Goal: Task Accomplishment & Management: Manage account settings

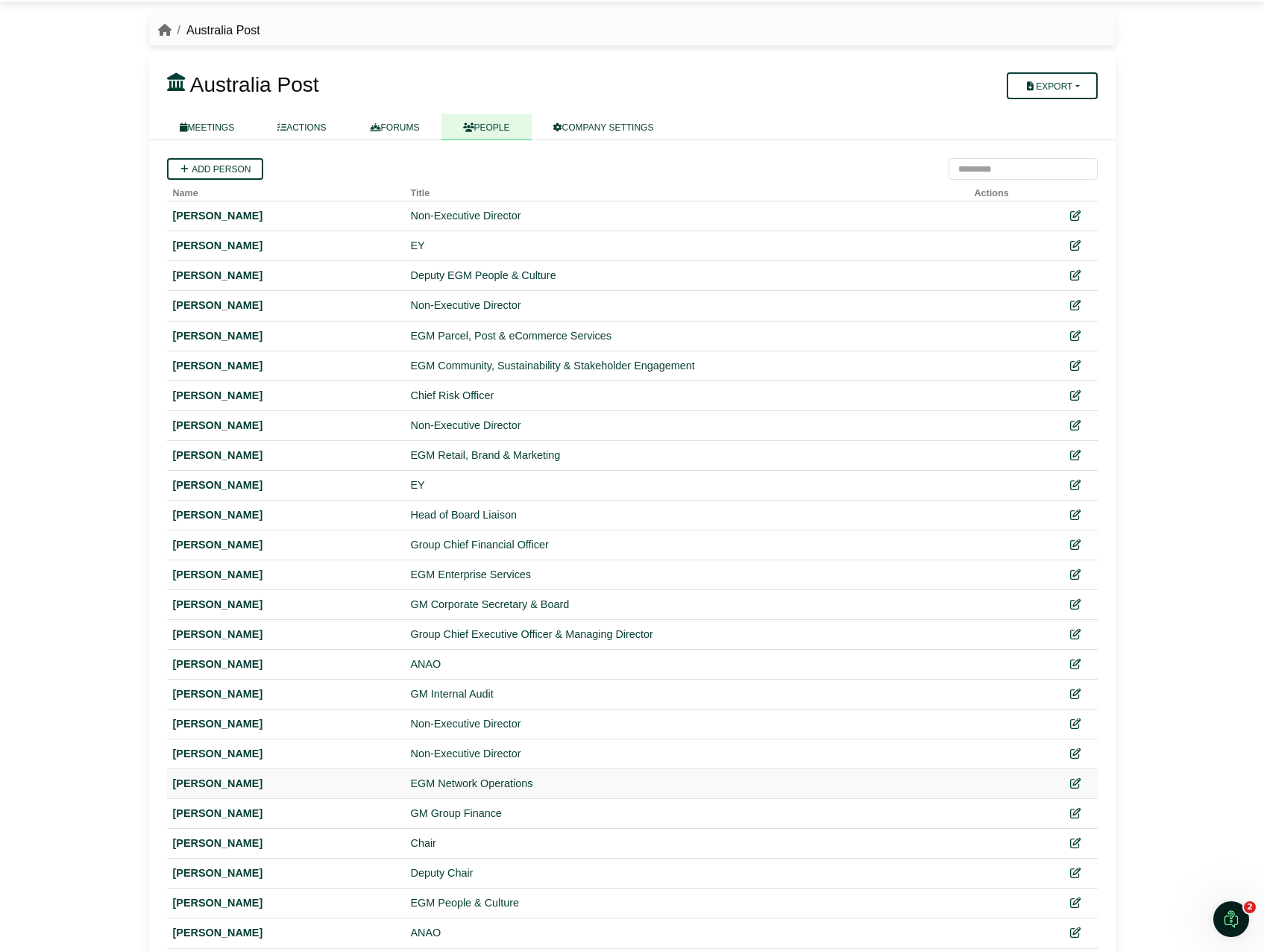
scroll to position [69, 0]
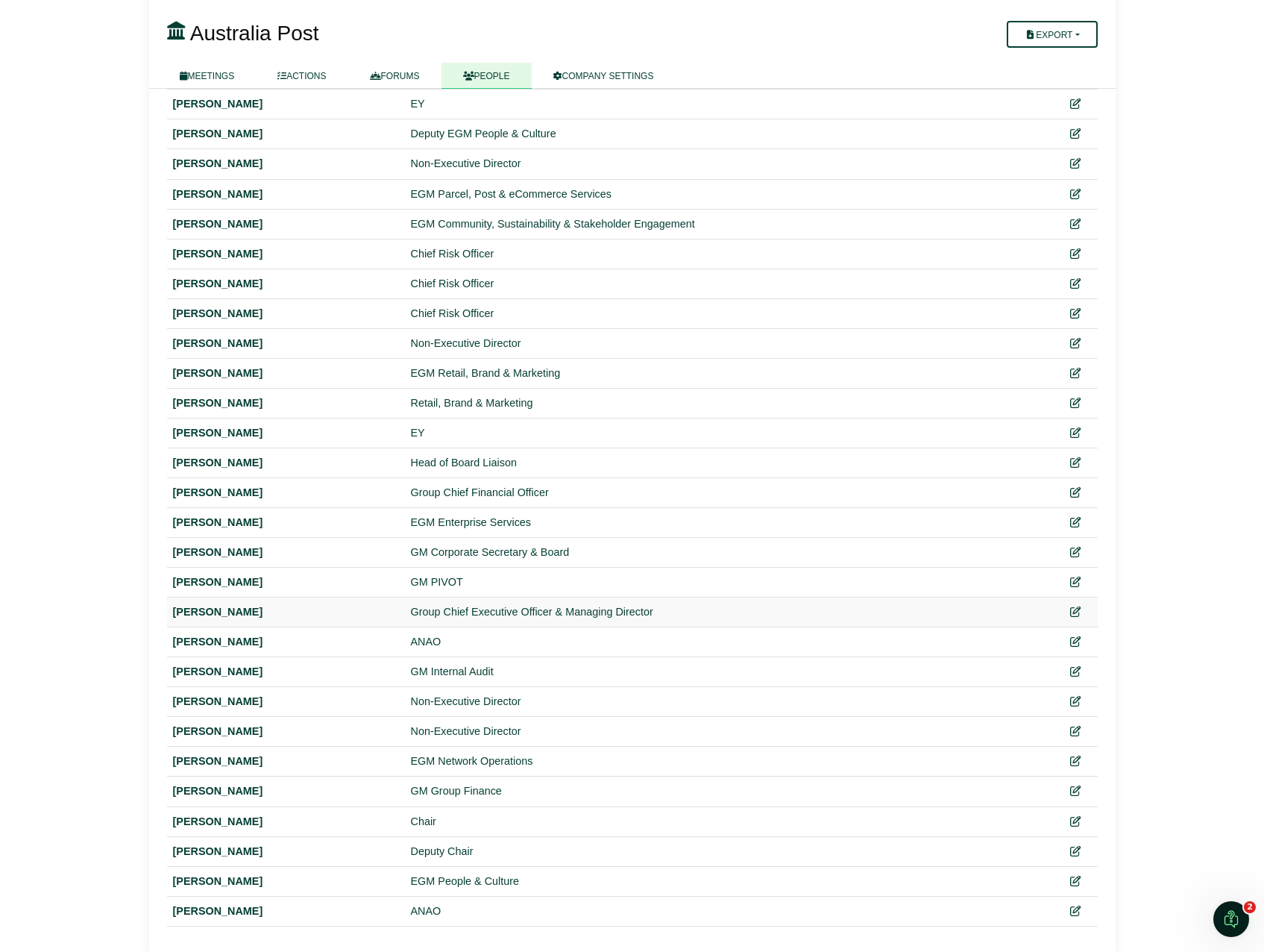
scroll to position [188, 0]
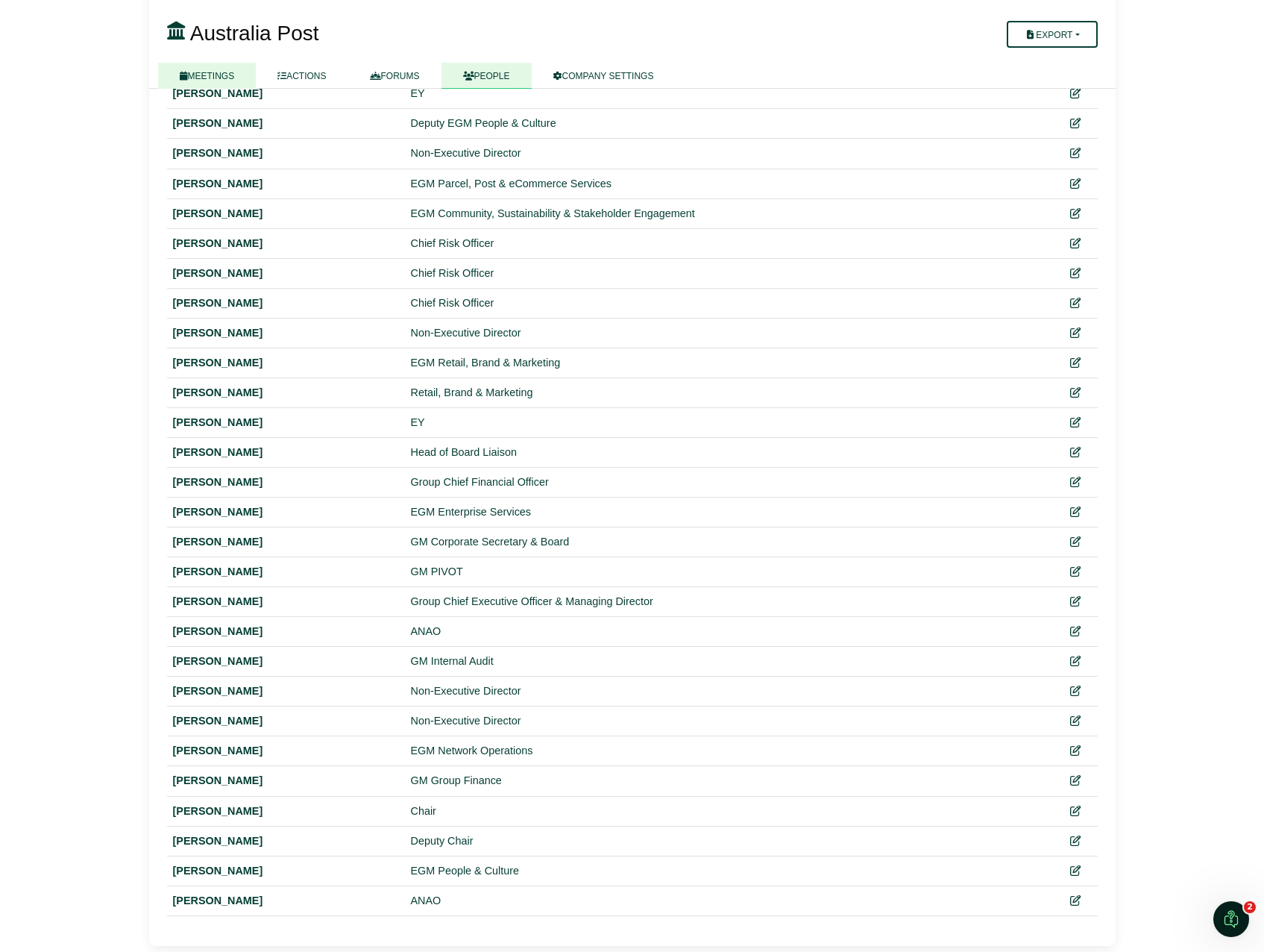
click at [210, 68] on link "MEETINGS" at bounding box center [207, 76] width 98 height 26
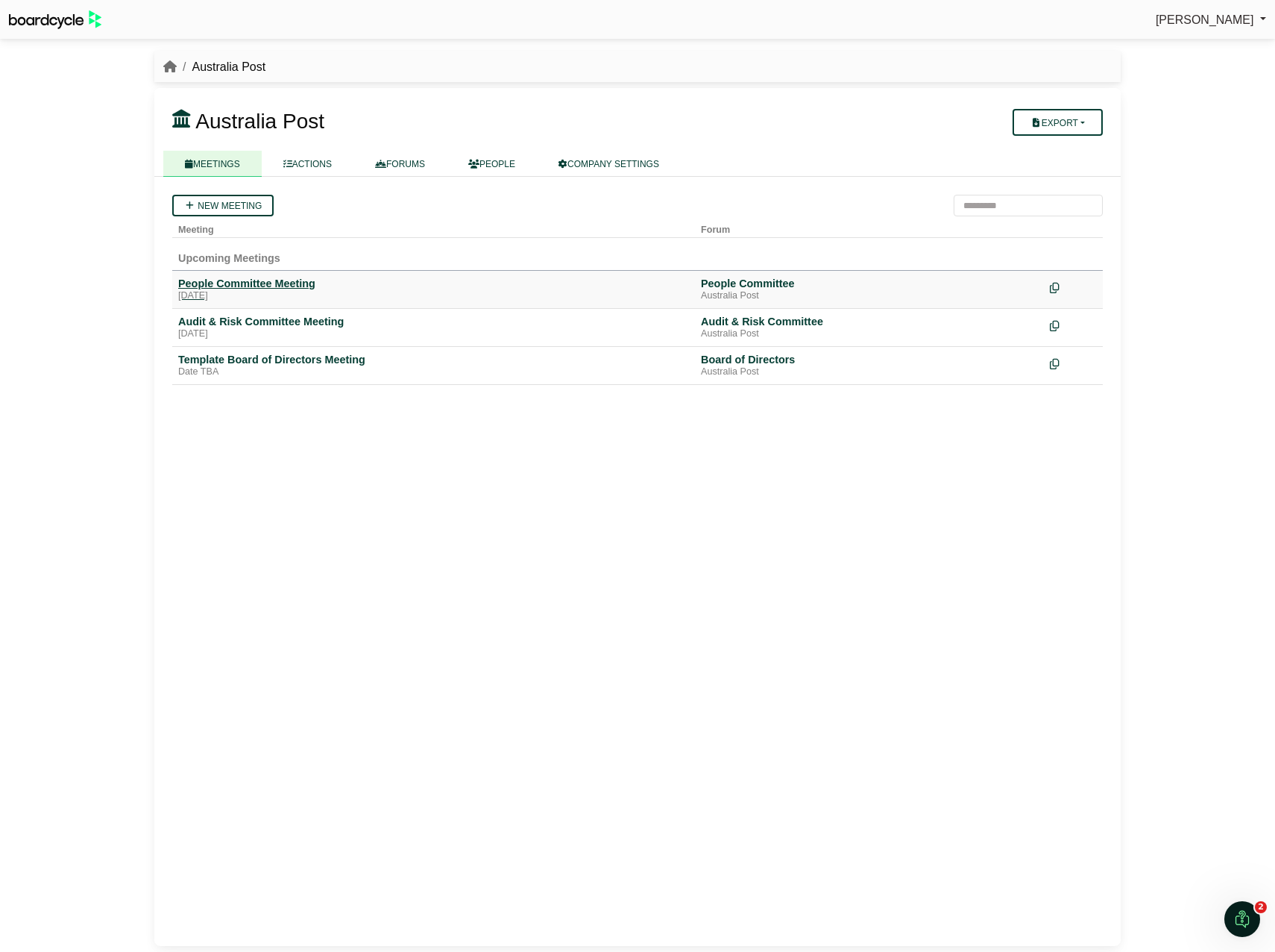
click at [297, 282] on div "People Committee Meeting" at bounding box center [433, 283] width 511 height 13
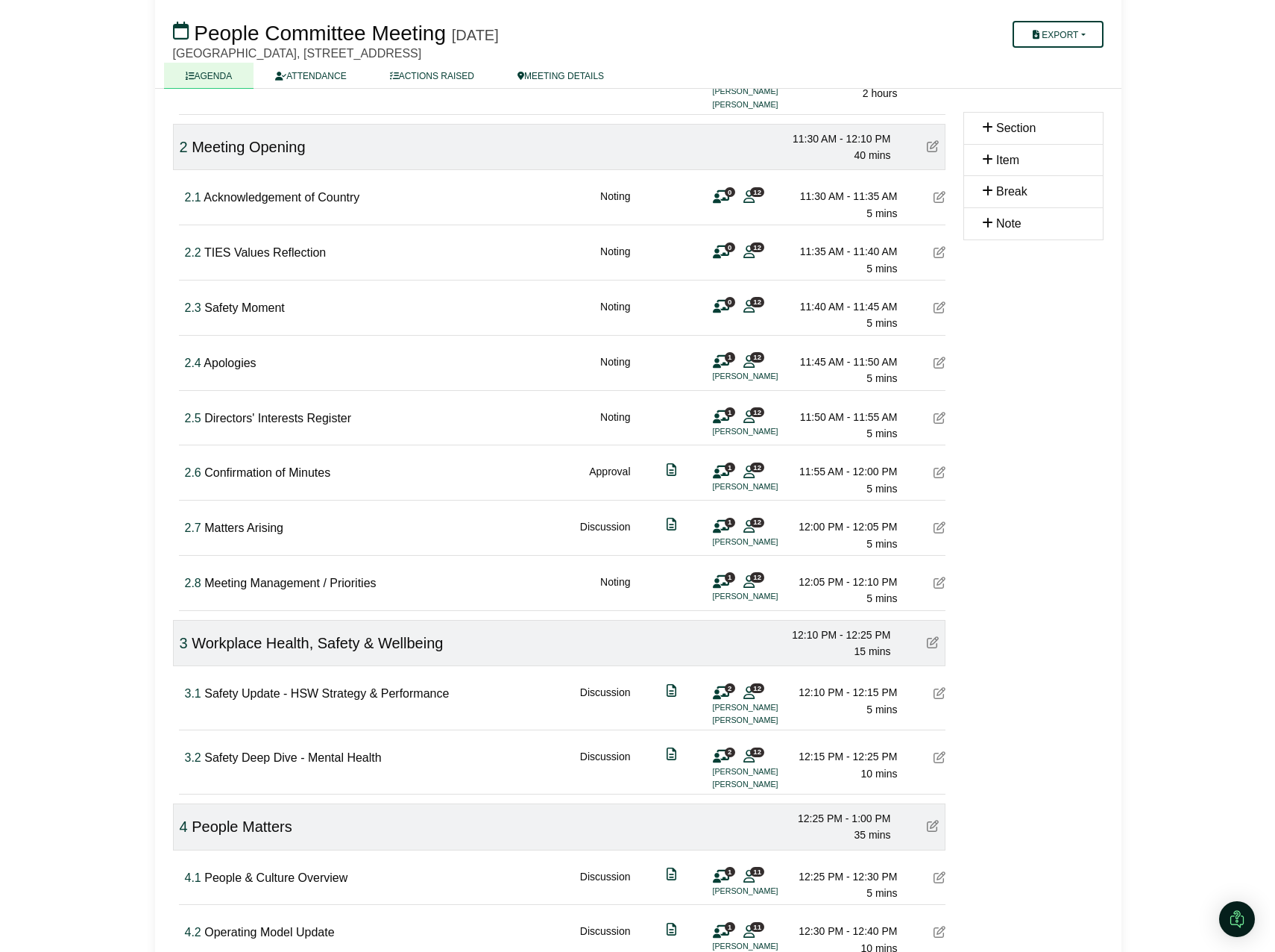
scroll to position [597, 0]
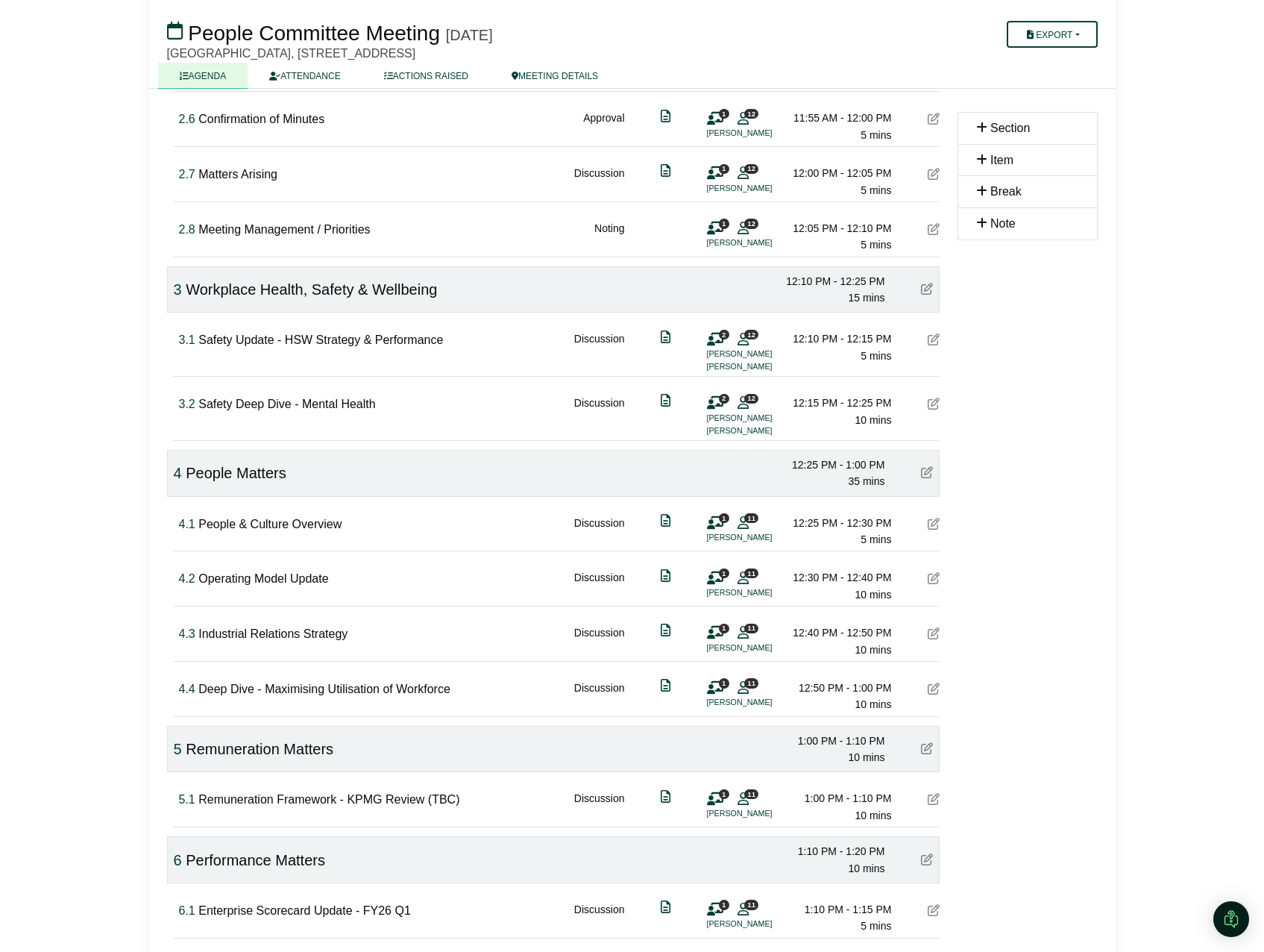
click at [716, 523] on icon at bounding box center [715, 523] width 17 height 1
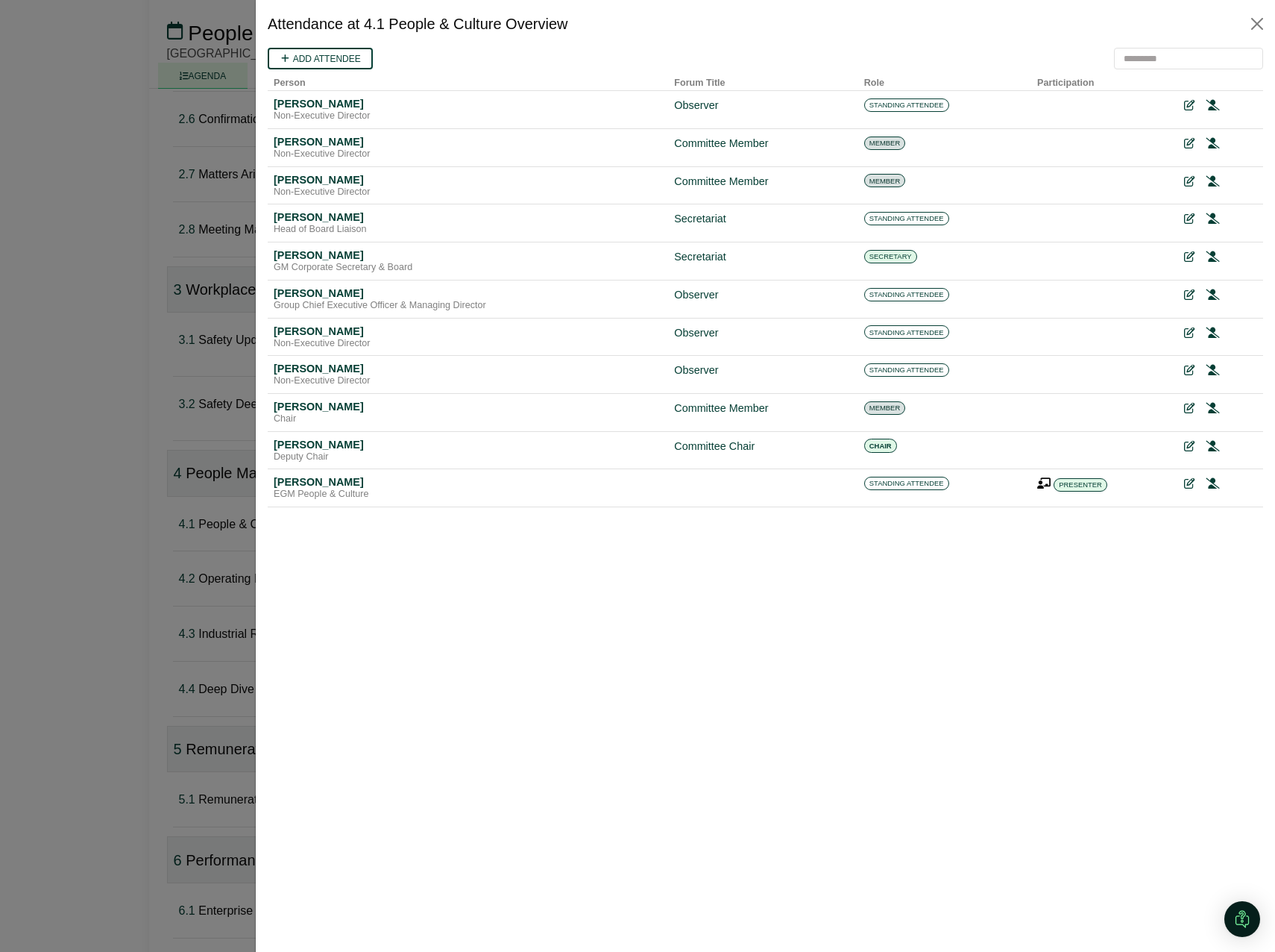
scroll to position [0, 0]
click at [302, 61] on link "Add attendee" at bounding box center [320, 58] width 105 height 22
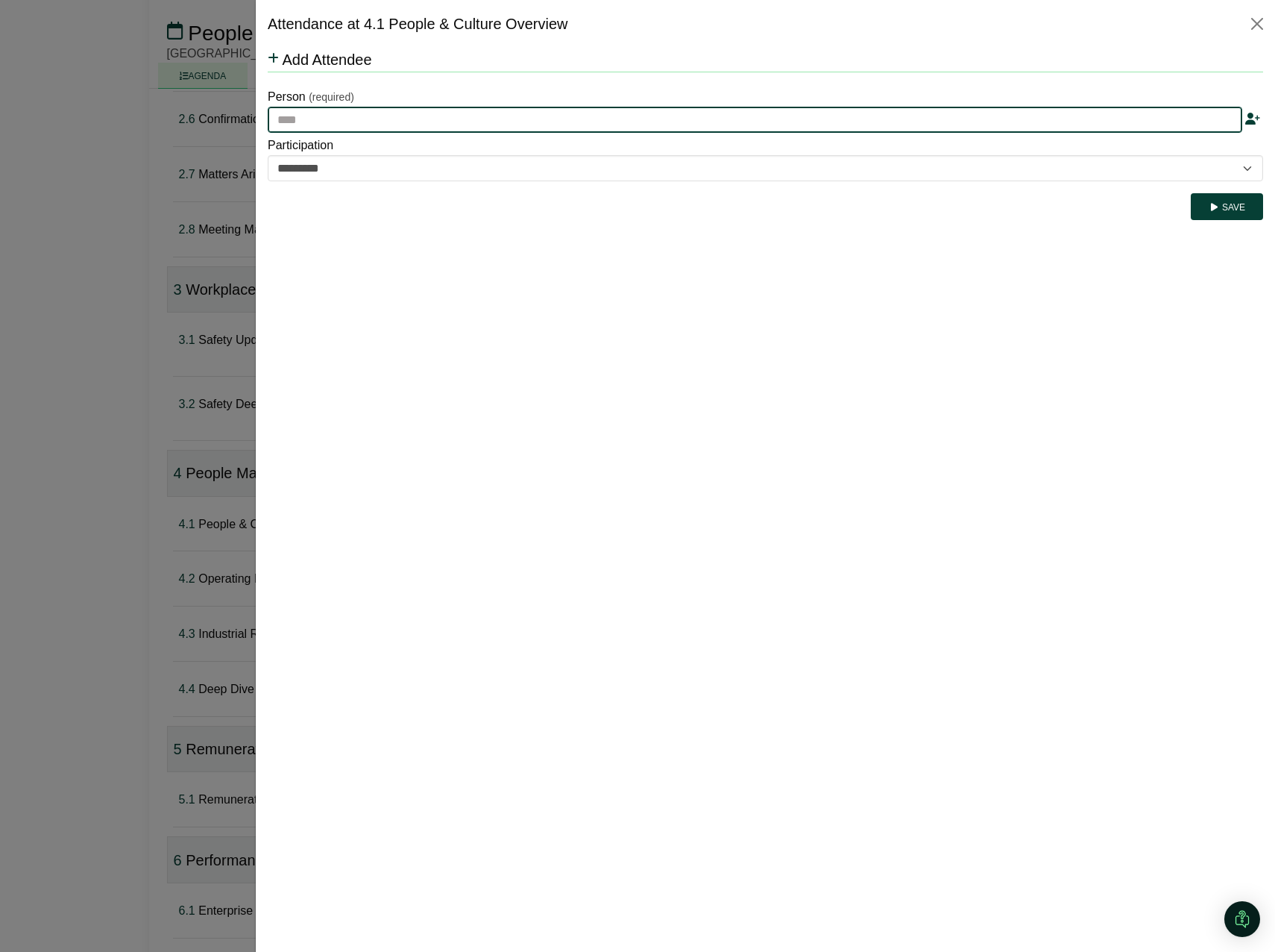
click at [367, 119] on input "text" at bounding box center [755, 120] width 974 height 27
type input "**"
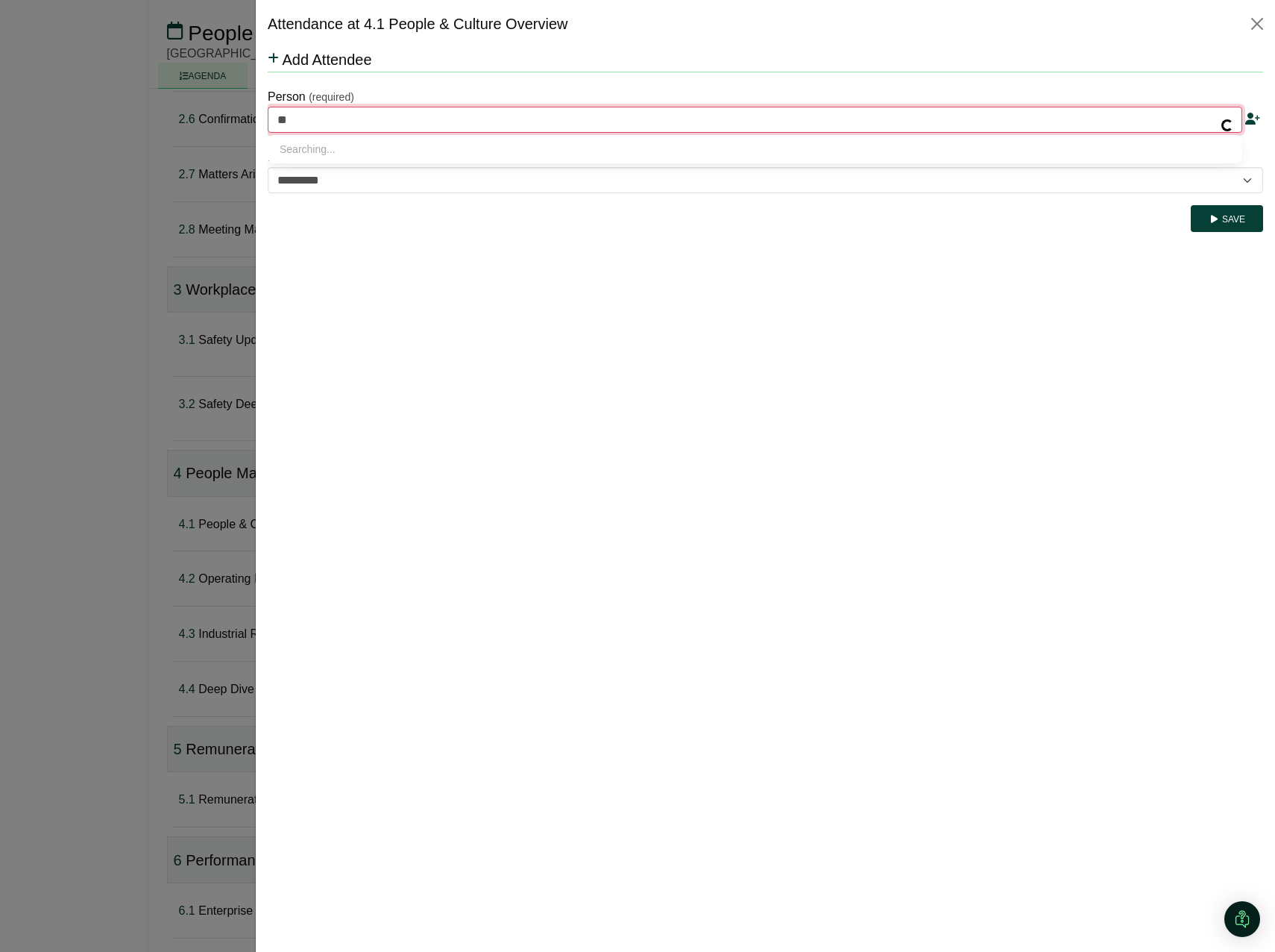
type input "**********"
type input "**"
click at [1253, 119] on icon at bounding box center [1252, 118] width 15 height 12
click at [1262, 27] on button "Close" at bounding box center [1256, 23] width 23 height 23
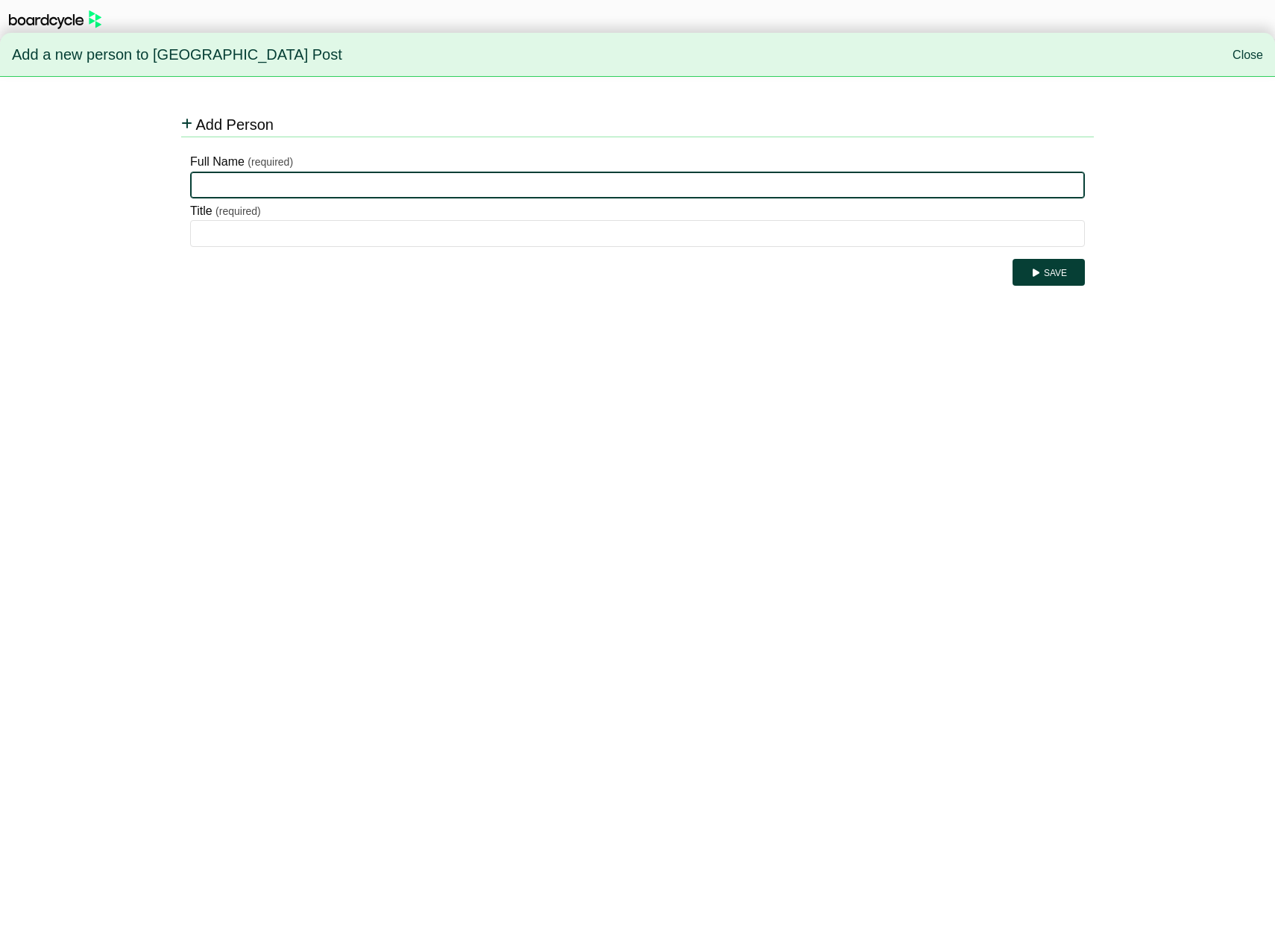
click at [222, 176] on input "Full Name" at bounding box center [637, 185] width 895 height 27
type input "*****"
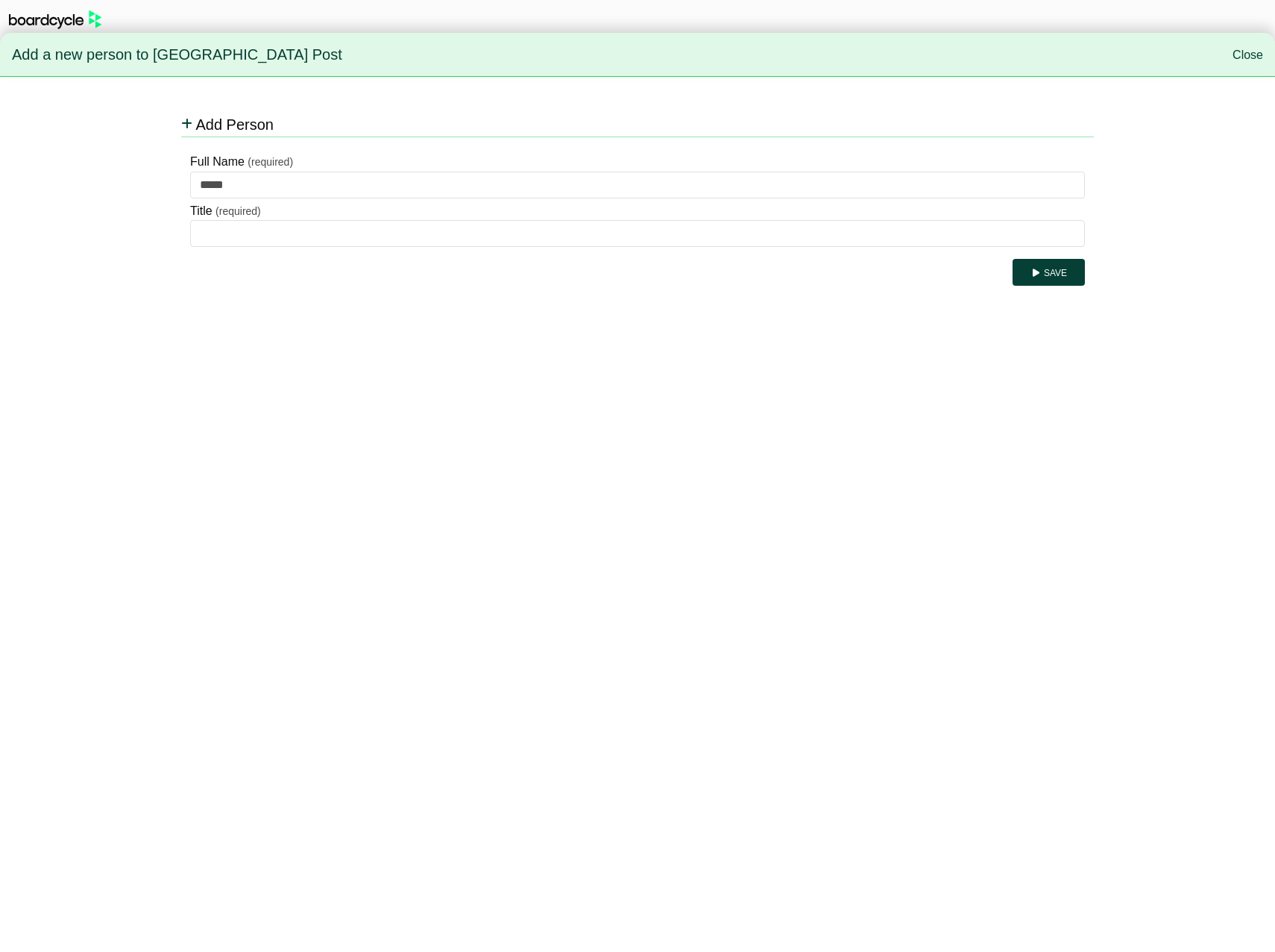
click at [518, 291] on html "Add a new person to Australia Post Close Add Person Full Name (required) ***** …" at bounding box center [637, 145] width 1275 height 291
click at [1241, 60] on link "Close" at bounding box center [1248, 55] width 31 height 13
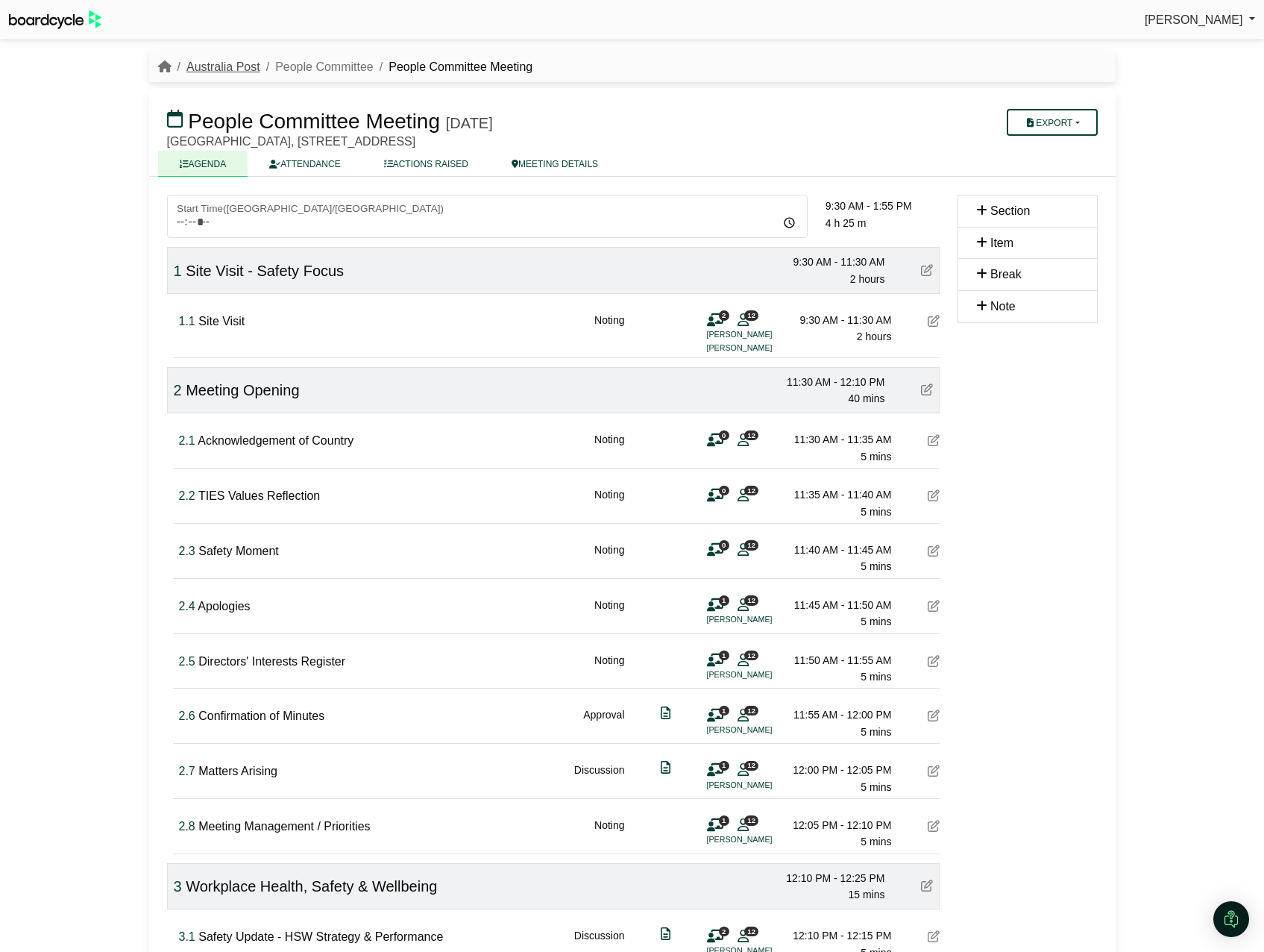
click at [215, 60] on link "Australia Post" at bounding box center [223, 67] width 74 height 13
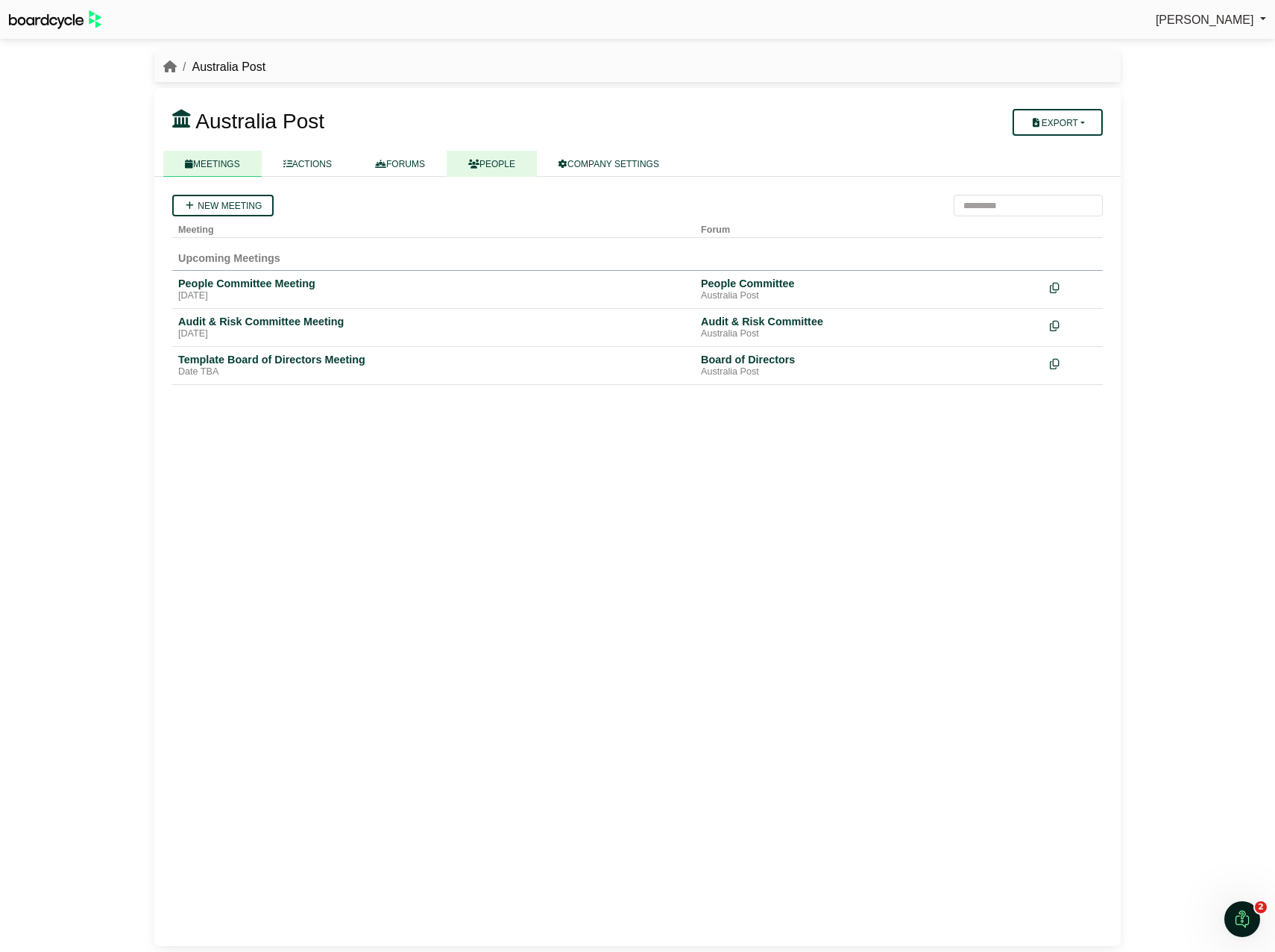
click at [491, 164] on link "PEOPLE" at bounding box center [492, 164] width 90 height 26
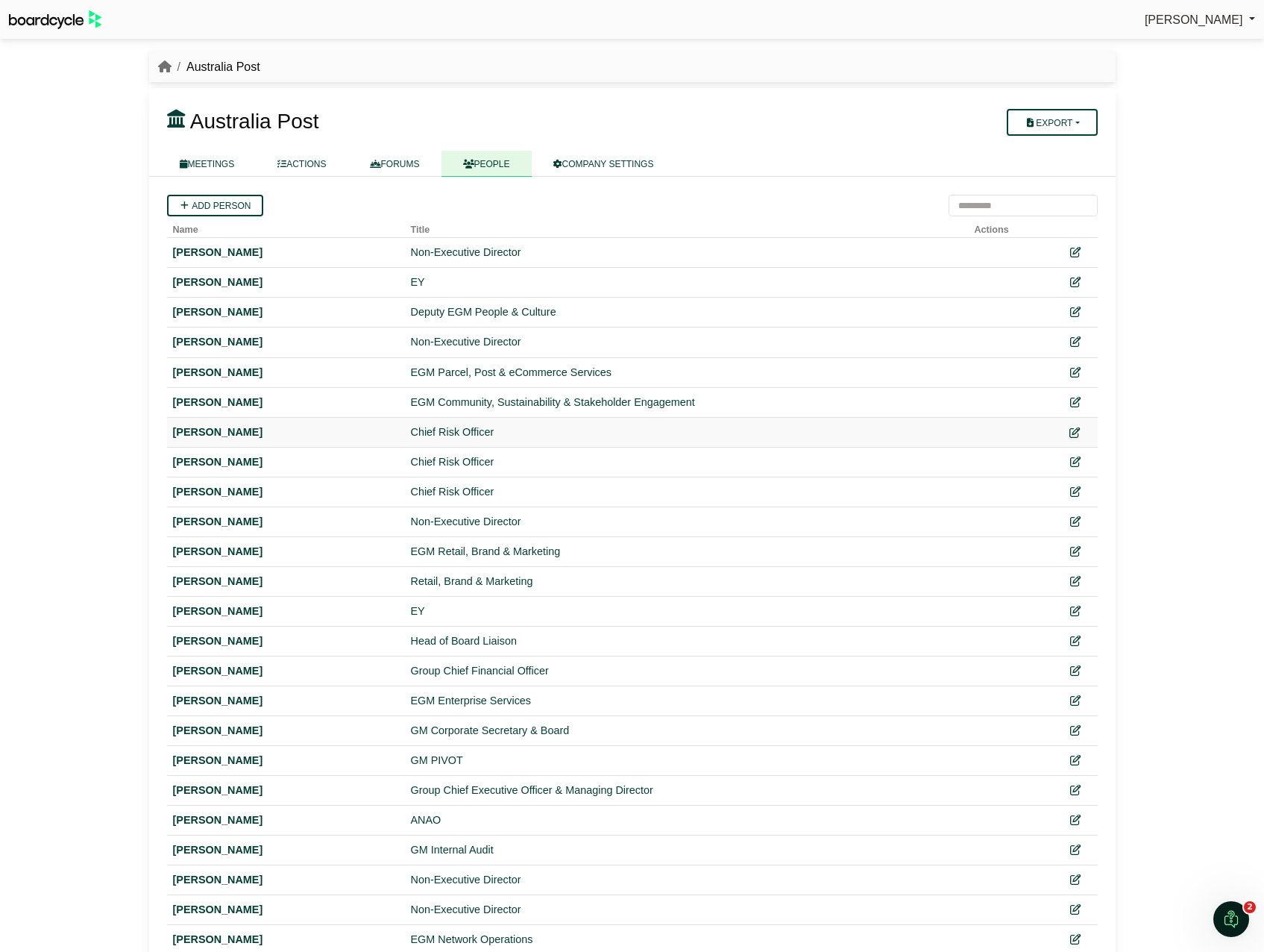
click at [1075, 433] on icon at bounding box center [1074, 431] width 10 height 10
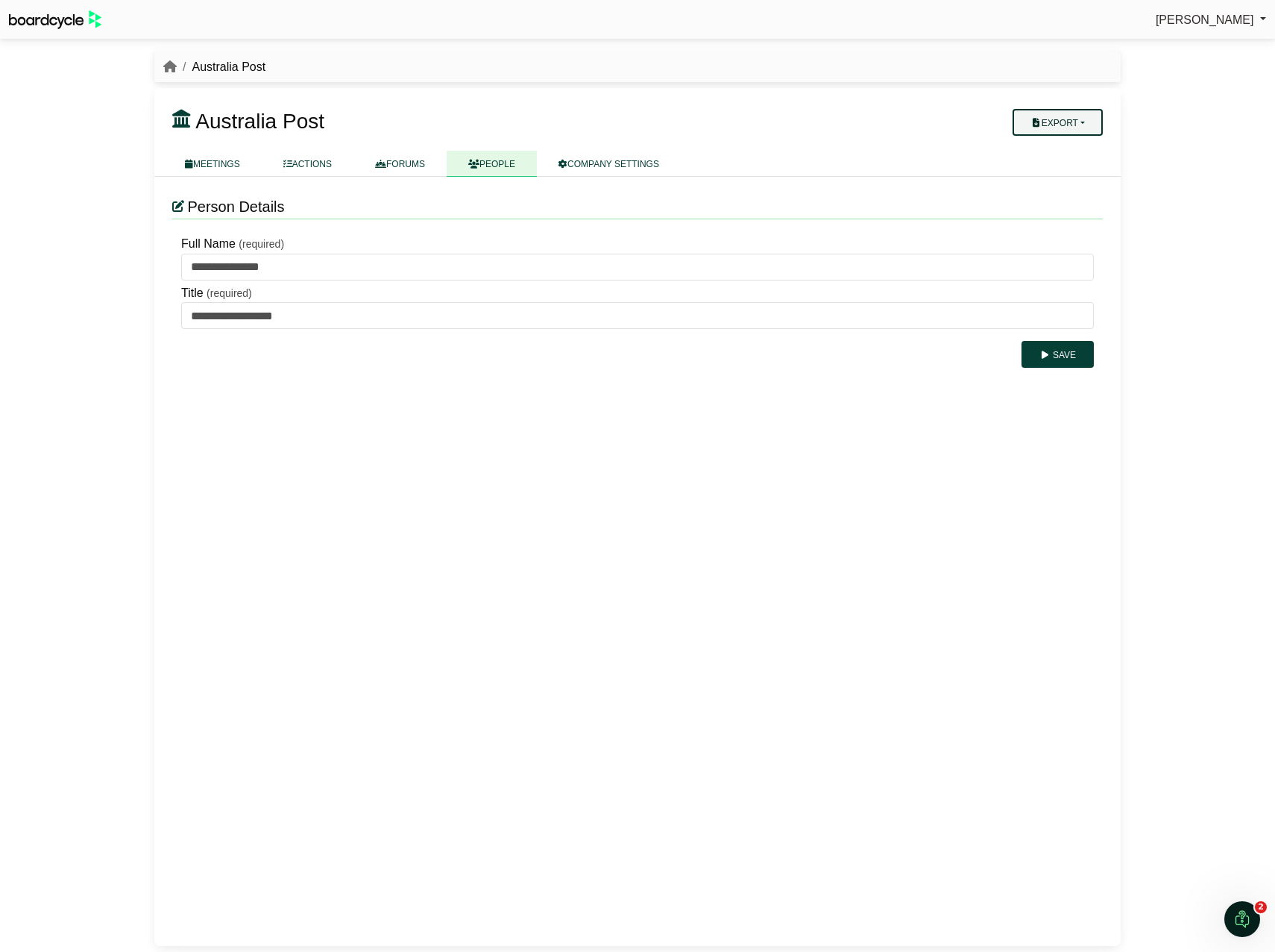
click at [1085, 125] on button "Export" at bounding box center [1058, 122] width 90 height 27
click at [1087, 123] on button "Export" at bounding box center [1058, 122] width 90 height 27
click at [487, 162] on link "PEOPLE" at bounding box center [492, 164] width 90 height 26
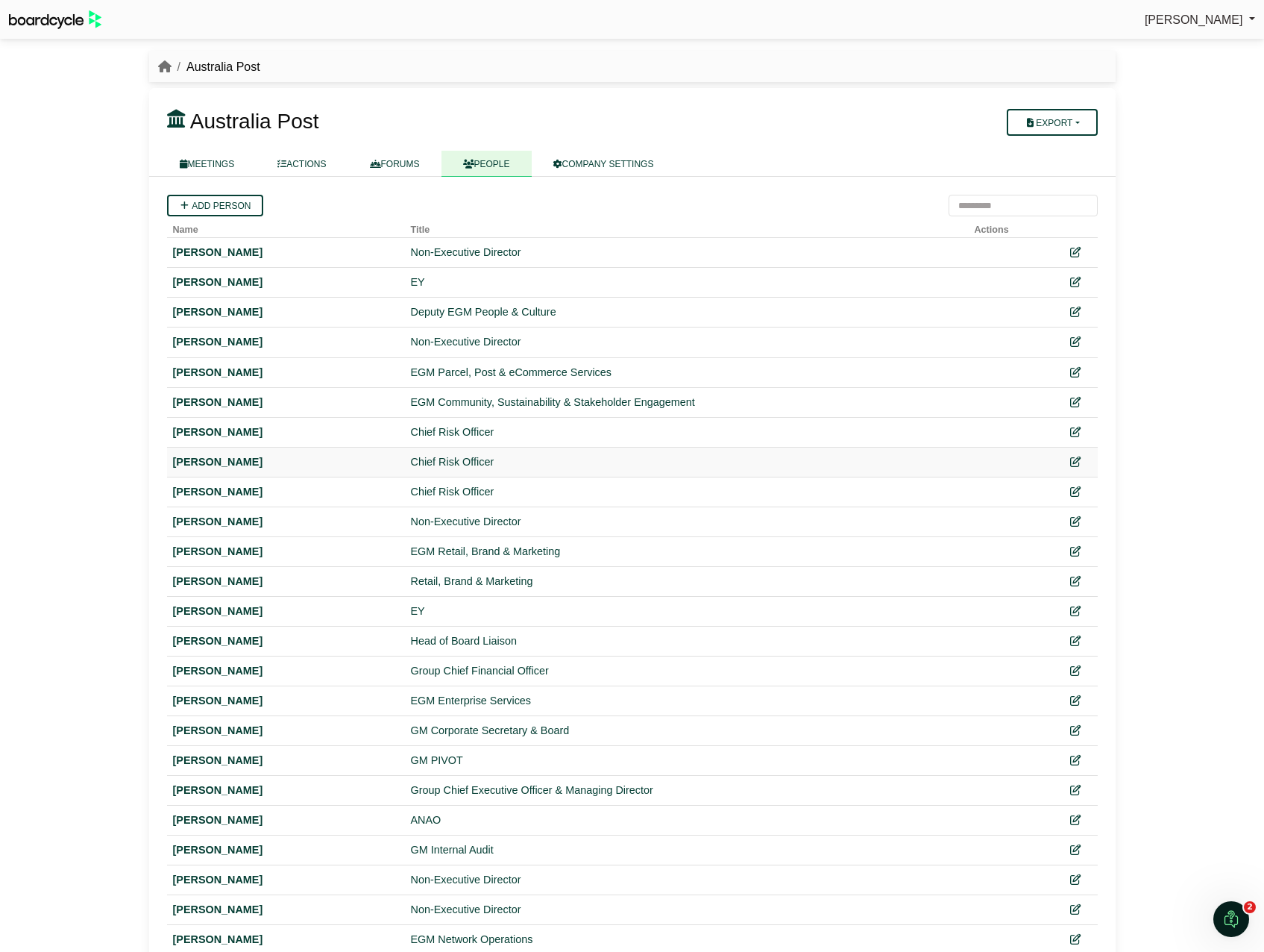
click at [250, 457] on div "Jason Holandsjo" at bounding box center [286, 462] width 226 height 17
click at [1078, 460] on icon at bounding box center [1074, 461] width 10 height 10
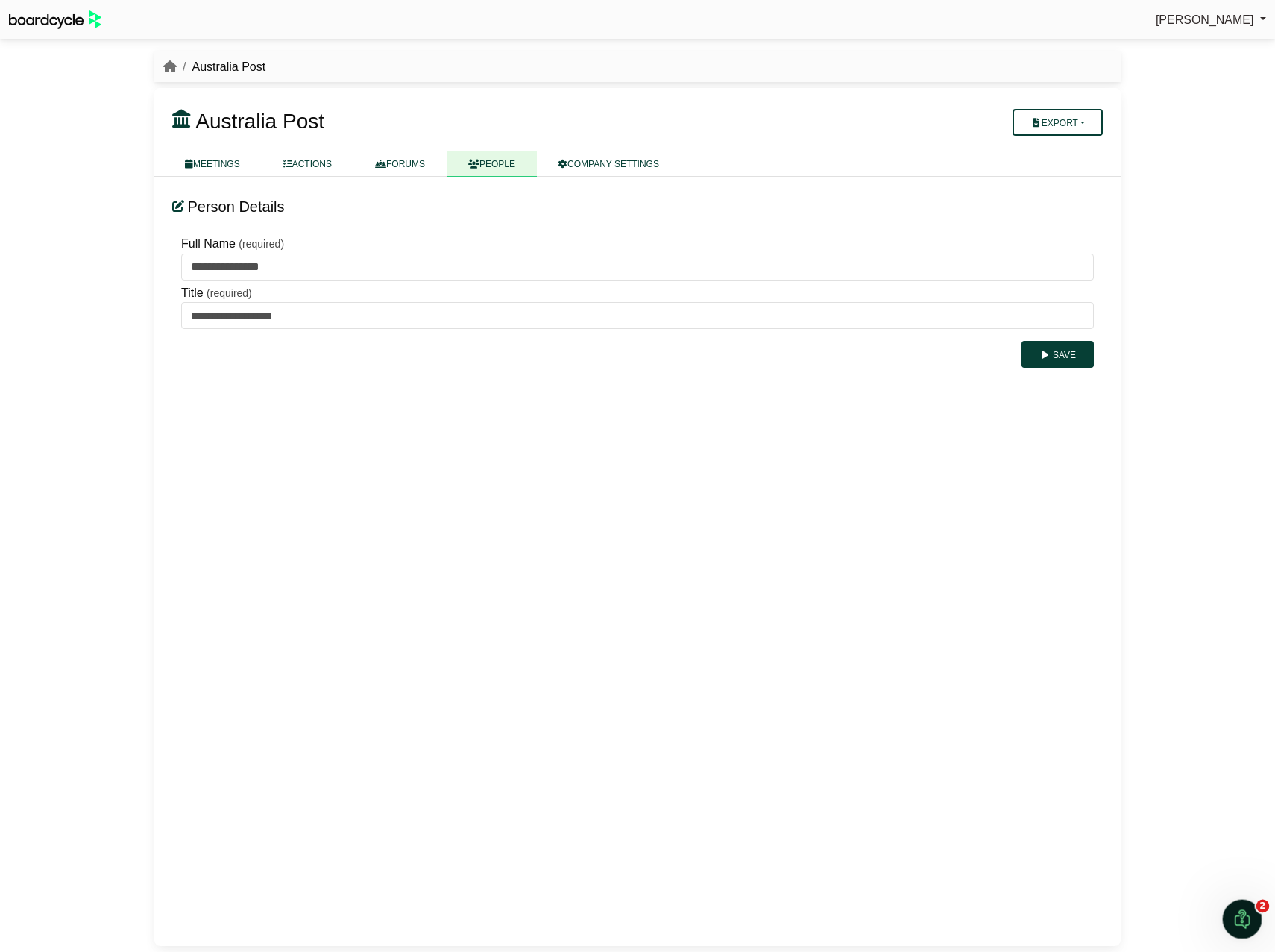
click at [1253, 918] on div "Open Intercom Messenger" at bounding box center [1239, 916] width 50 height 50
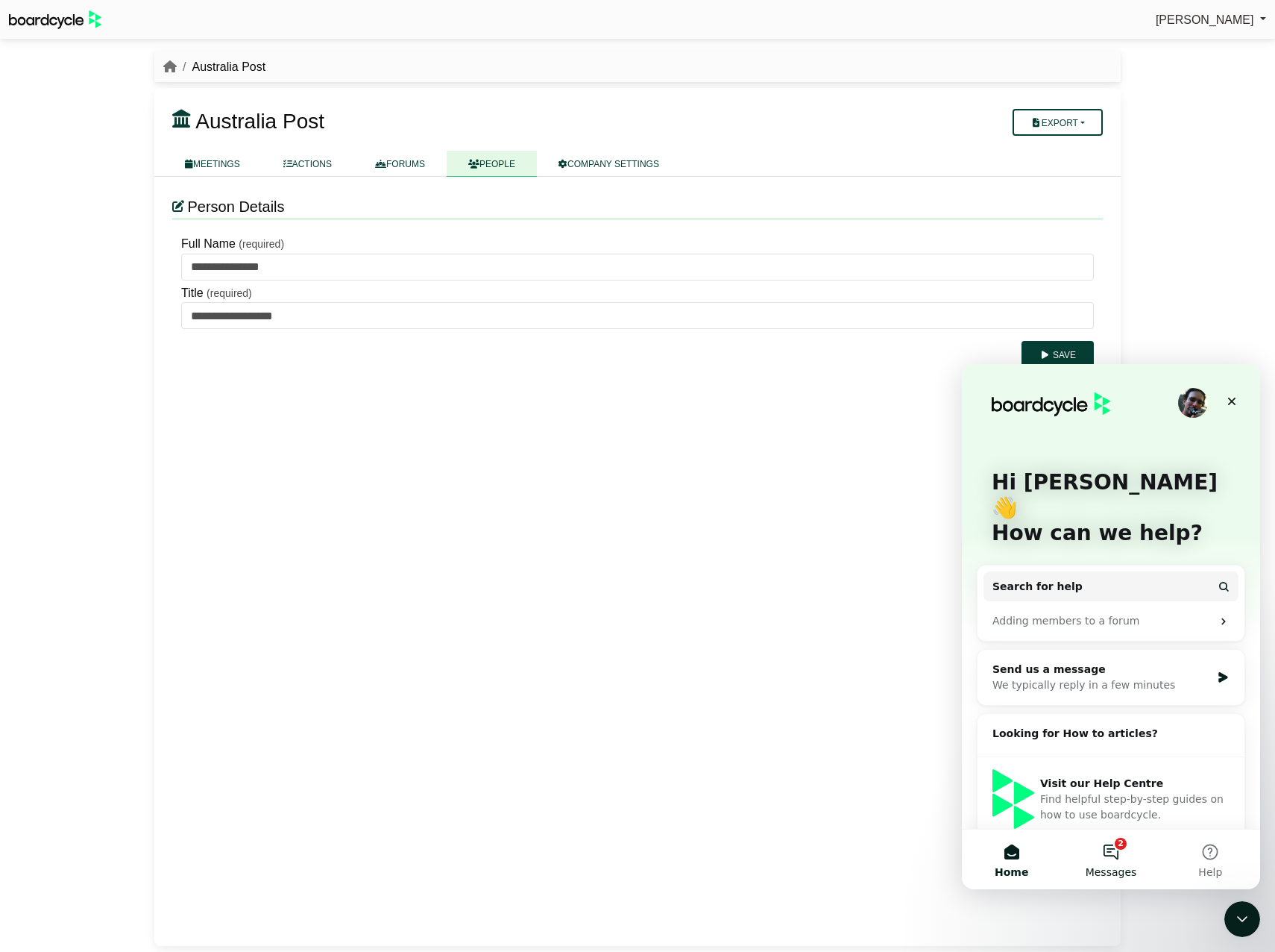
click at [1114, 849] on button "2 Messages" at bounding box center [1110, 859] width 99 height 60
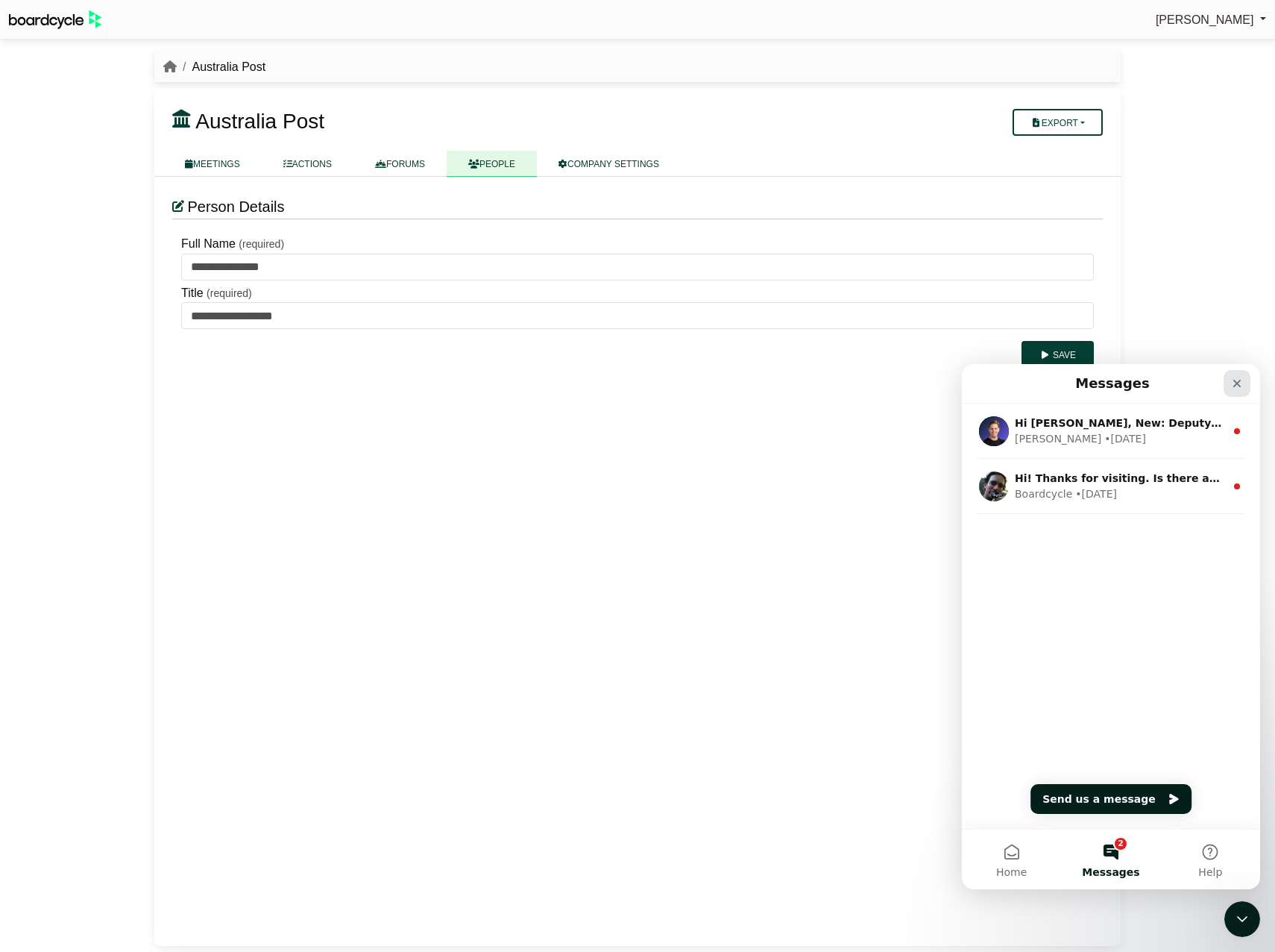
click at [1235, 382] on icon "Close" at bounding box center [1237, 383] width 12 height 12
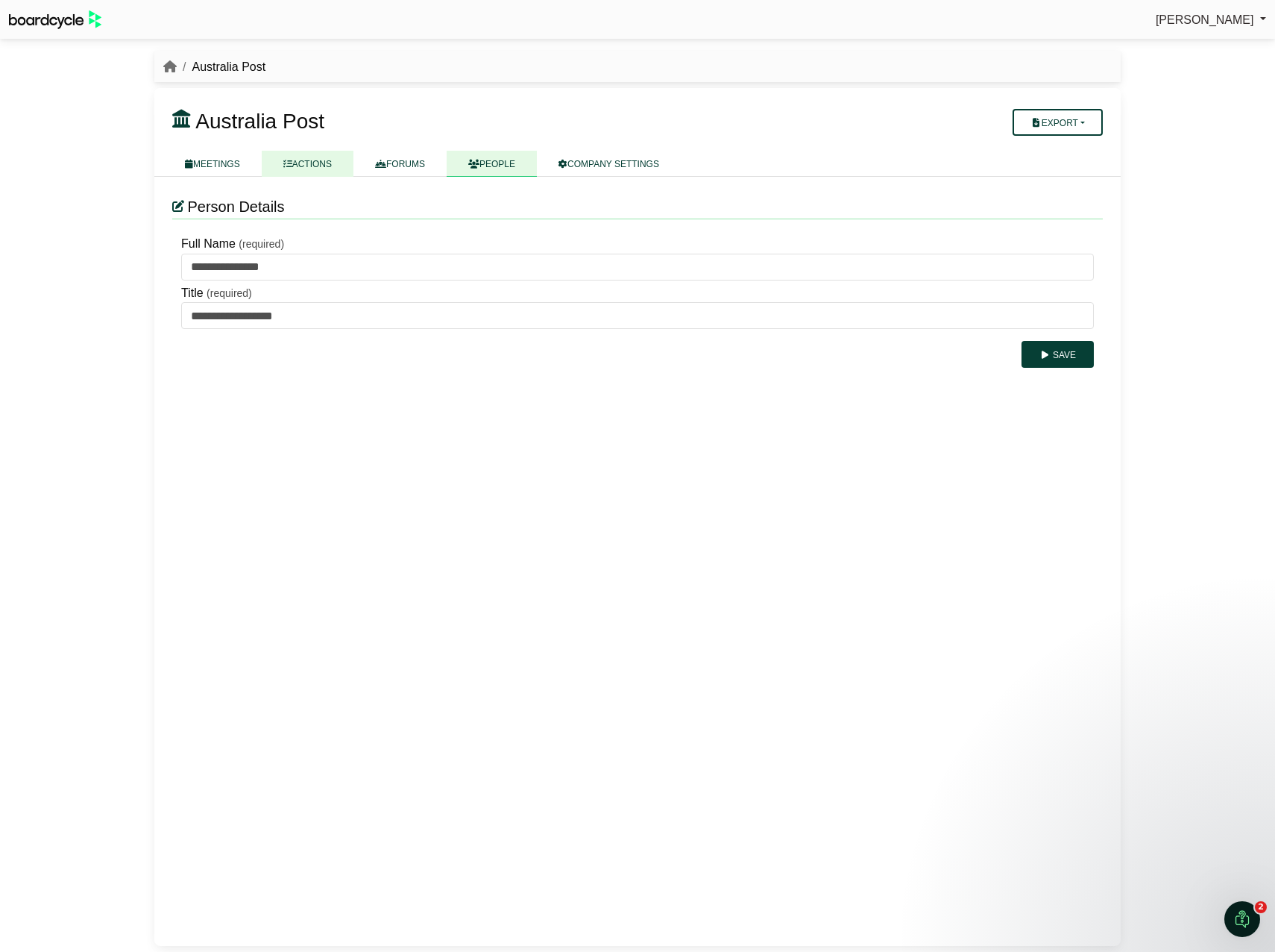
click at [303, 167] on link "ACTIONS" at bounding box center [307, 164] width 92 height 26
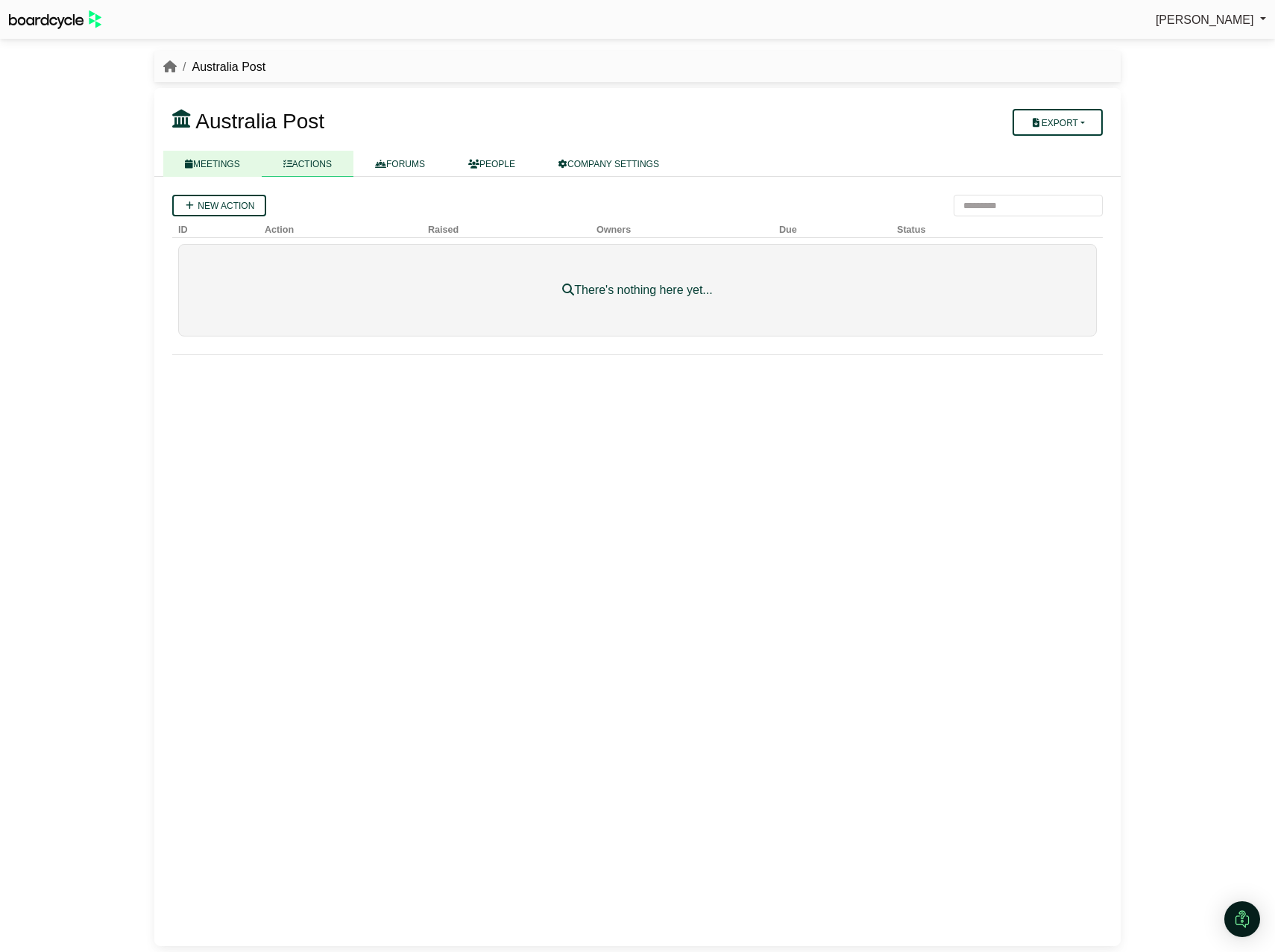
click at [230, 163] on link "MEETINGS" at bounding box center [212, 164] width 98 height 26
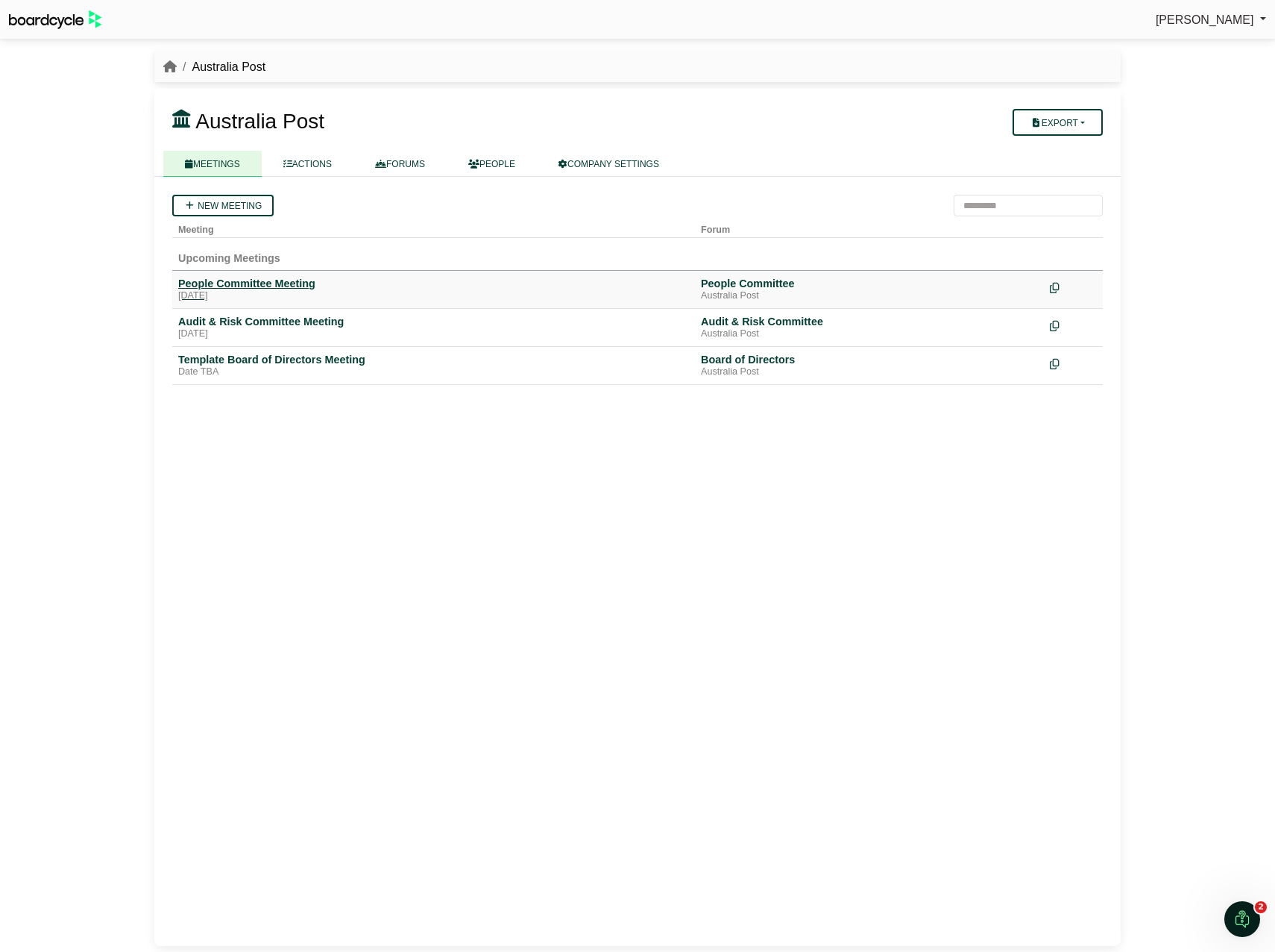
click at [281, 283] on div "People Committee Meeting" at bounding box center [433, 283] width 511 height 13
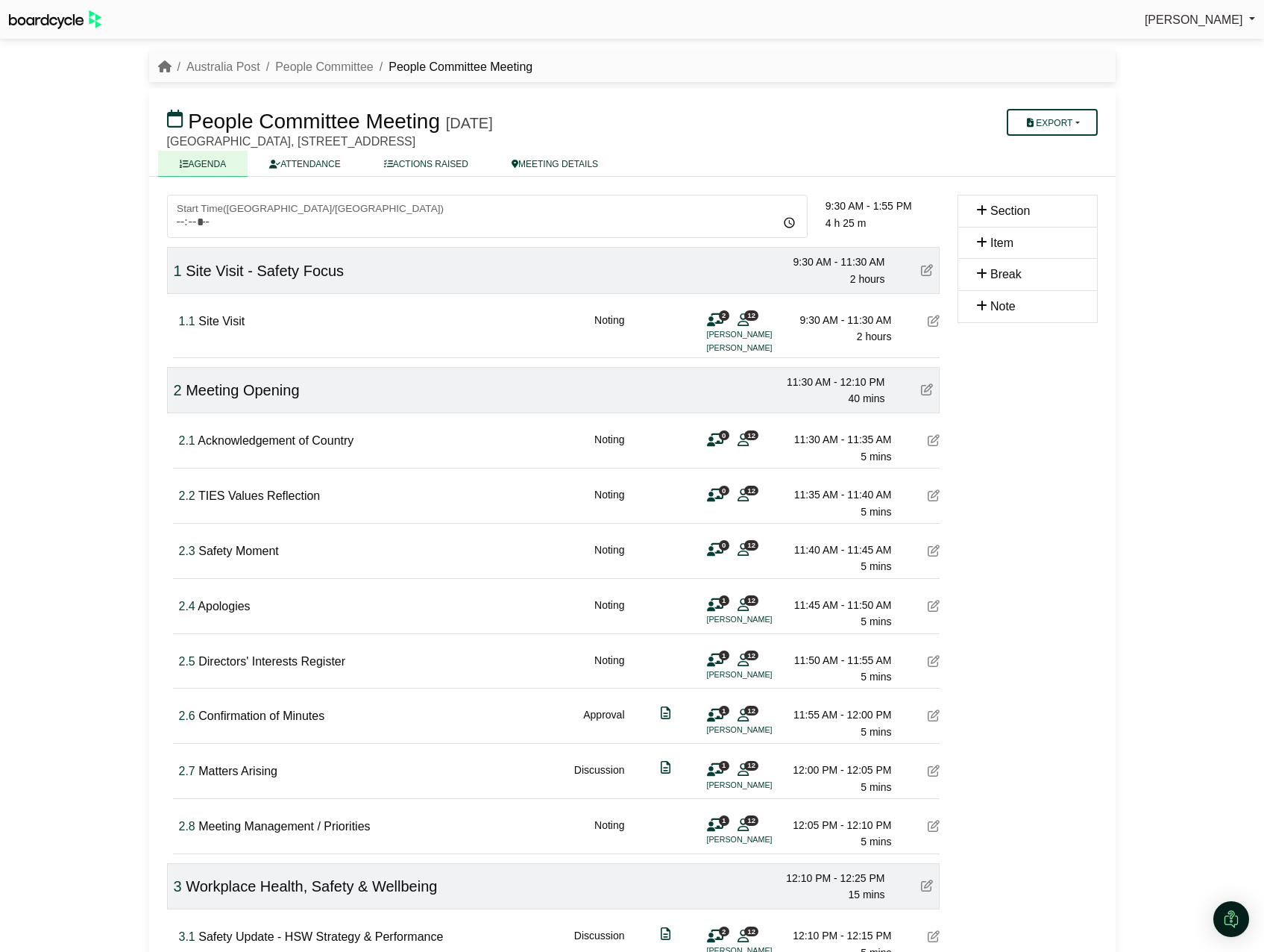
click at [188, 275] on span "Site Visit - Safety Focus" at bounding box center [264, 271] width 158 height 17
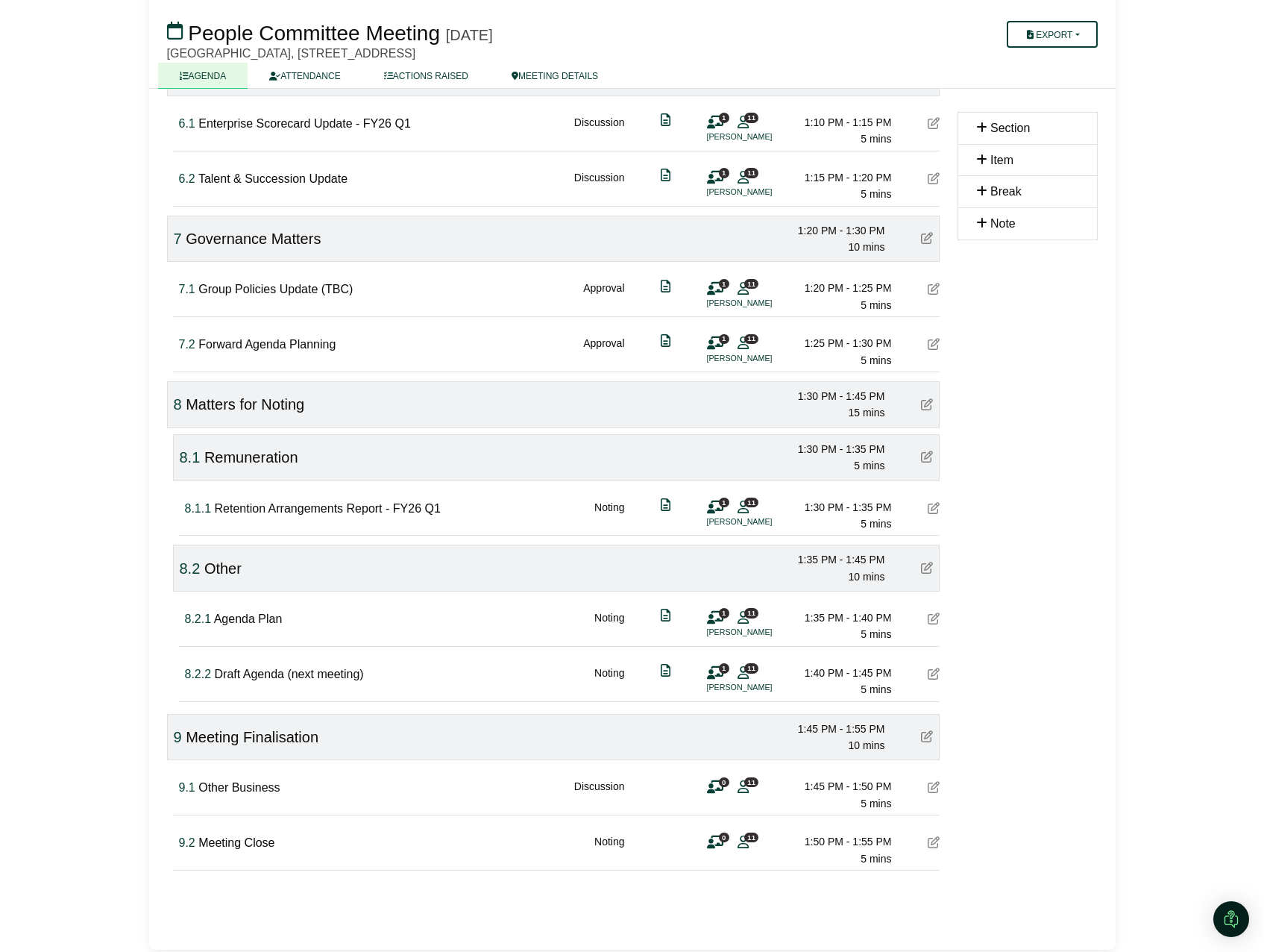
scroll to position [1387, 0]
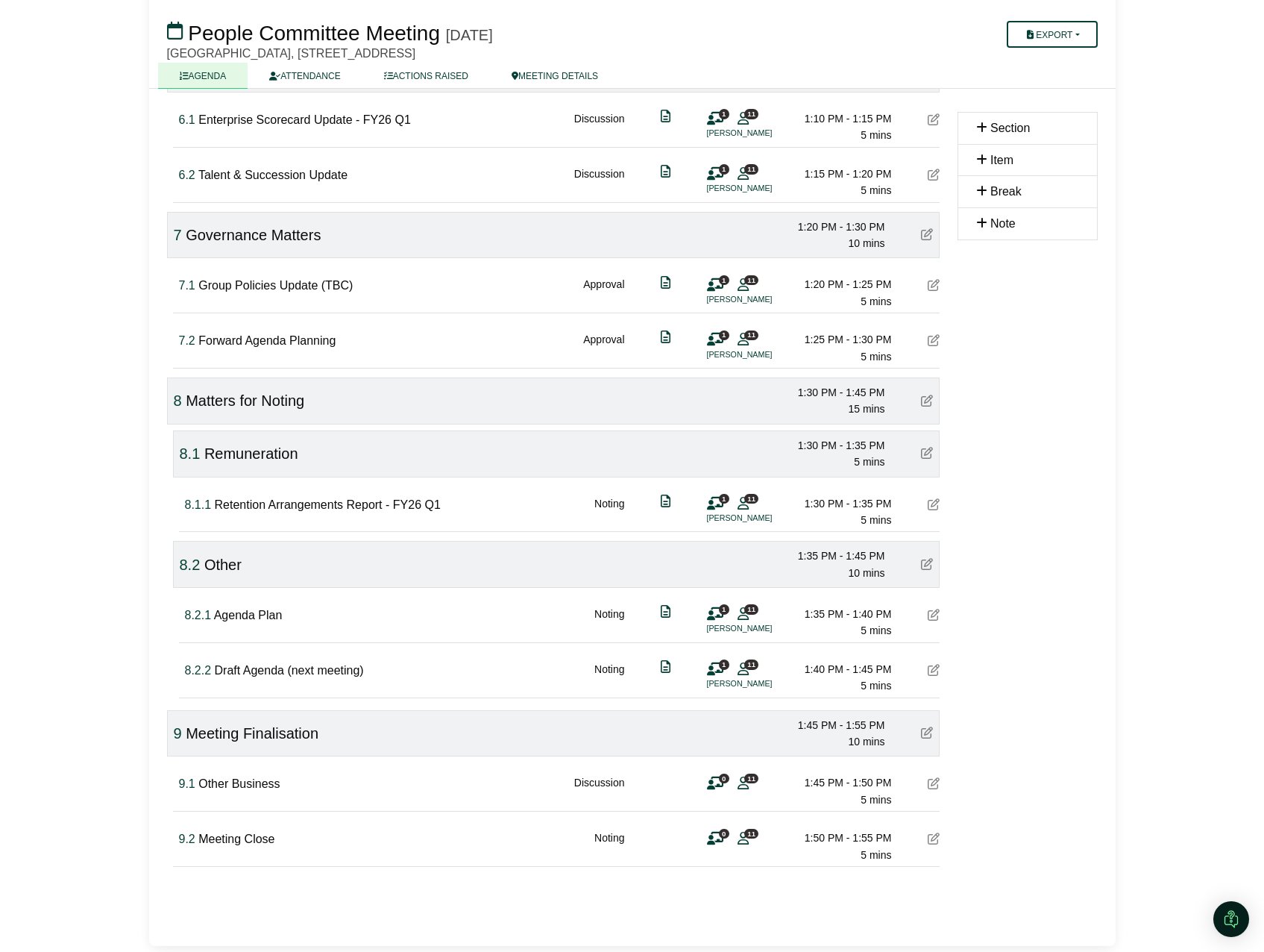
click at [188, 454] on span "8.1" at bounding box center [190, 454] width 21 height 17
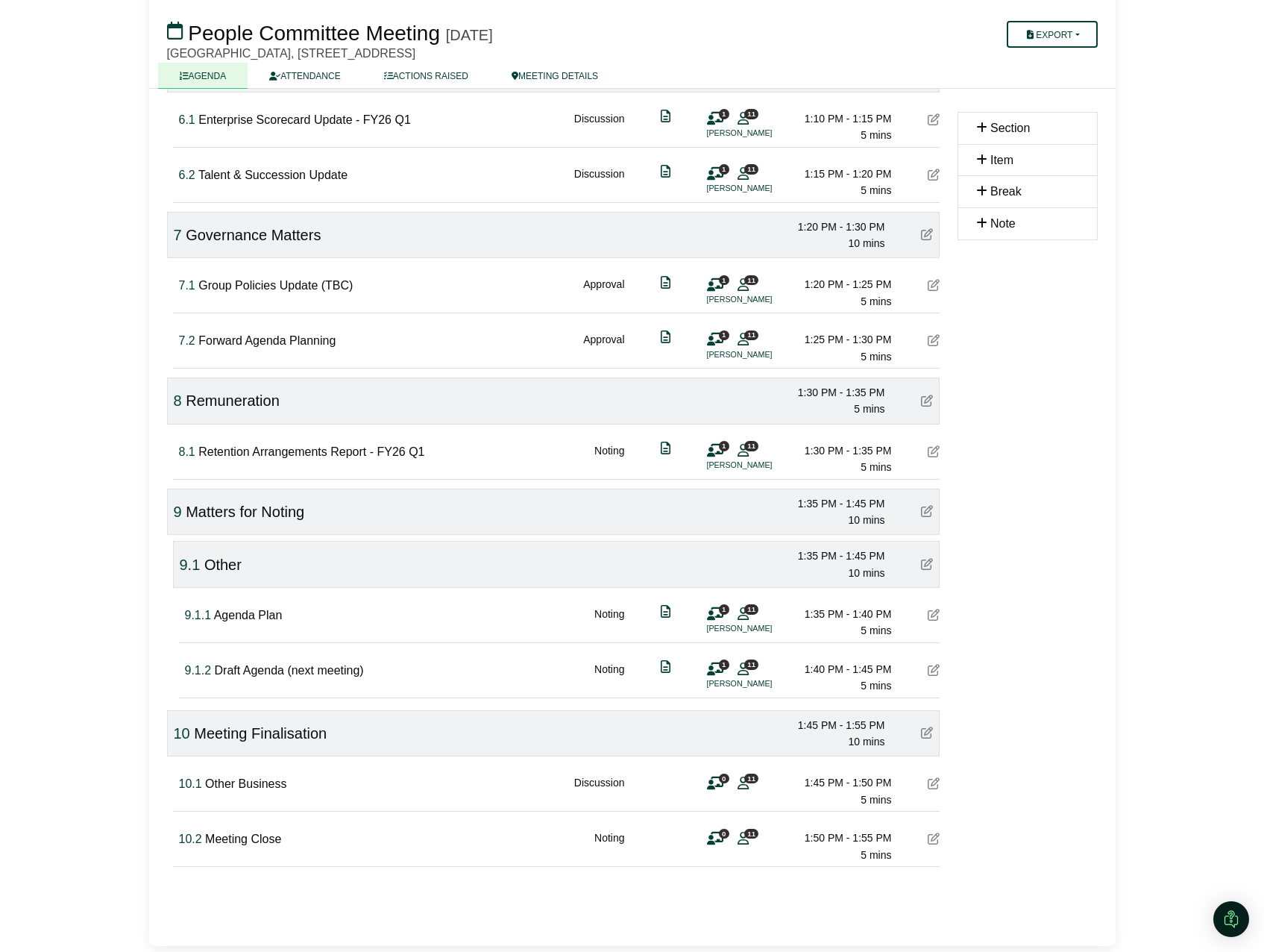
click at [226, 400] on span "Remuneration" at bounding box center [232, 401] width 94 height 17
click at [177, 405] on span "8" at bounding box center [177, 401] width 8 height 17
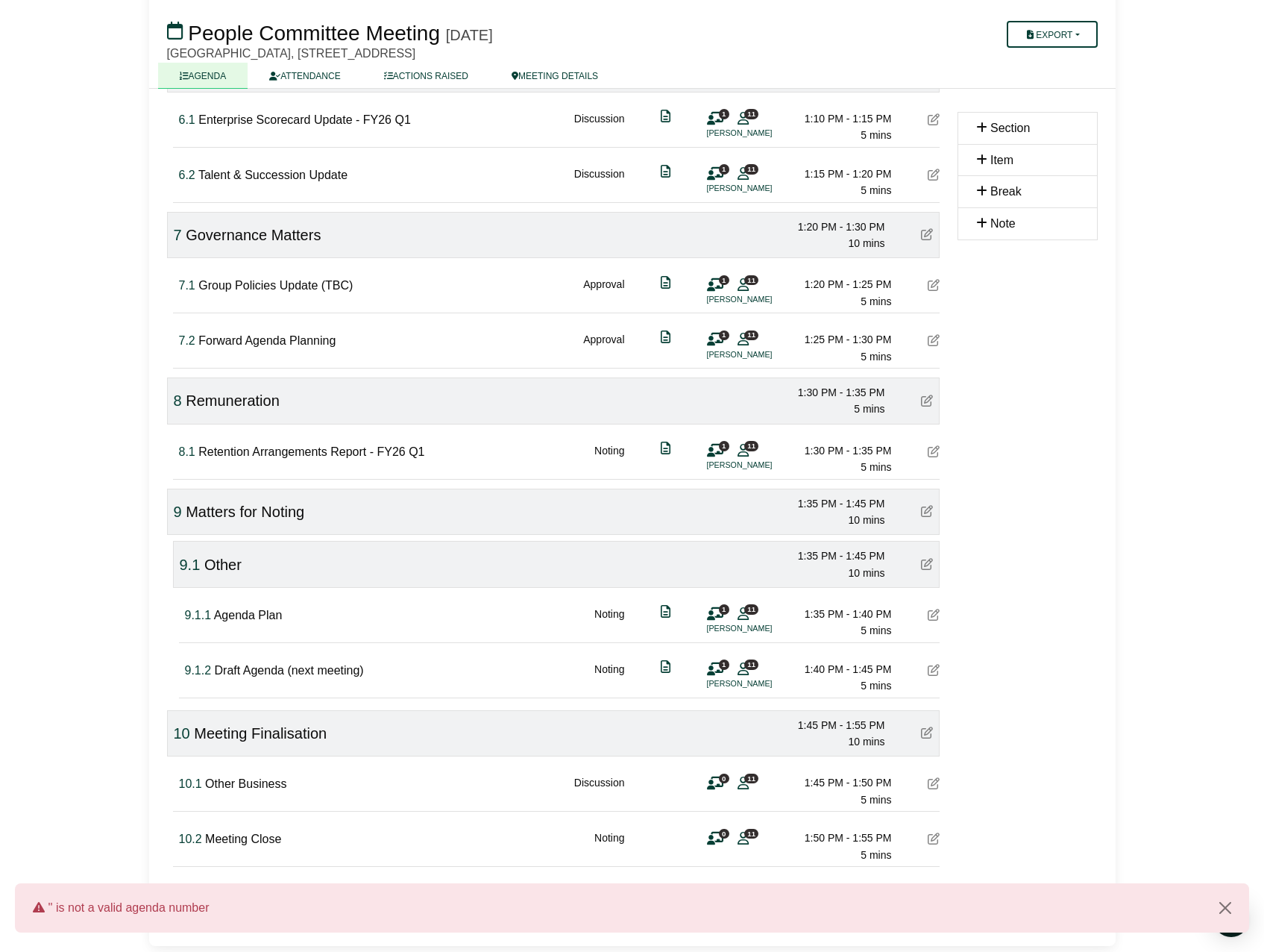
click at [177, 400] on span "8" at bounding box center [177, 401] width 8 height 17
click at [192, 400] on input "*" at bounding box center [186, 403] width 24 height 22
click at [185, 400] on input "*" at bounding box center [186, 403] width 24 height 22
click at [283, 500] on div "9 Matters for Noting" at bounding box center [239, 511] width 131 height 23
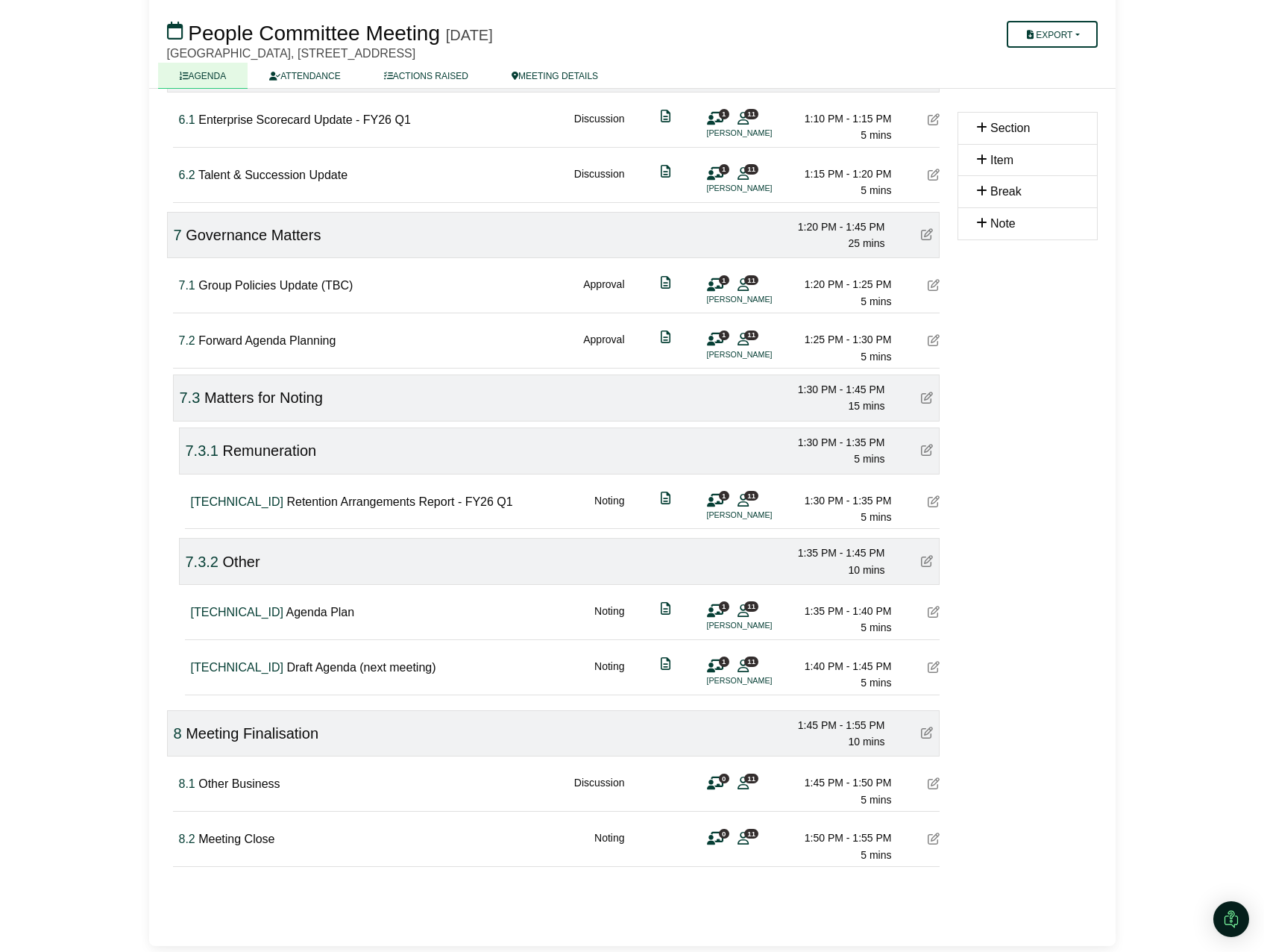
click at [204, 393] on span "Matters for Noting" at bounding box center [263, 397] width 119 height 17
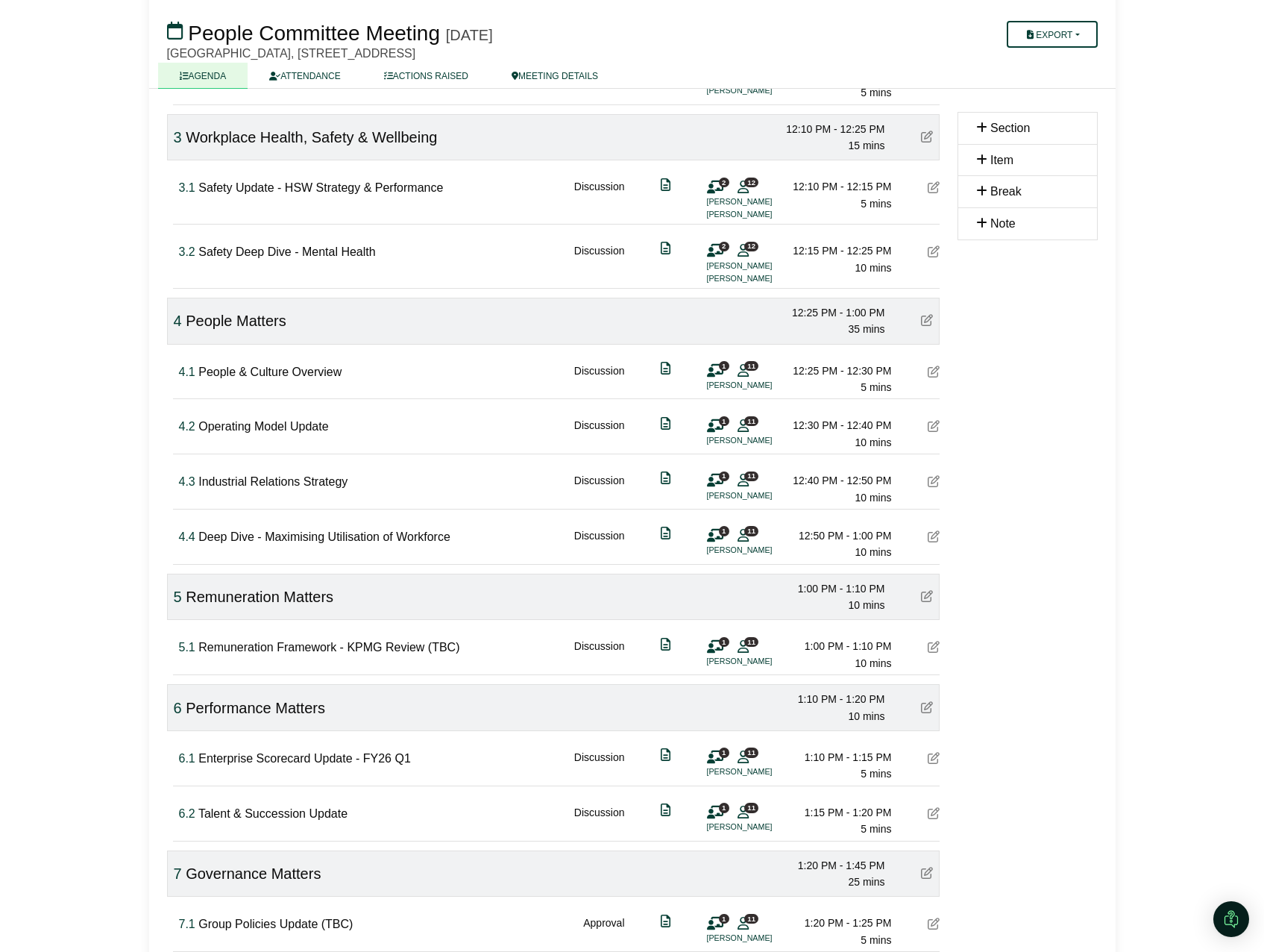
scroll to position [820, 0]
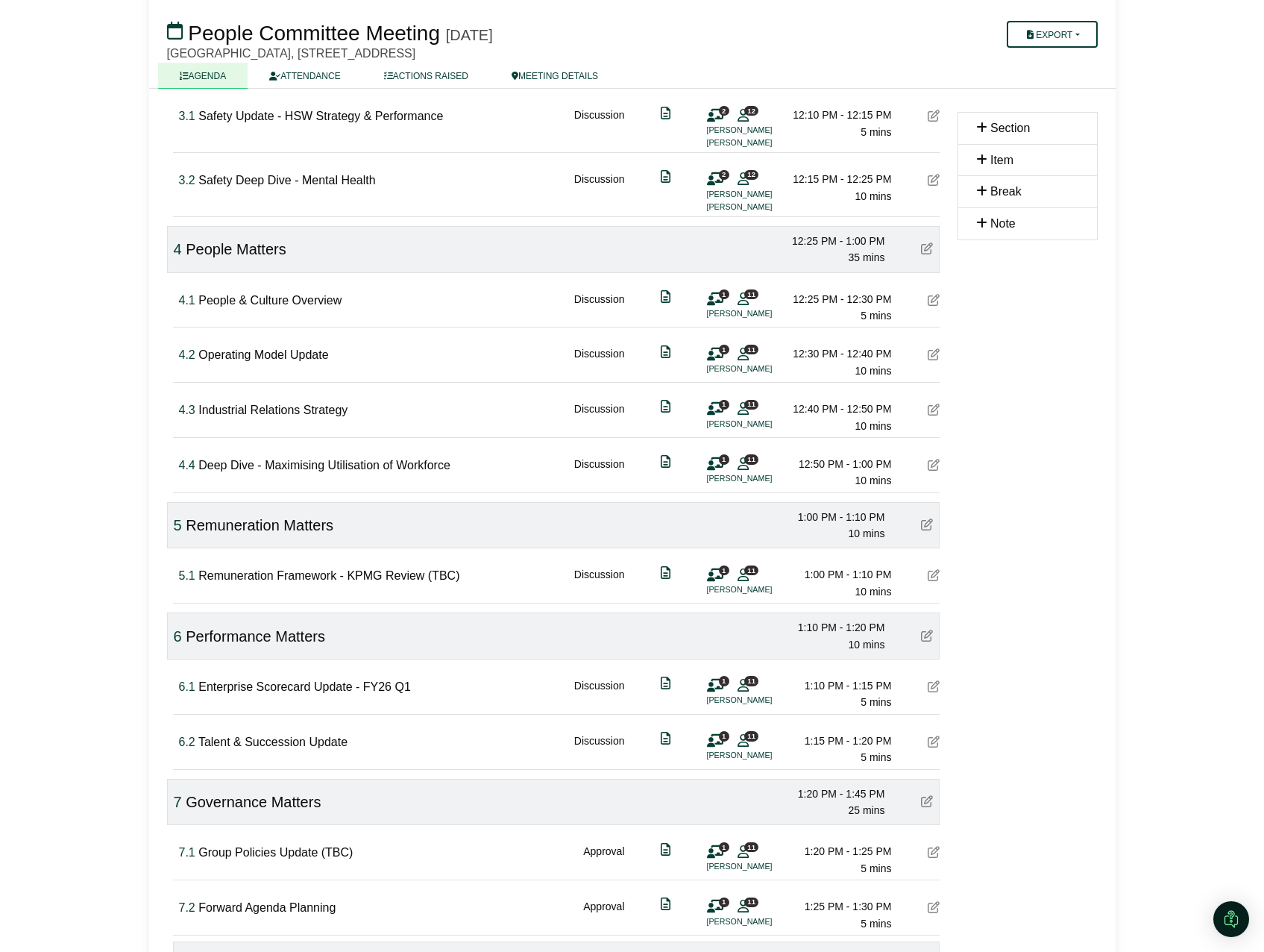
click at [323, 62] on div "People Committee Meeting Wednesday, 05 November 2025 Export Agenda Run Sheet Sh…" at bounding box center [632, 44] width 966 height 89
click at [323, 69] on link "ATTENDANCE" at bounding box center [305, 76] width 114 height 26
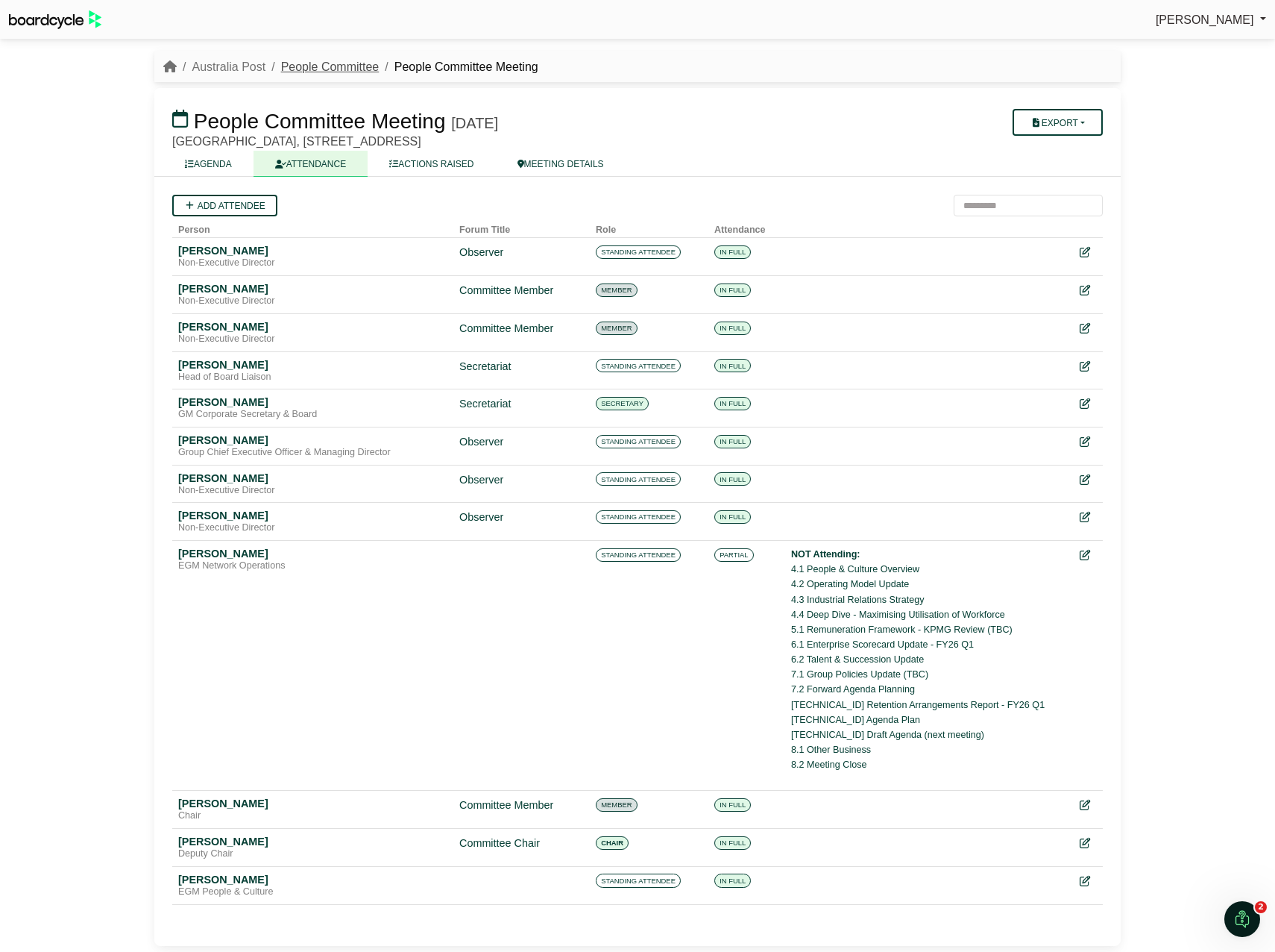
click at [348, 71] on link "People Committee" at bounding box center [330, 67] width 98 height 13
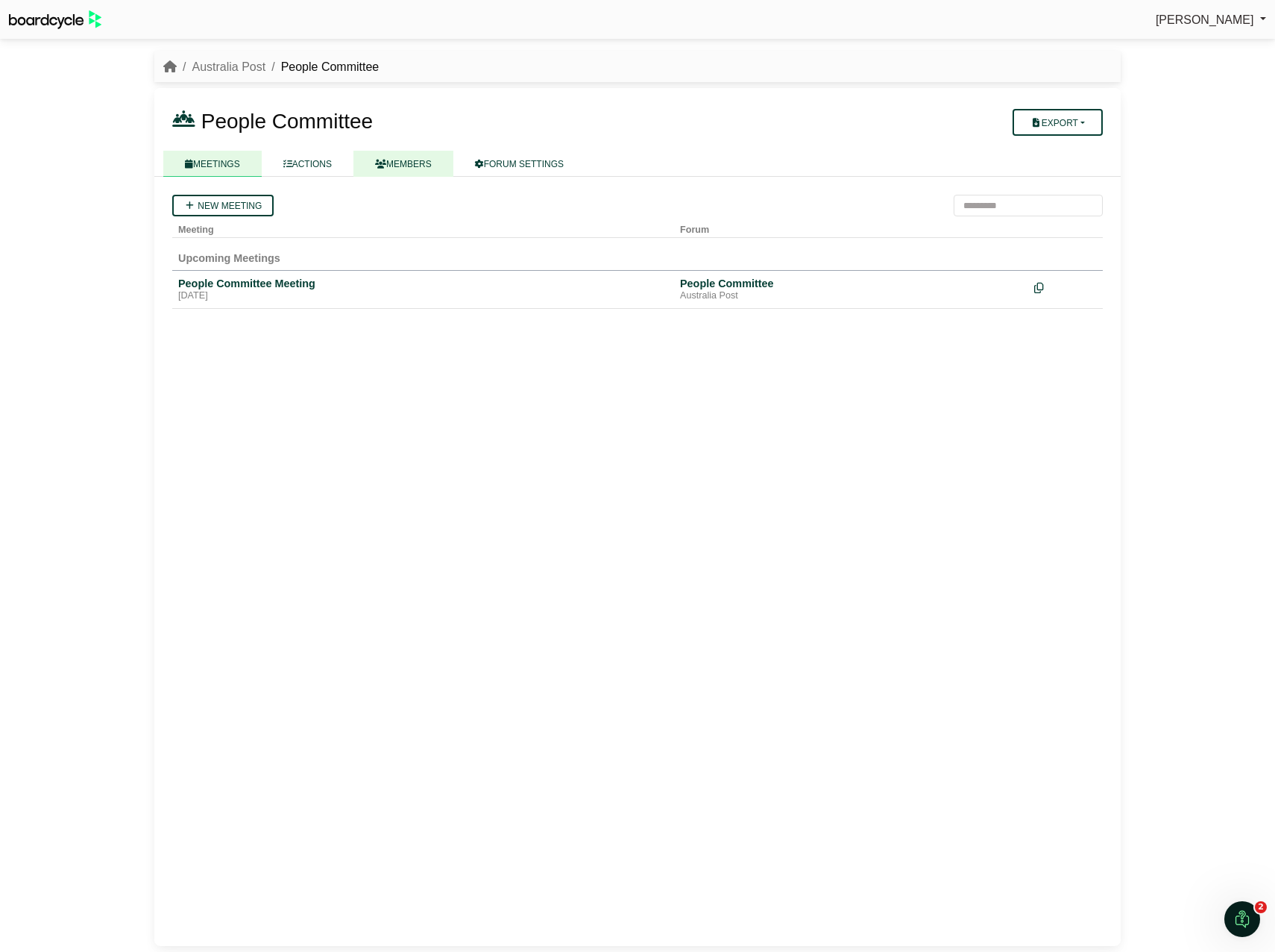
click at [410, 156] on link "MEMBERS" at bounding box center [403, 164] width 100 height 26
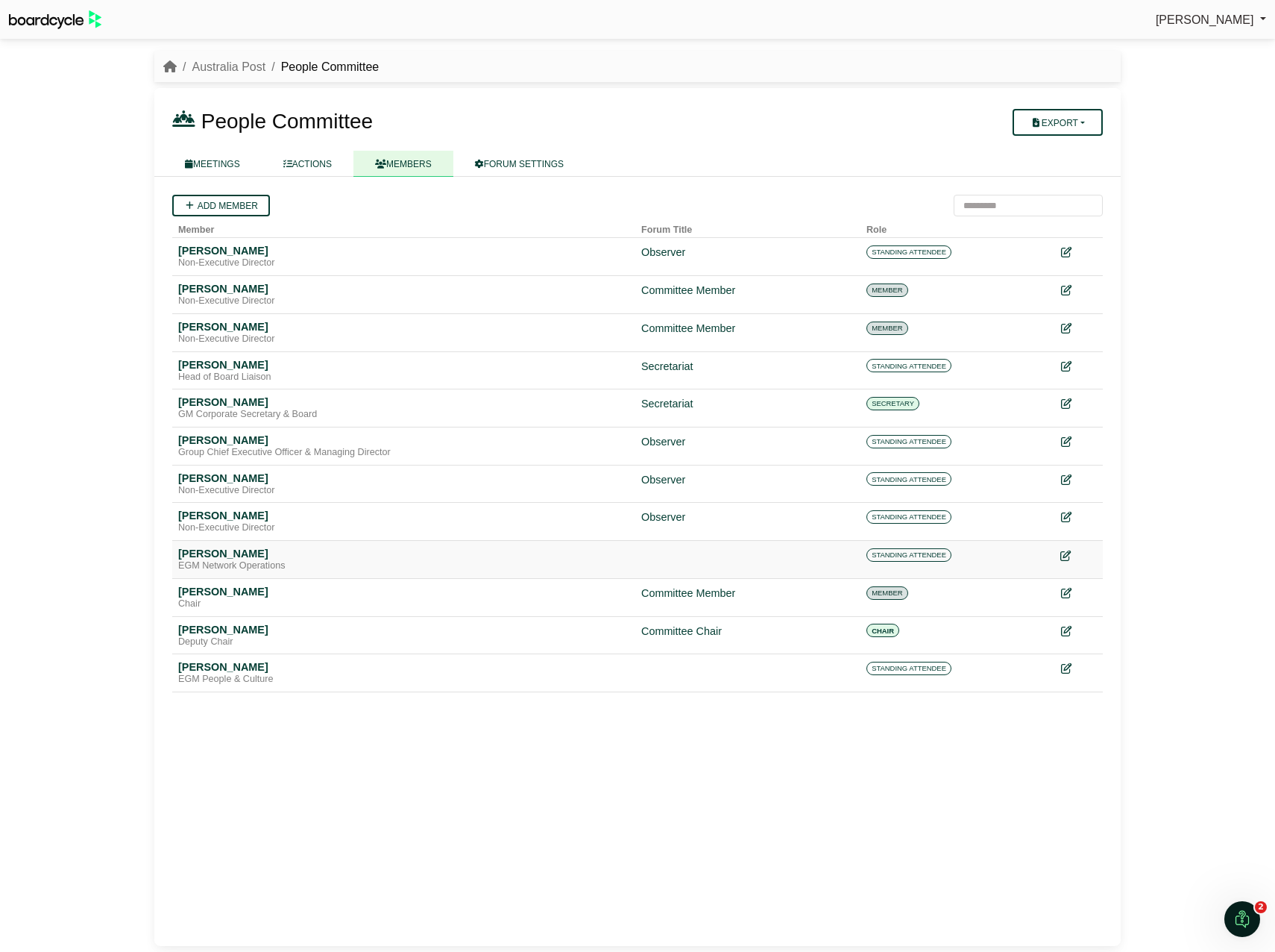
click at [1067, 557] on icon at bounding box center [1065, 555] width 10 height 10
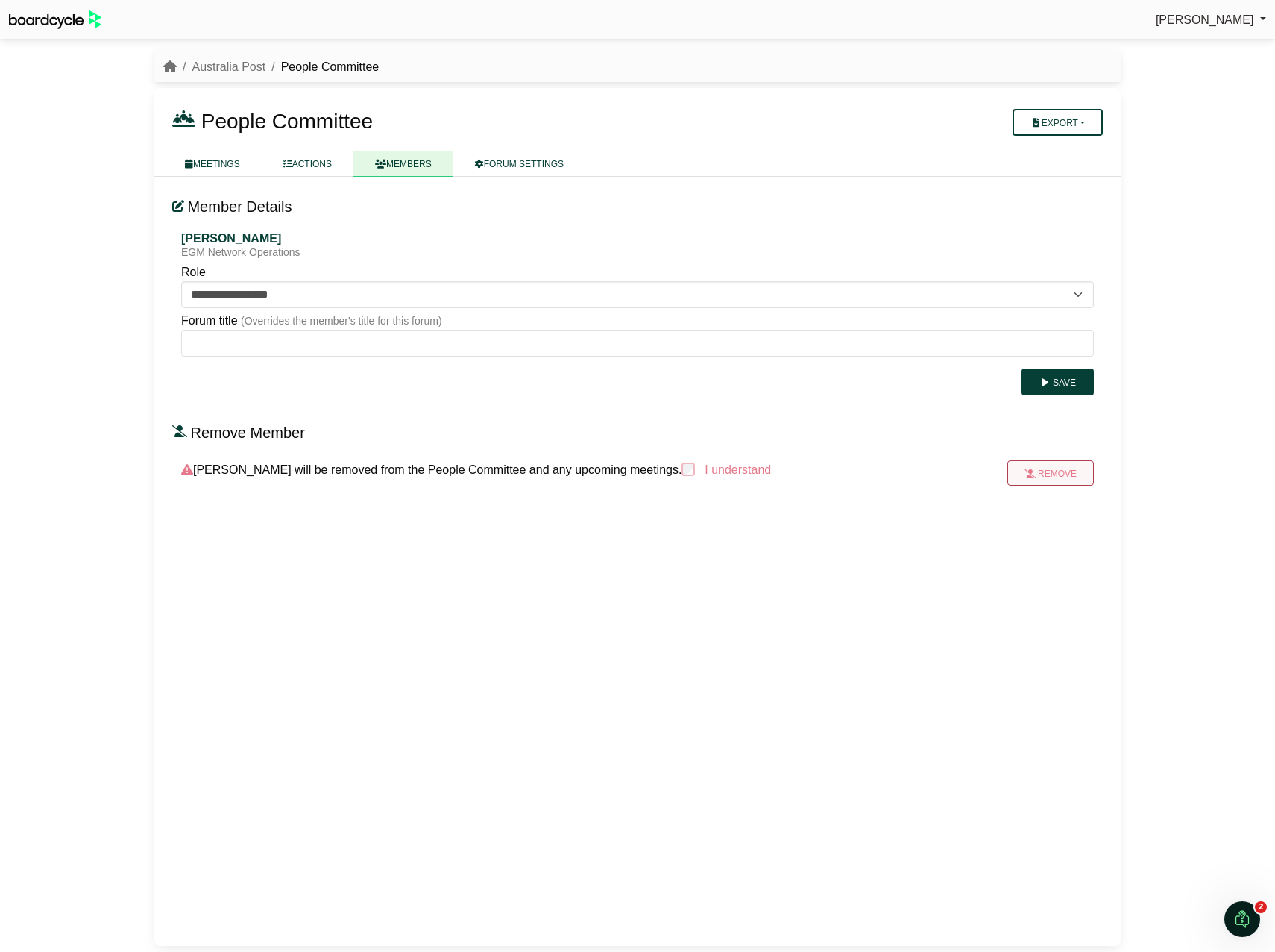
click at [1041, 474] on button "Remove" at bounding box center [1050, 472] width 86 height 25
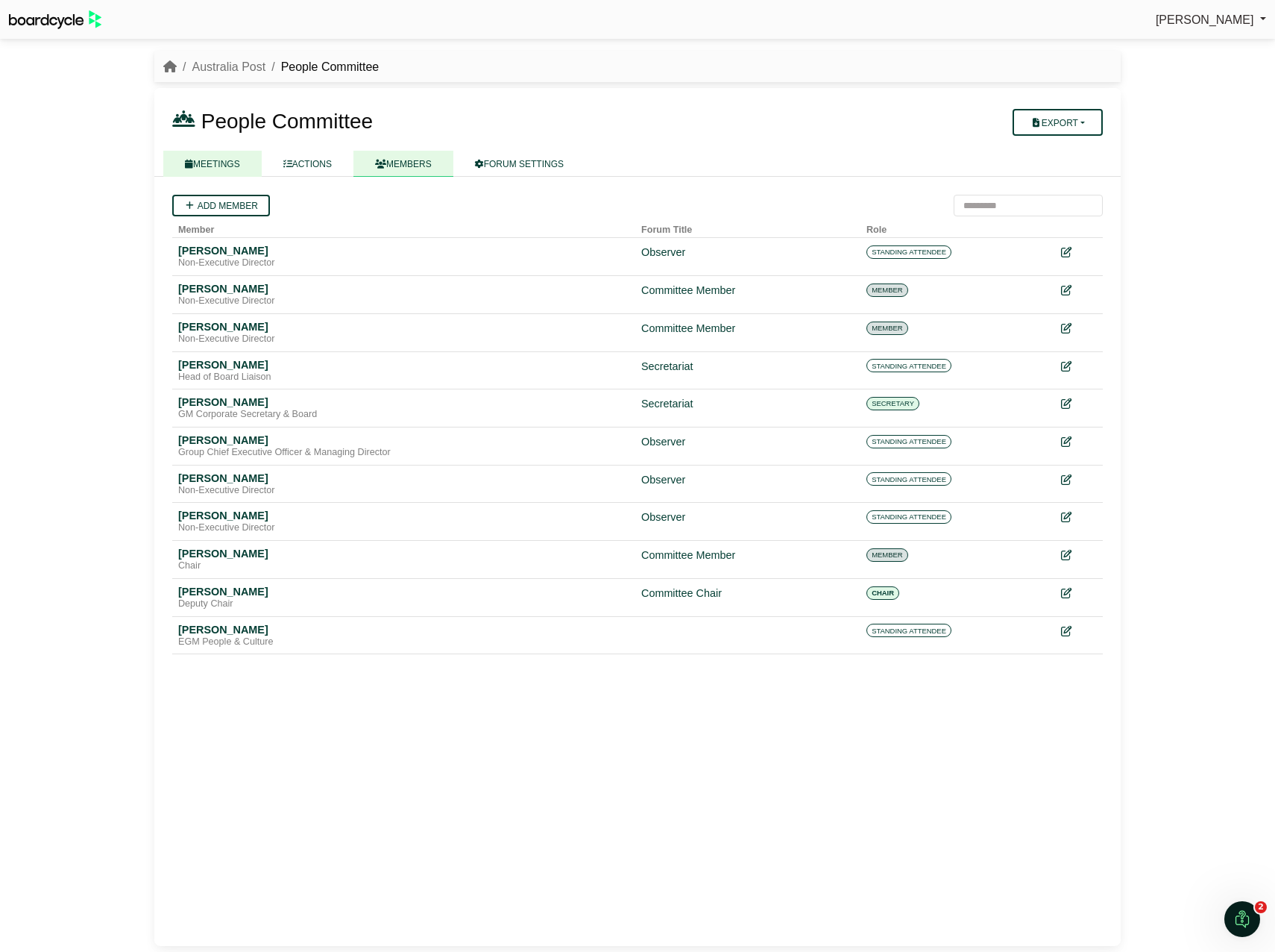
click at [212, 161] on link "MEETINGS" at bounding box center [212, 164] width 98 height 26
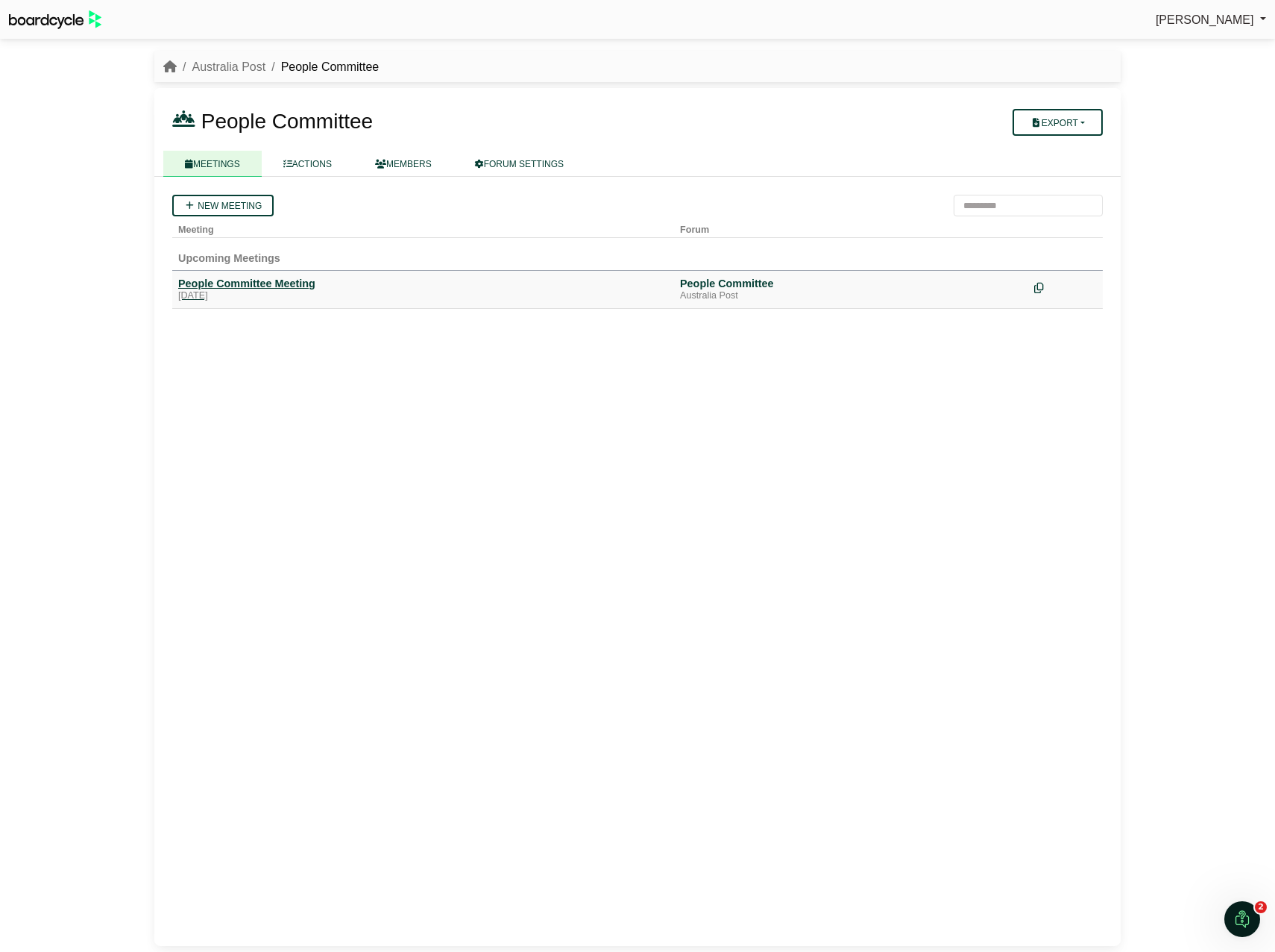
click at [247, 285] on div "People Committee Meeting" at bounding box center [423, 283] width 490 height 13
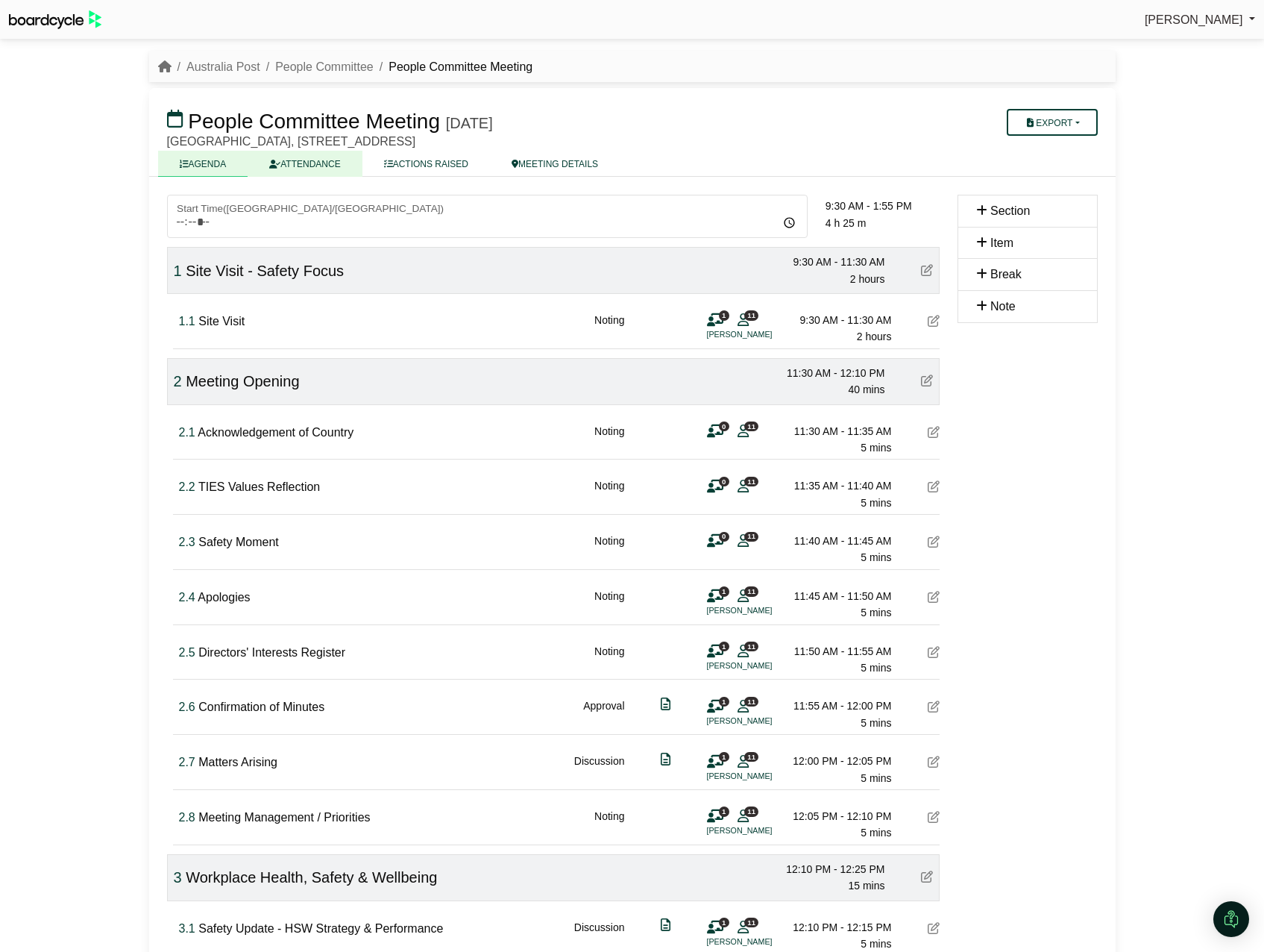
click at [309, 165] on link "ATTENDANCE" at bounding box center [305, 164] width 114 height 26
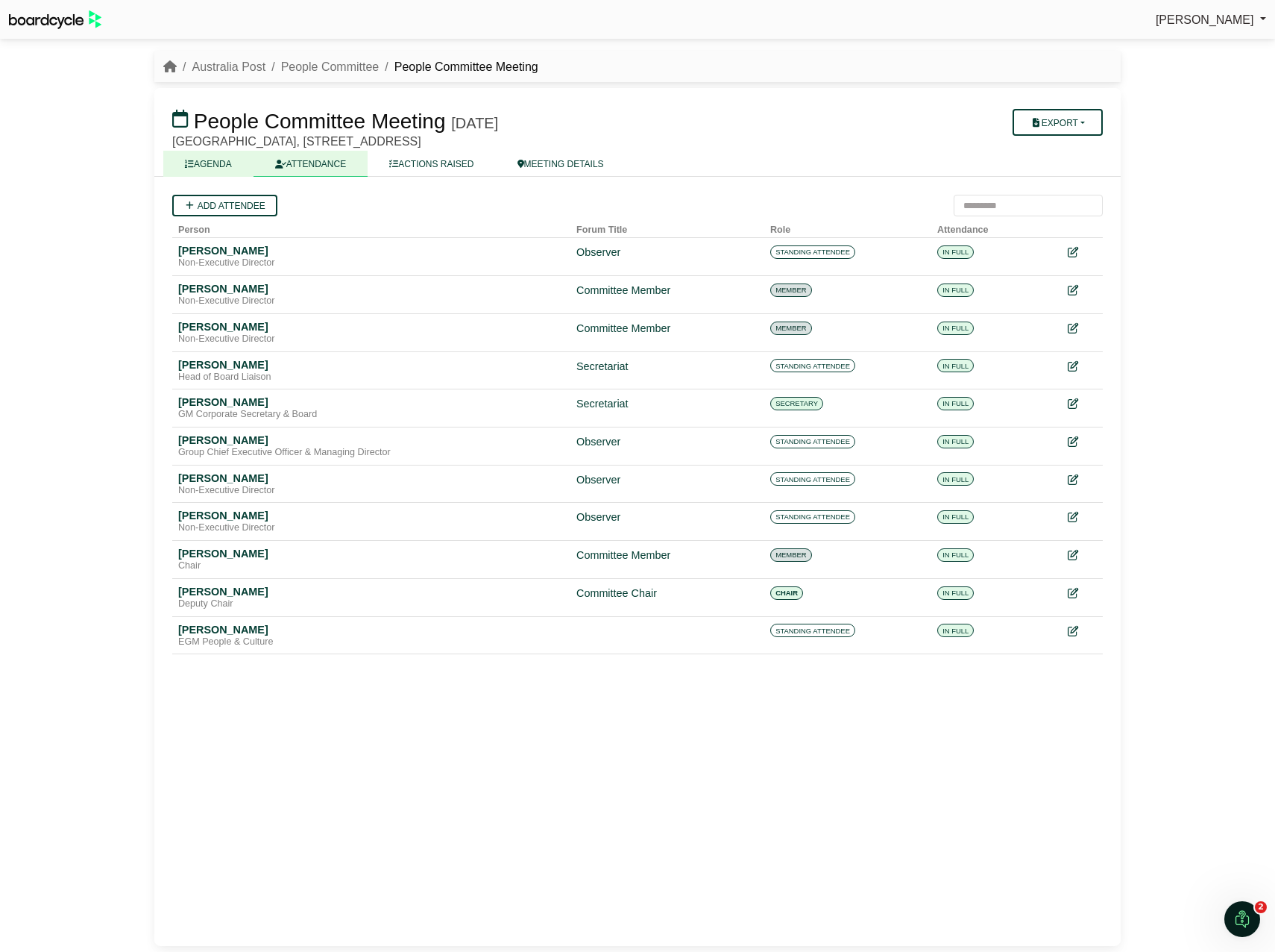
click at [224, 161] on link "AGENDA" at bounding box center [208, 164] width 90 height 26
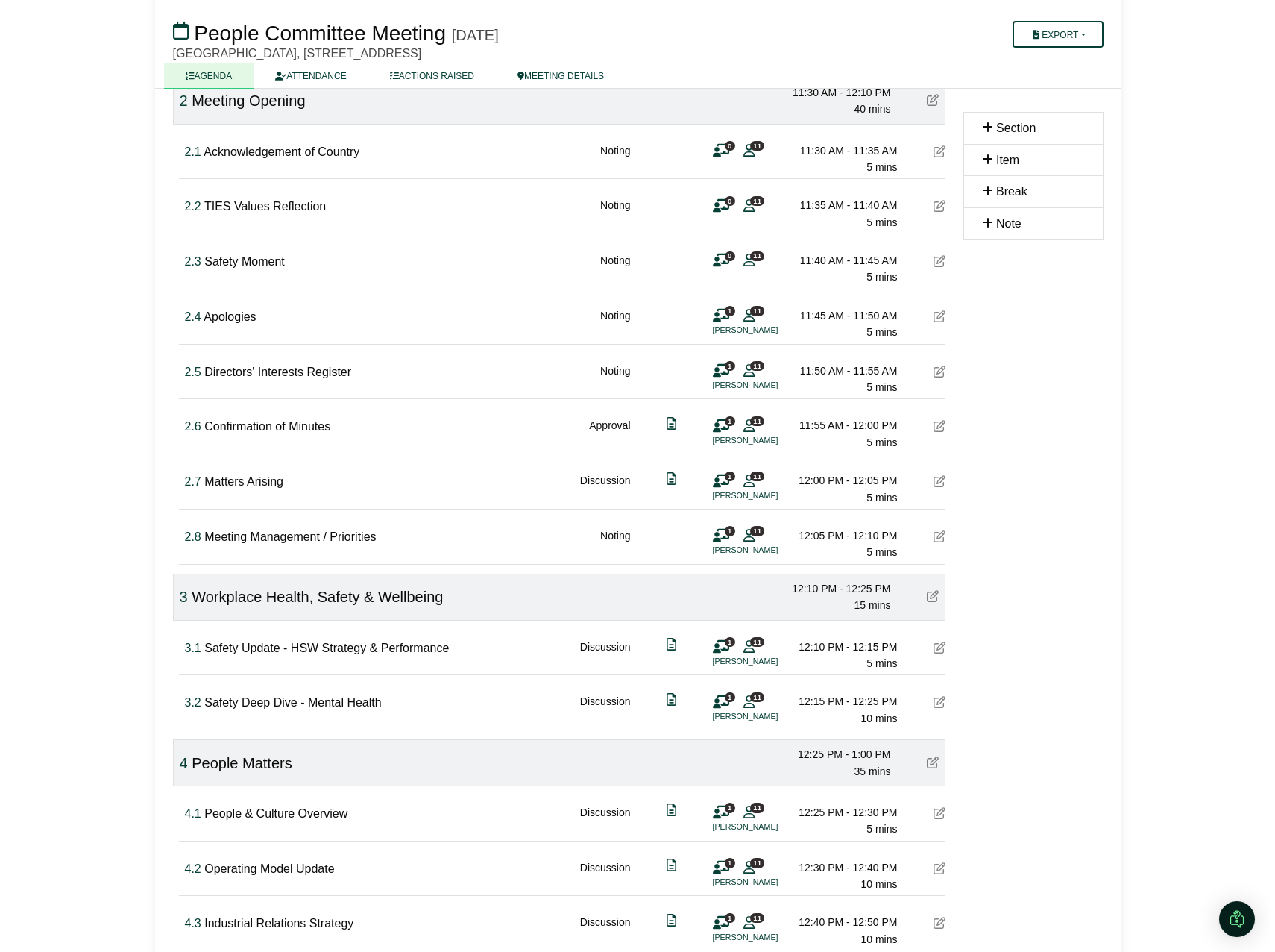
scroll to position [298, 0]
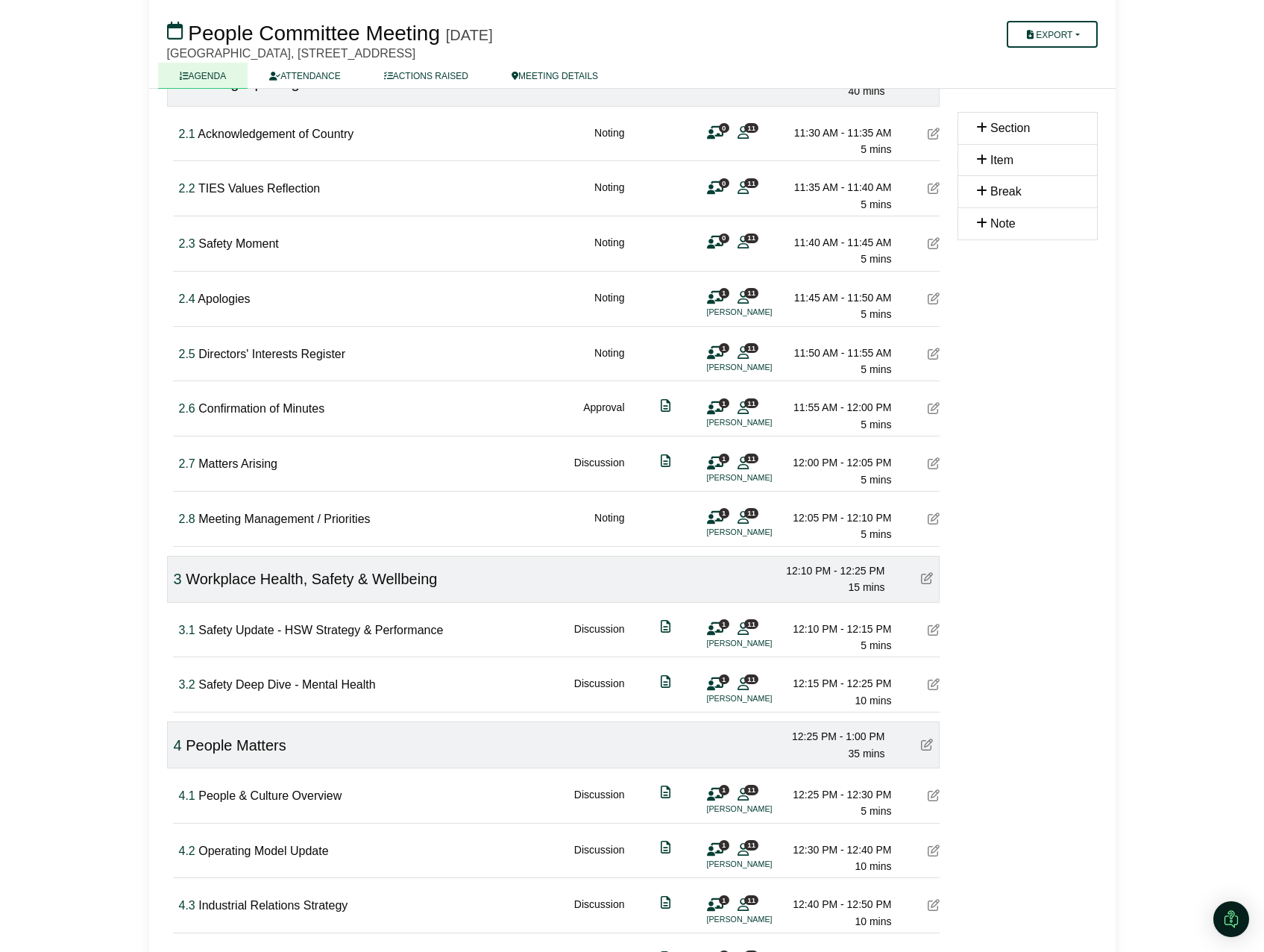
click at [717, 629] on icon at bounding box center [715, 629] width 17 height 1
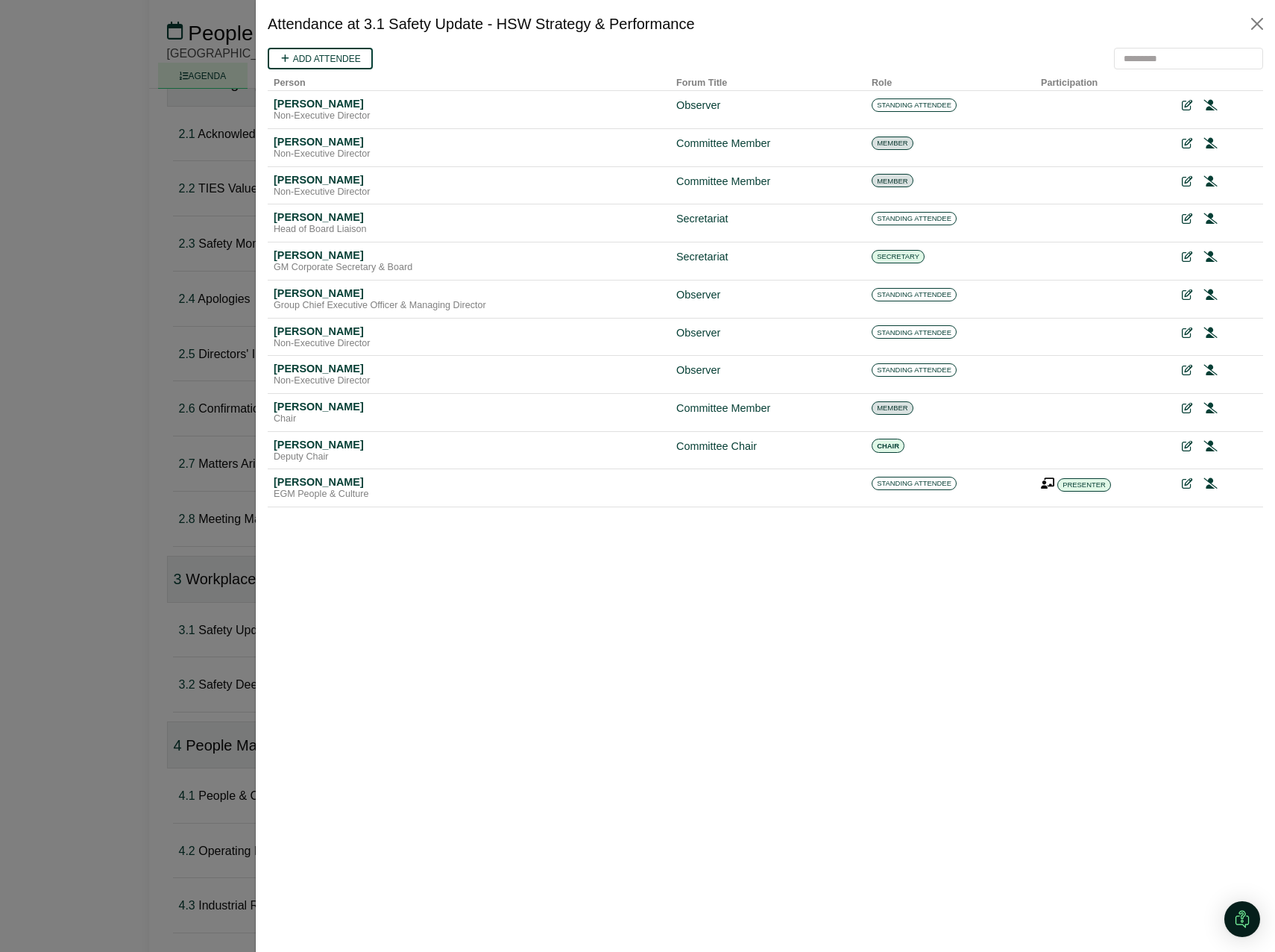
scroll to position [0, 0]
click at [321, 57] on link "Add attendee" at bounding box center [320, 58] width 105 height 22
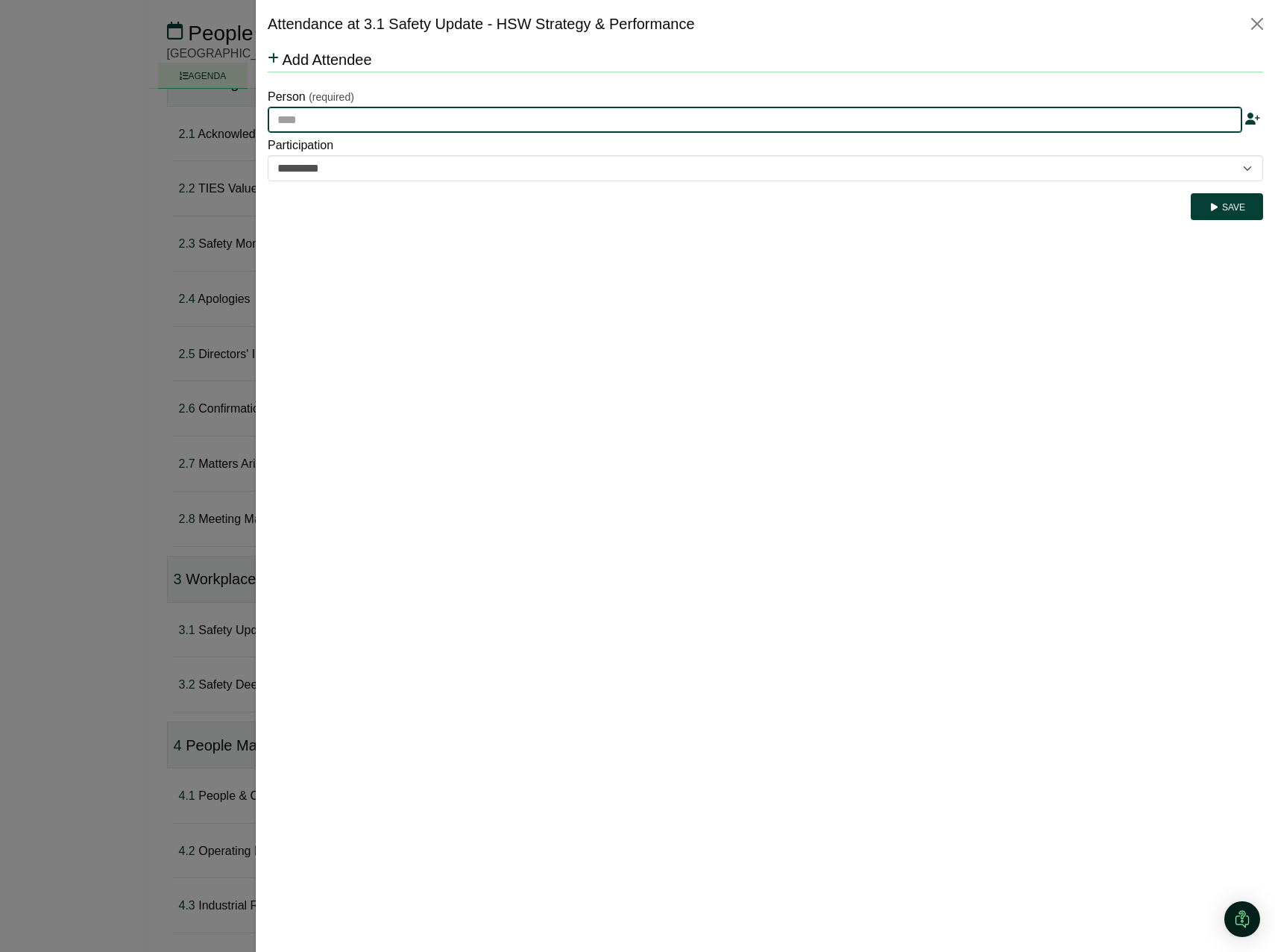
click at [323, 120] on input "text" at bounding box center [755, 120] width 974 height 27
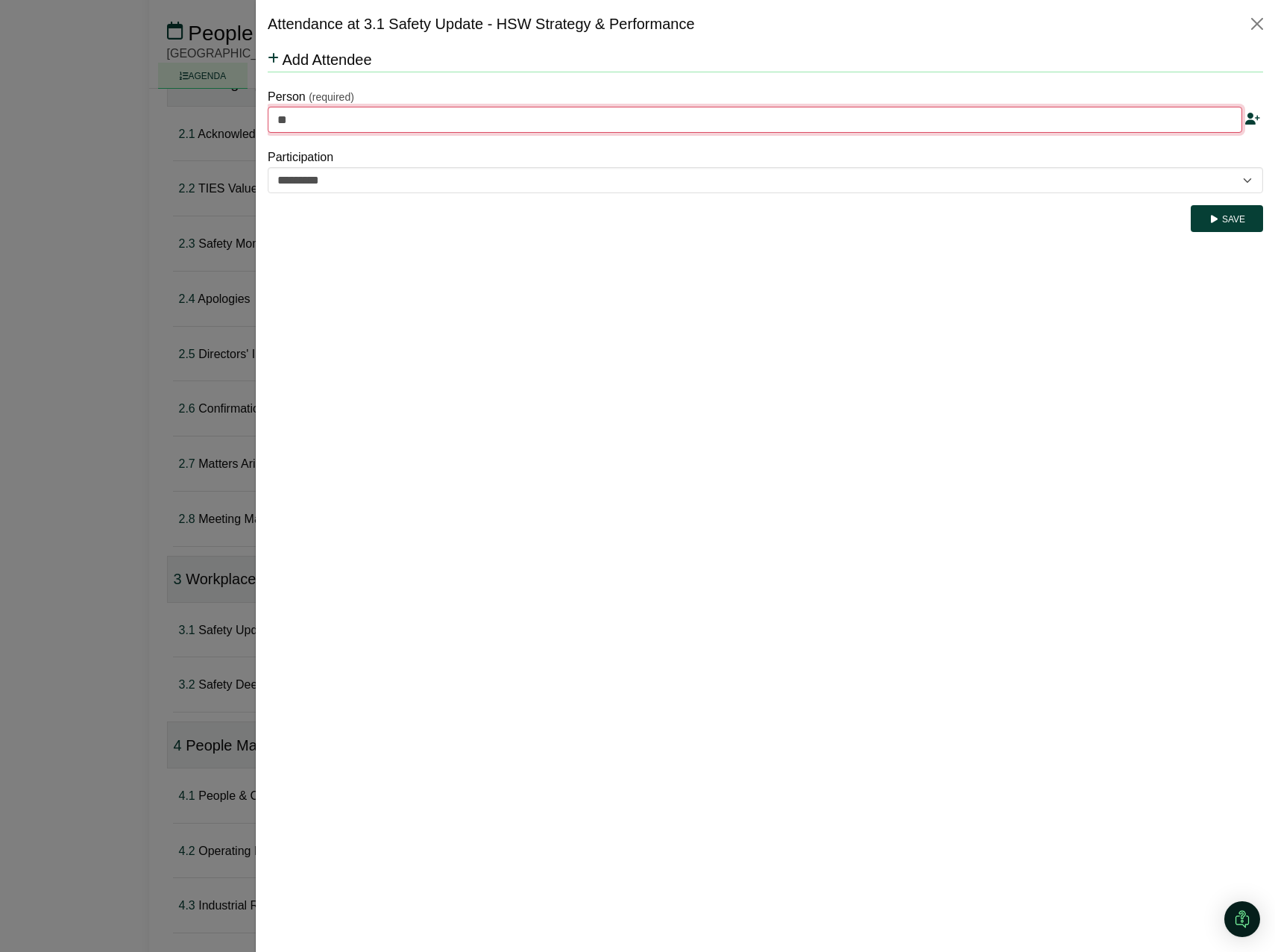
type input "***"
type input "**********"
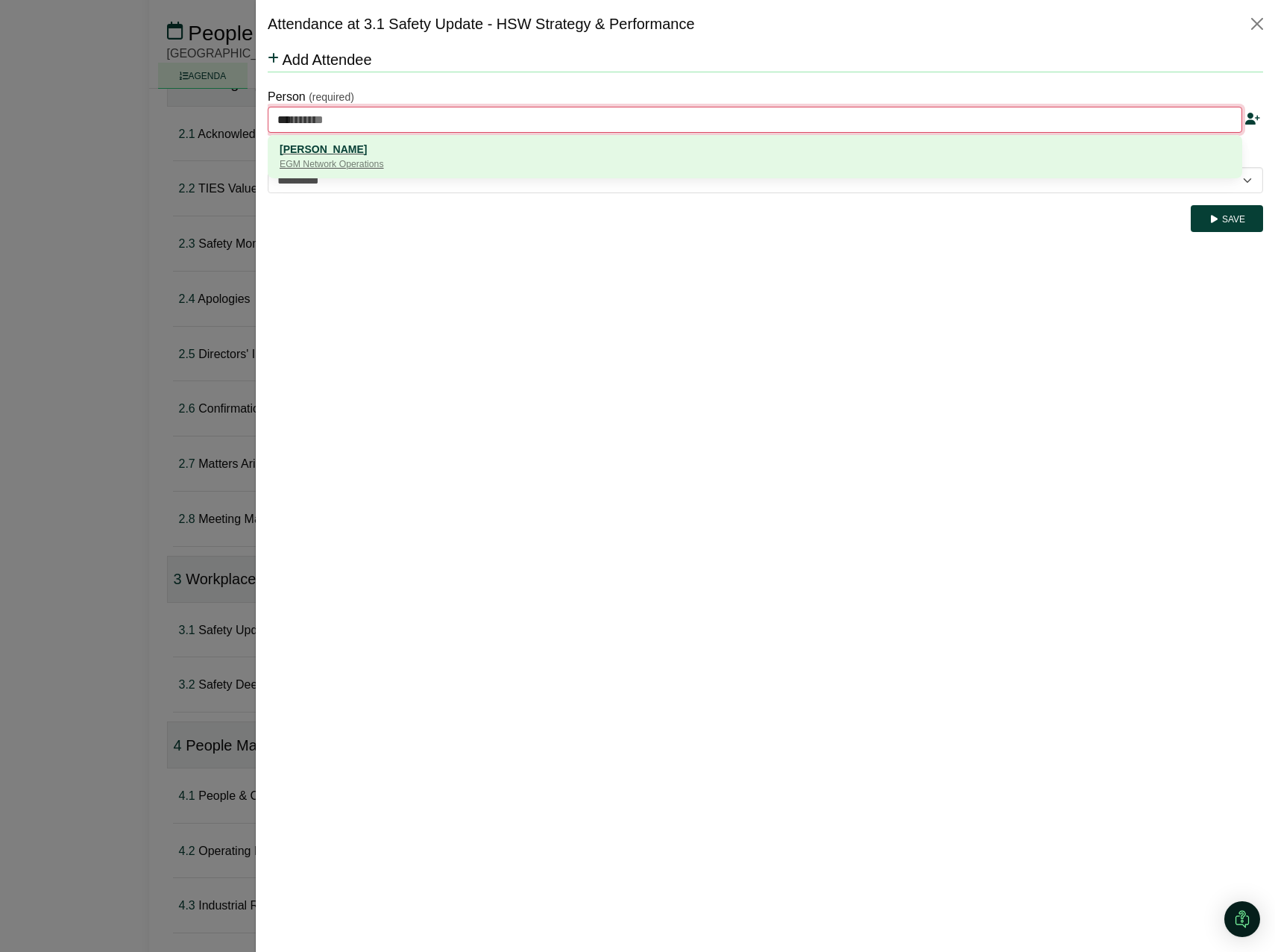
click at [313, 153] on div "[PERSON_NAME]" at bounding box center [754, 149] width 951 height 17
type input "**********"
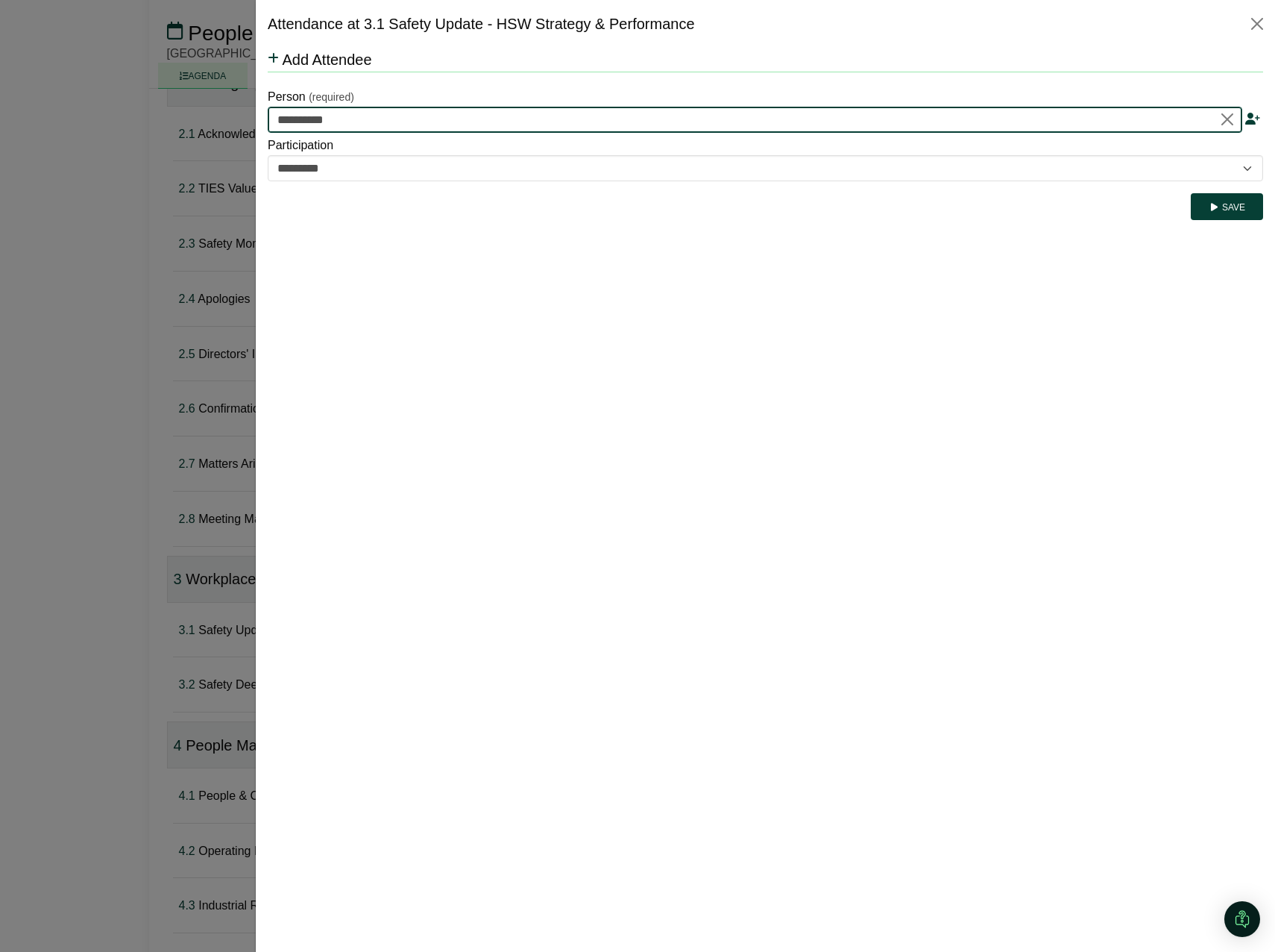
type input "**********"
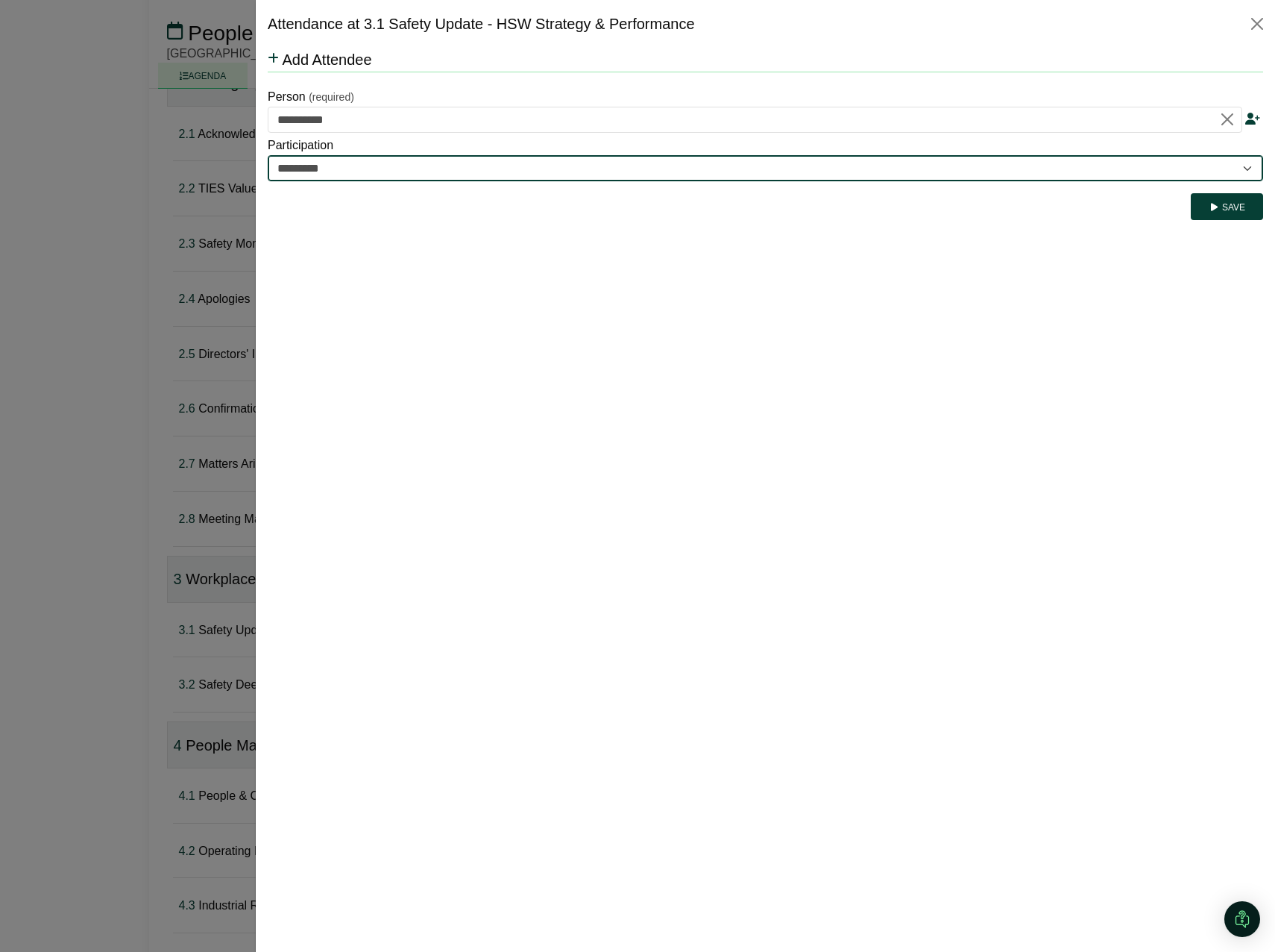
click at [313, 171] on select "********* ********" at bounding box center [765, 169] width 995 height 27
click at [268, 156] on select "********* ********" at bounding box center [765, 169] width 995 height 27
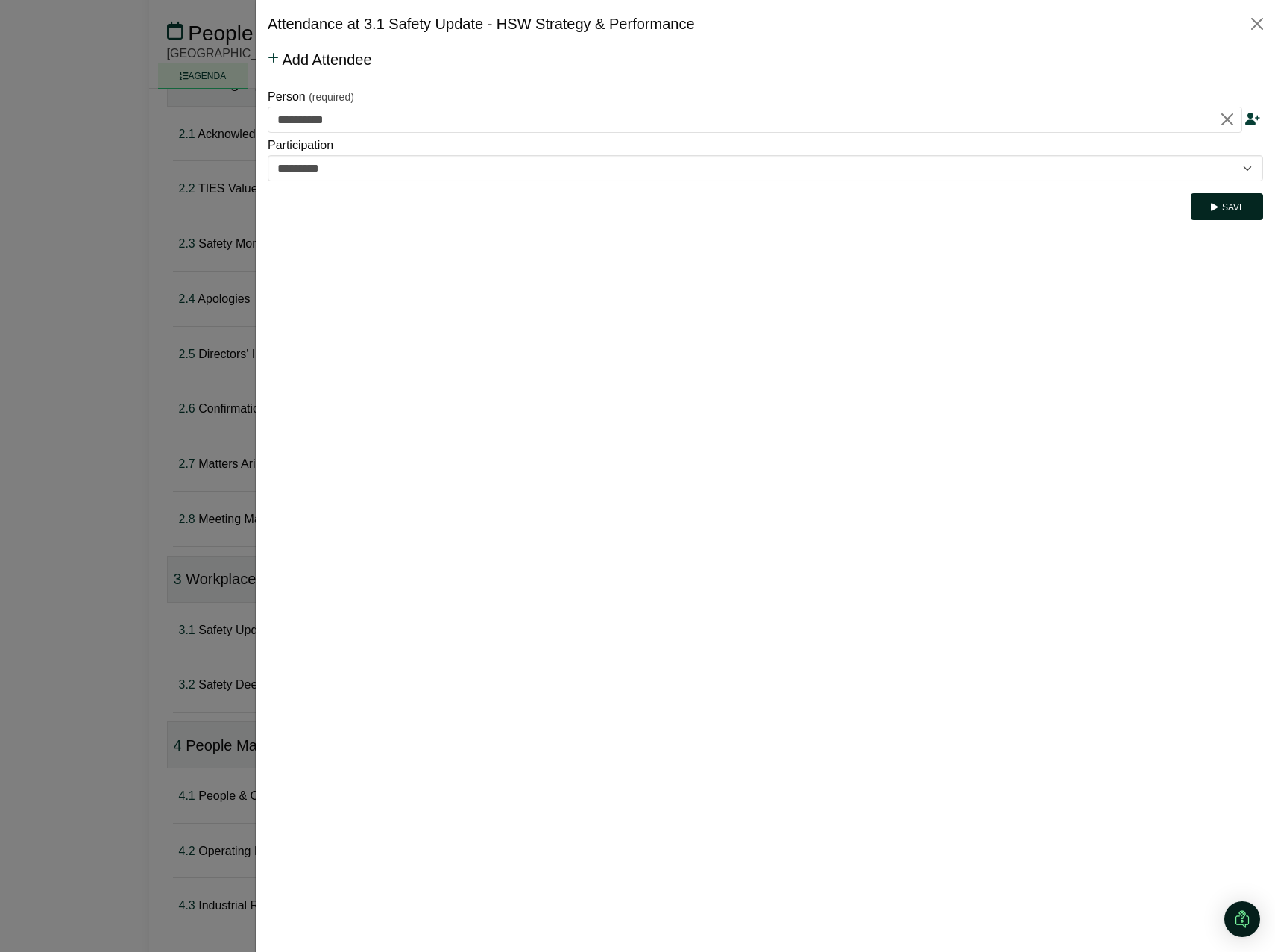
click at [1222, 206] on button "Save" at bounding box center [1226, 206] width 72 height 27
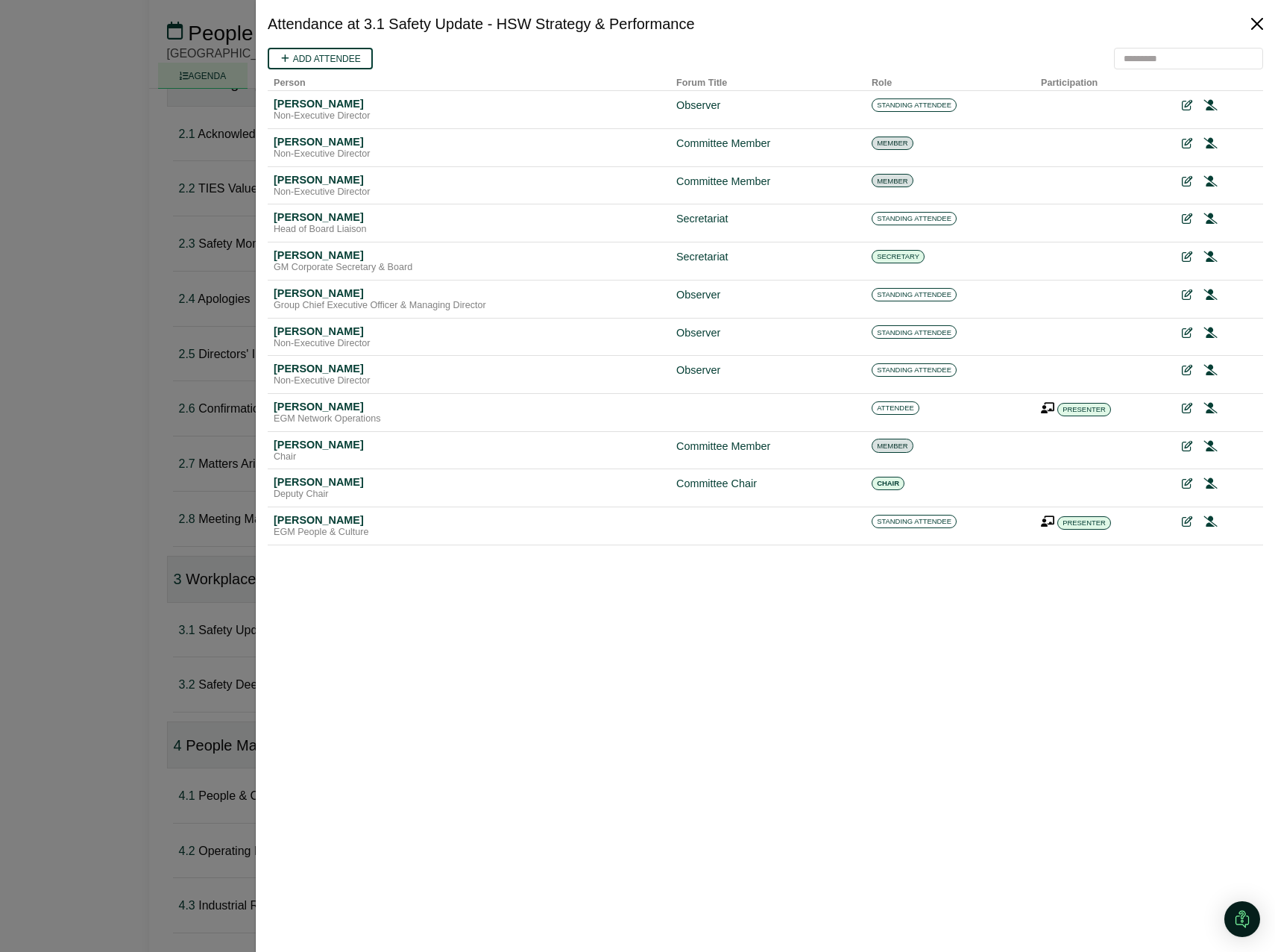
click at [1253, 20] on button "Close" at bounding box center [1256, 23] width 23 height 23
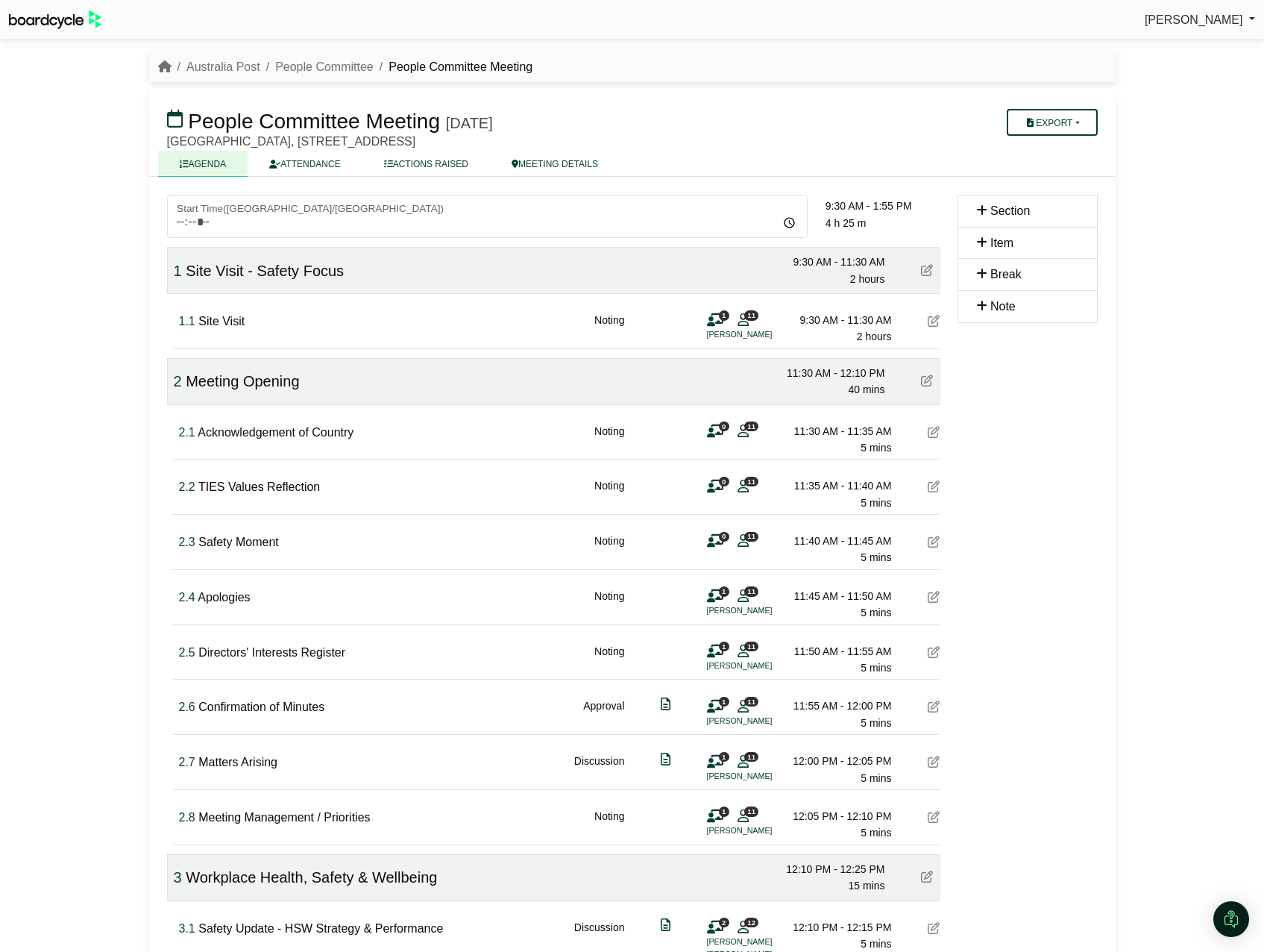
scroll to position [298, 0]
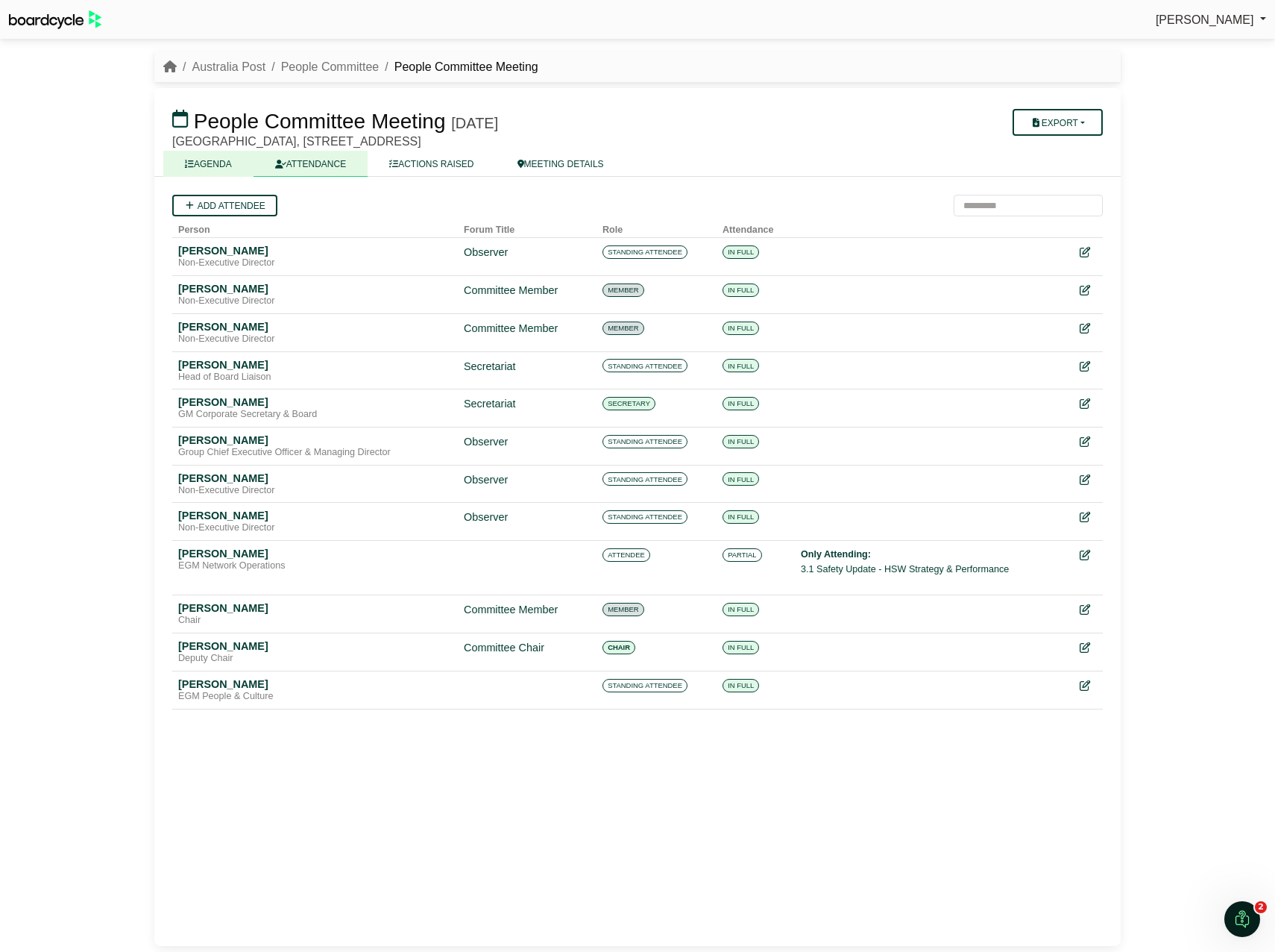
click at [220, 164] on link "AGENDA" at bounding box center [208, 164] width 90 height 26
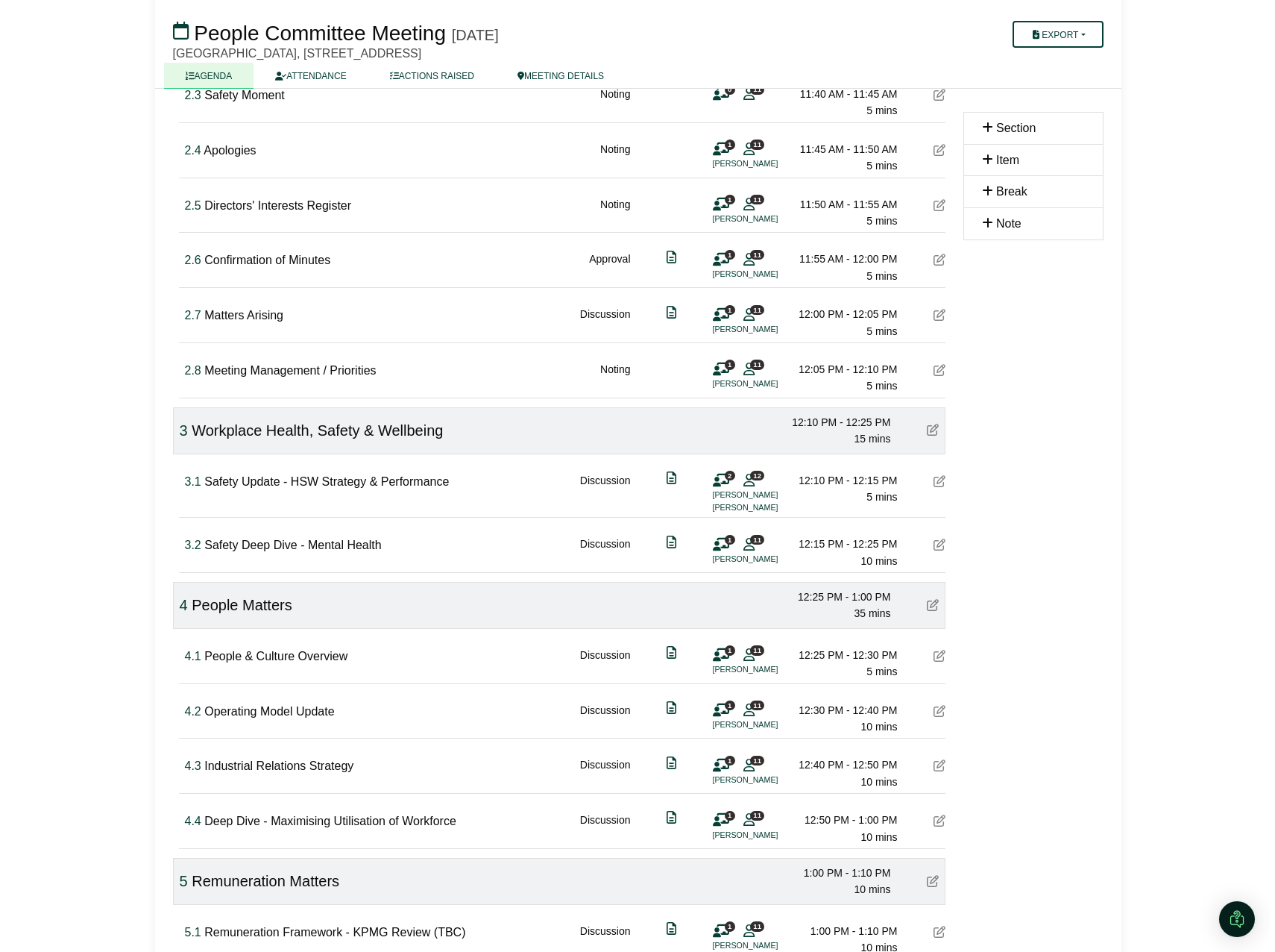
scroll to position [448, 0]
click at [714, 550] on div "1 11 [PERSON_NAME]" at bounding box center [729, 550] width 45 height 30
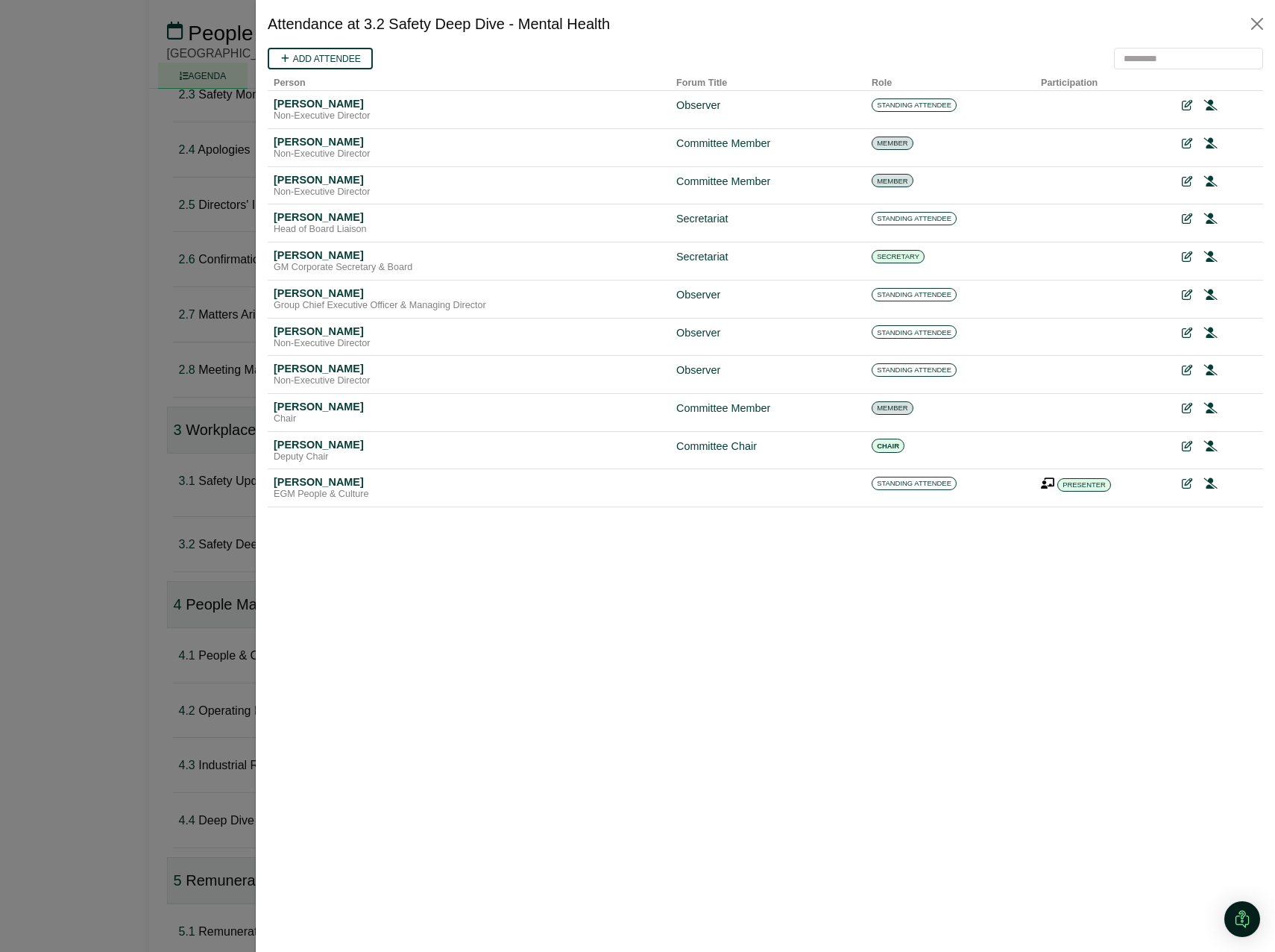
scroll to position [0, 0]
click at [323, 62] on link "Add attendee" at bounding box center [320, 58] width 105 height 22
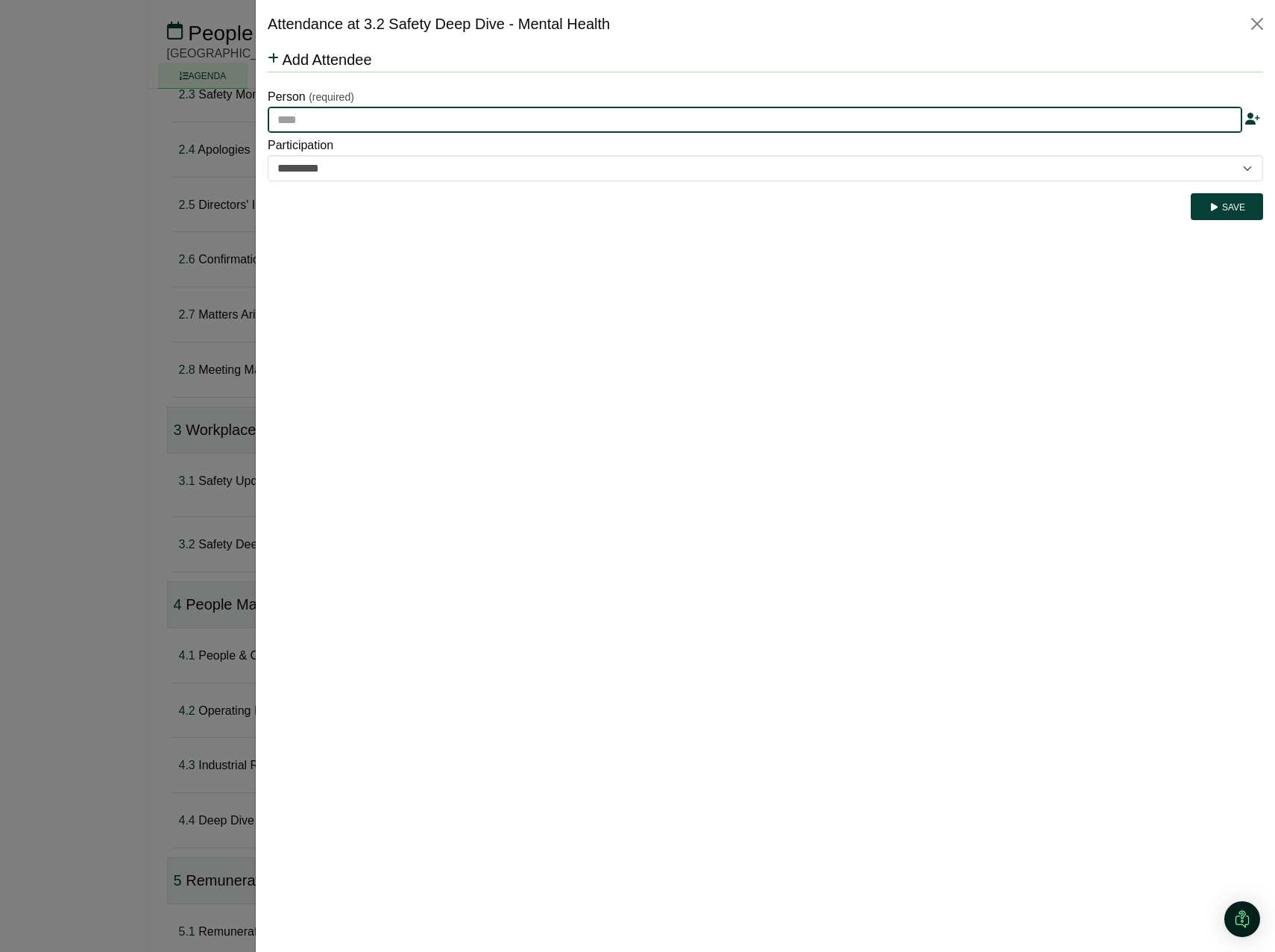
click at [334, 127] on input "text" at bounding box center [755, 120] width 974 height 27
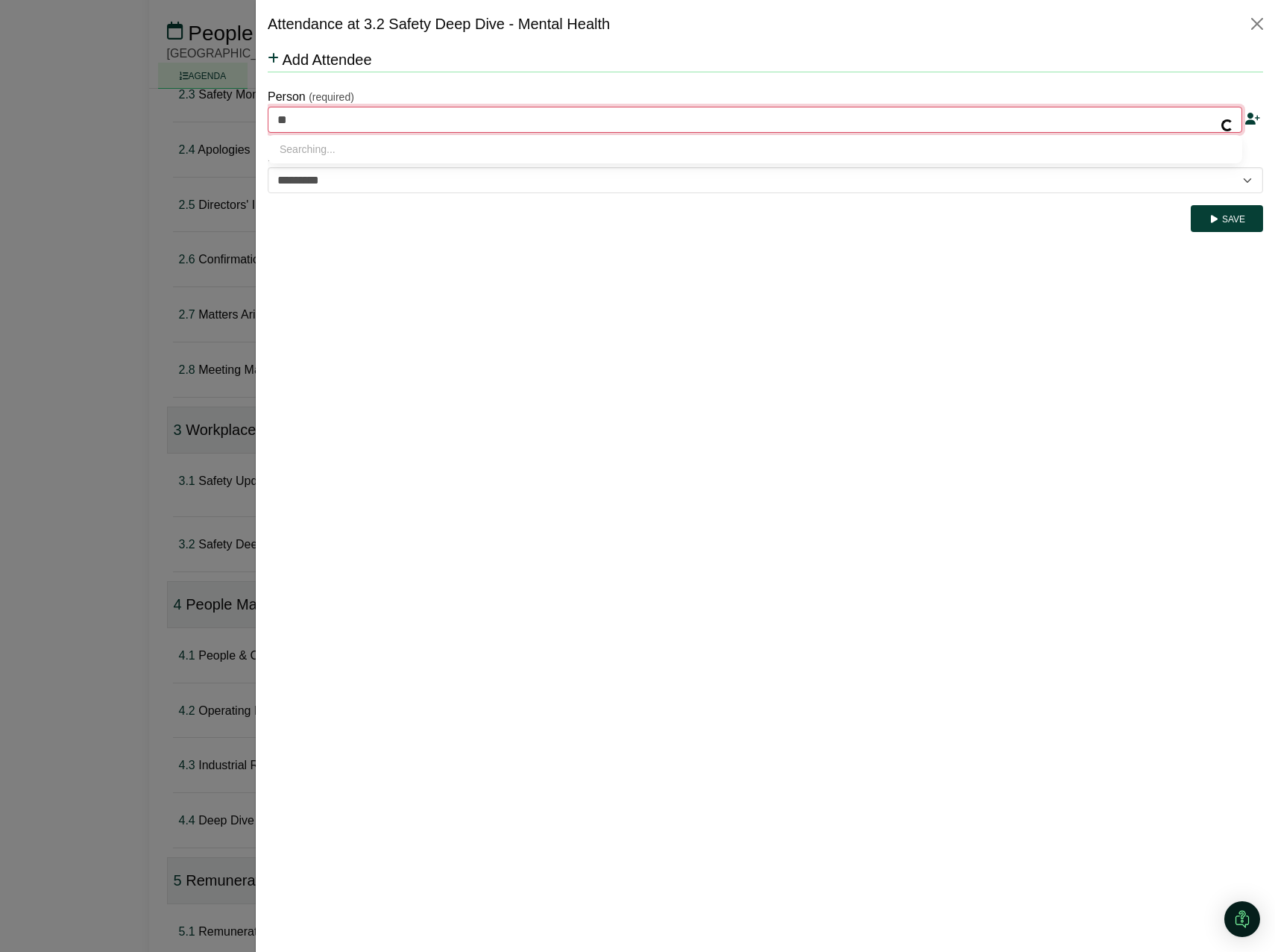
type input "***"
type input "**********"
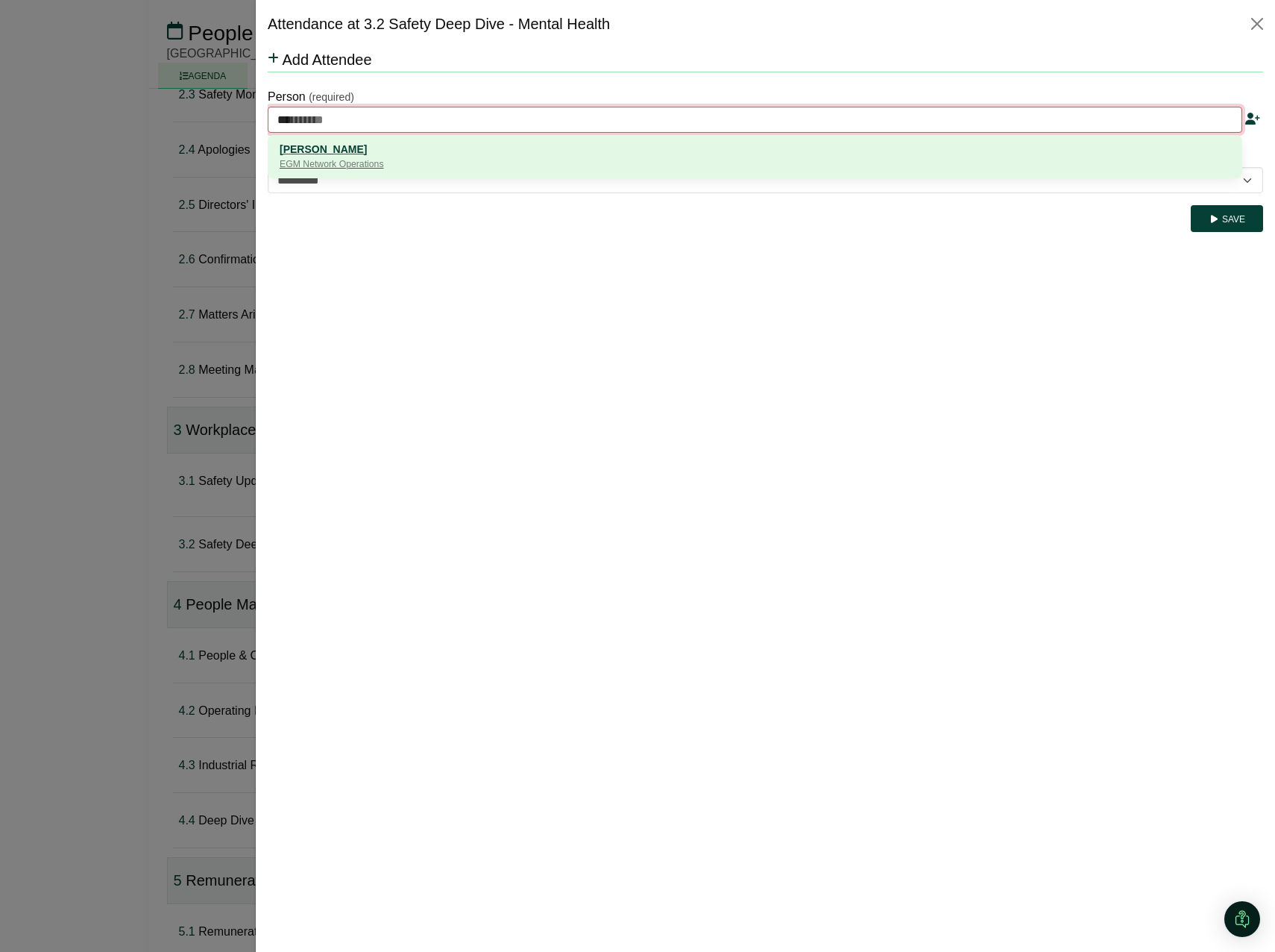
click at [327, 147] on div "[PERSON_NAME]" at bounding box center [754, 149] width 951 height 17
type input "**********"
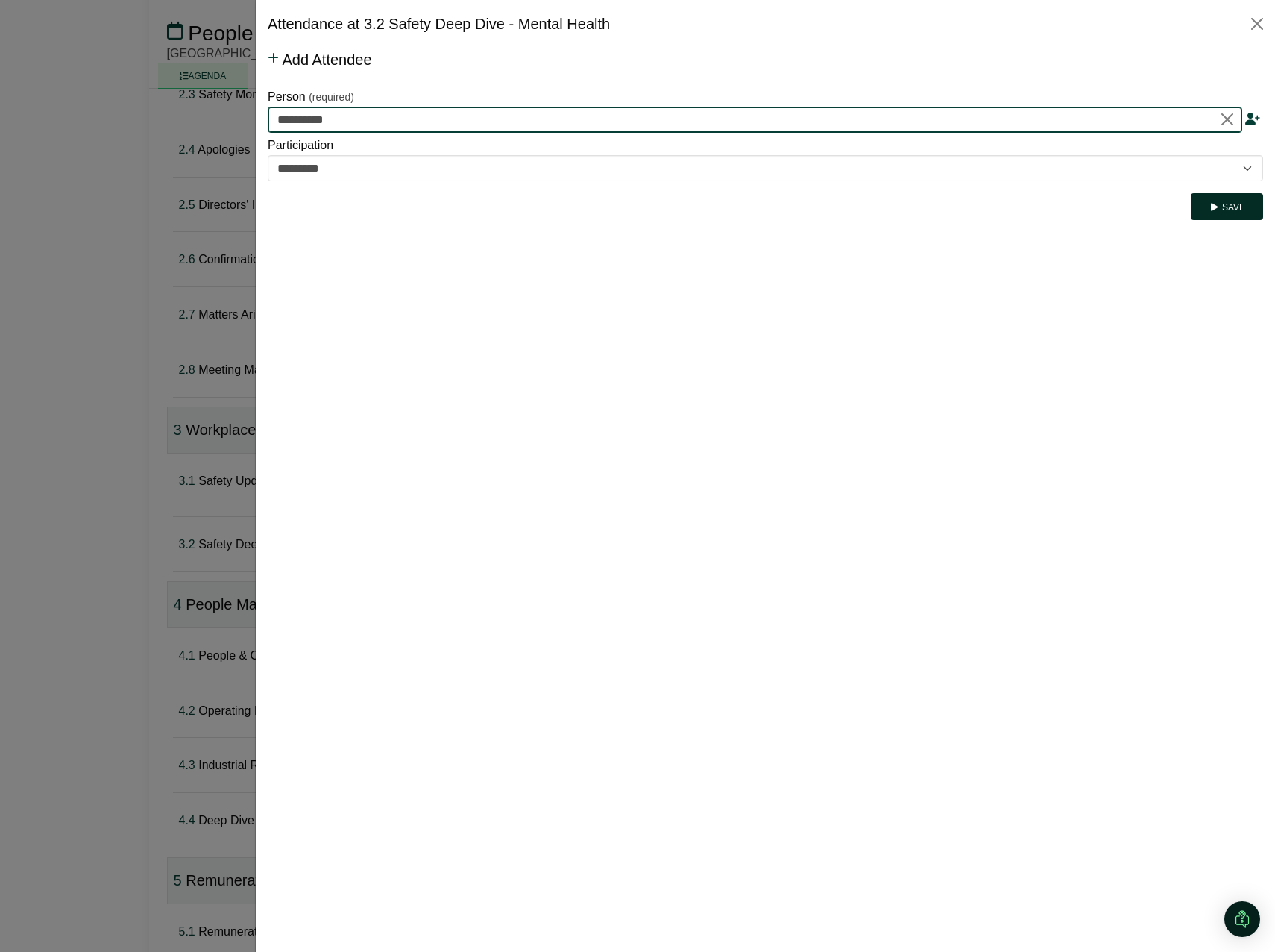
type input "**********"
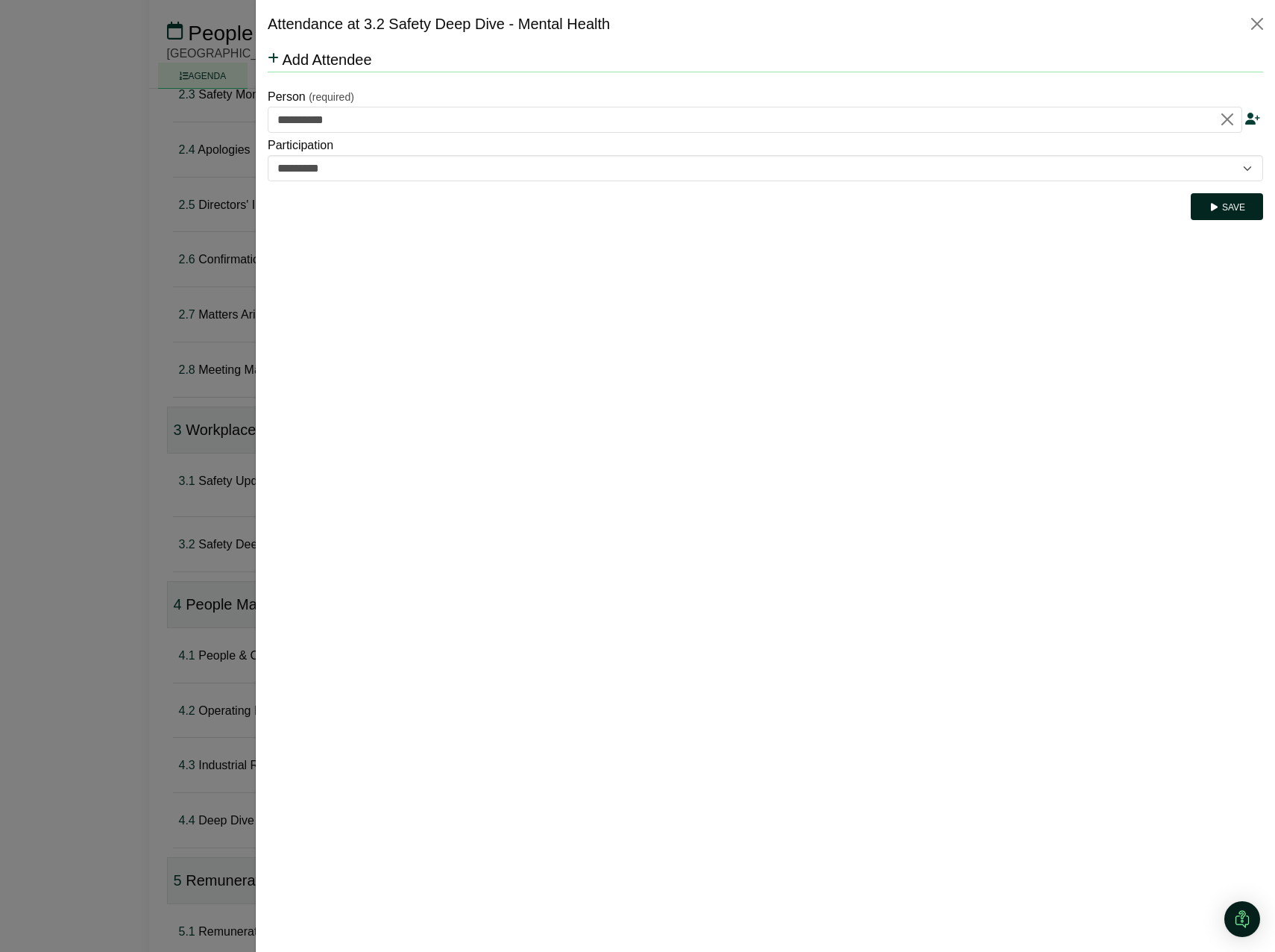
click at [1221, 213] on button "Save" at bounding box center [1226, 206] width 72 height 27
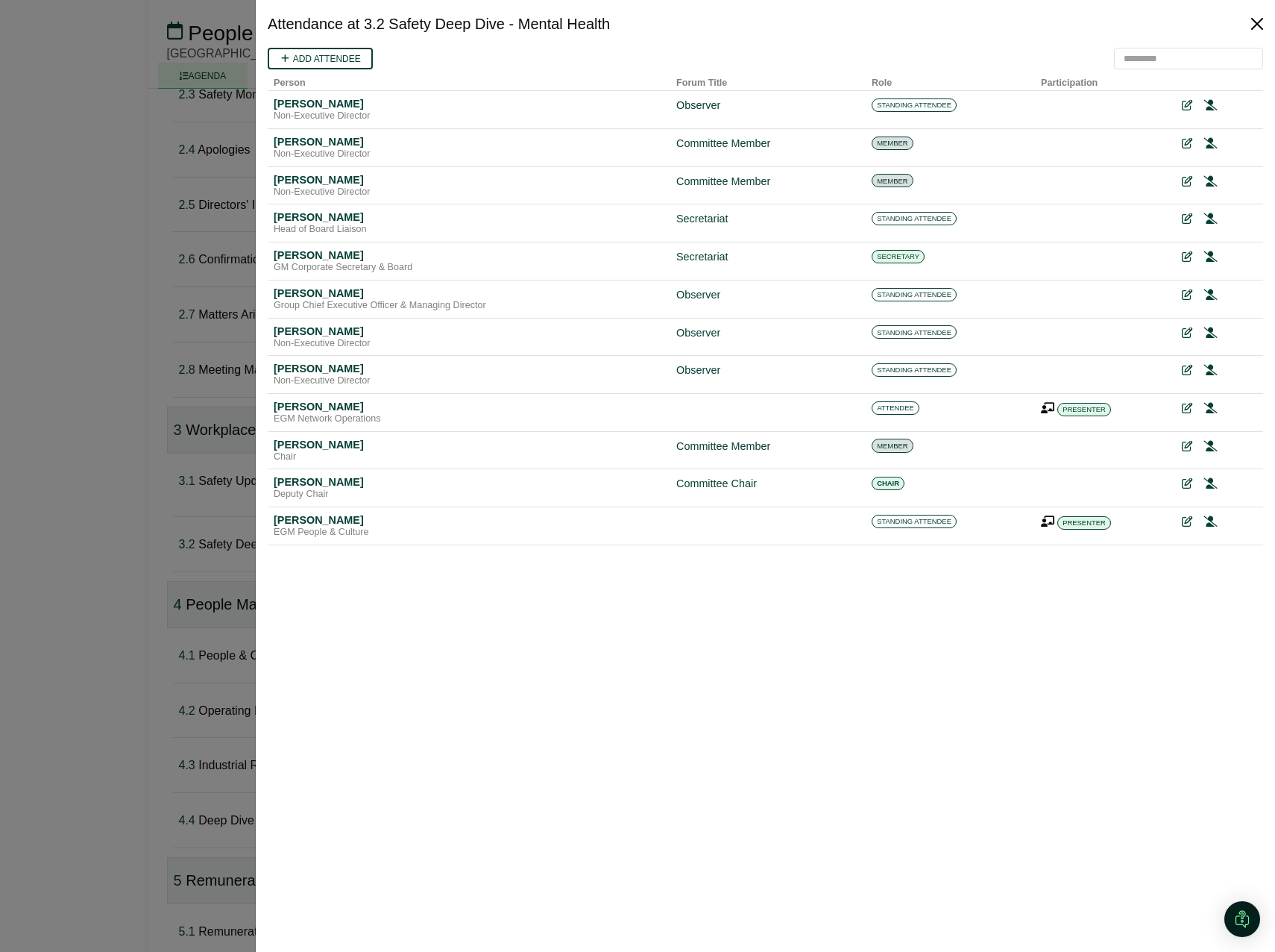
click at [1251, 24] on button "Close" at bounding box center [1256, 23] width 23 height 23
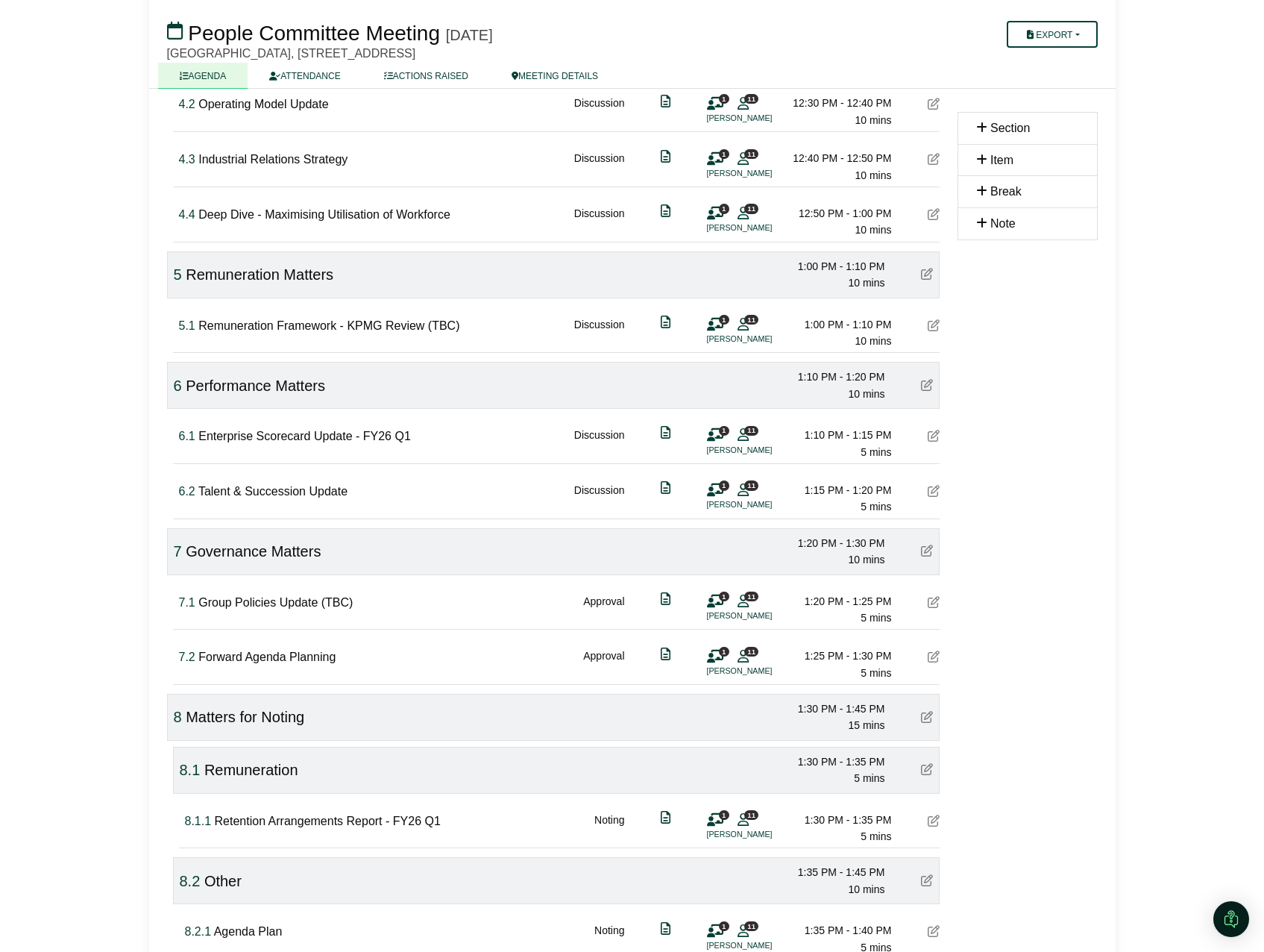
scroll to position [1378, 0]
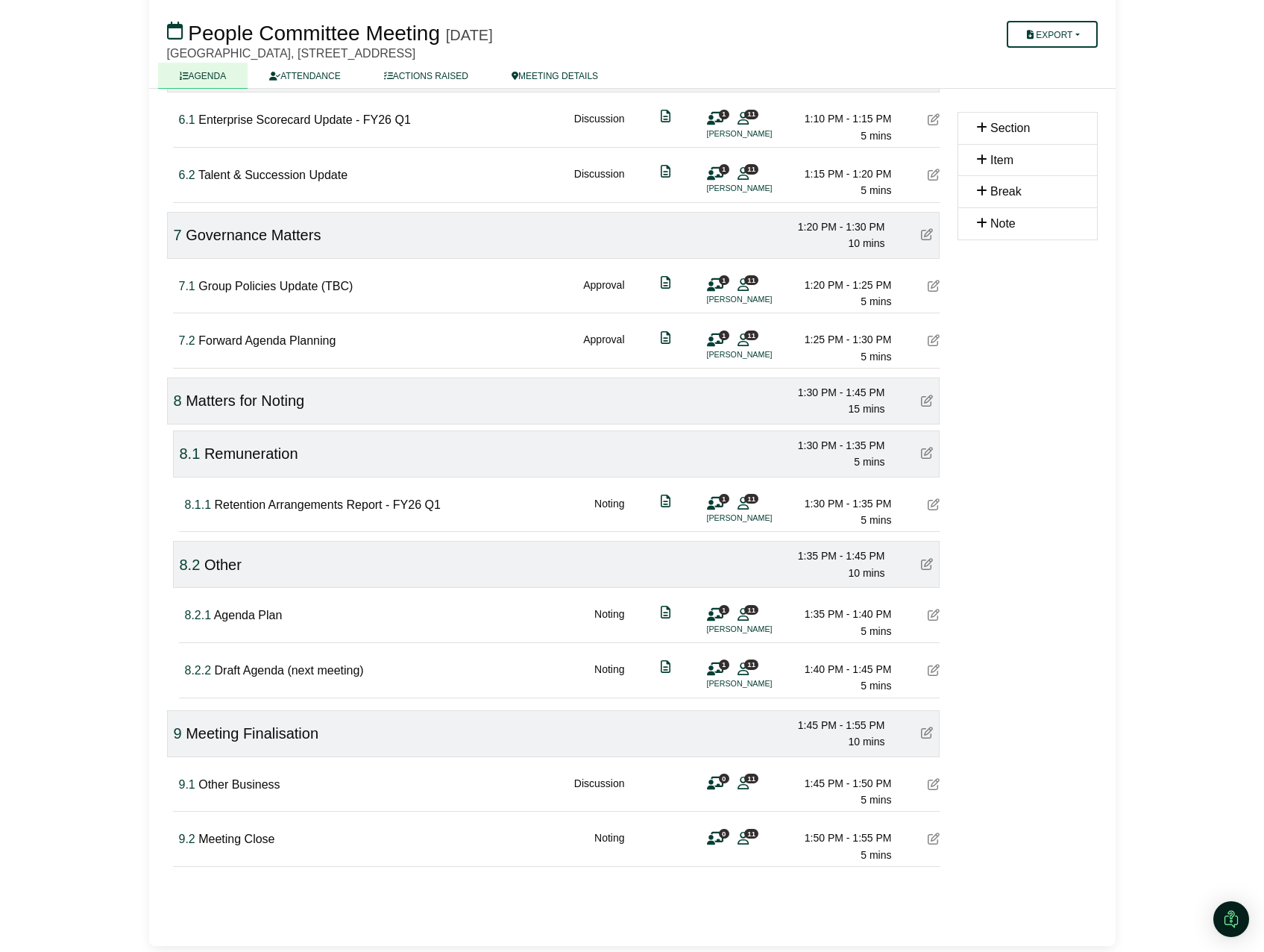
click at [188, 453] on span "8.1" at bounding box center [190, 454] width 21 height 17
click at [197, 453] on span "8.1" at bounding box center [190, 454] width 21 height 17
type input "*"
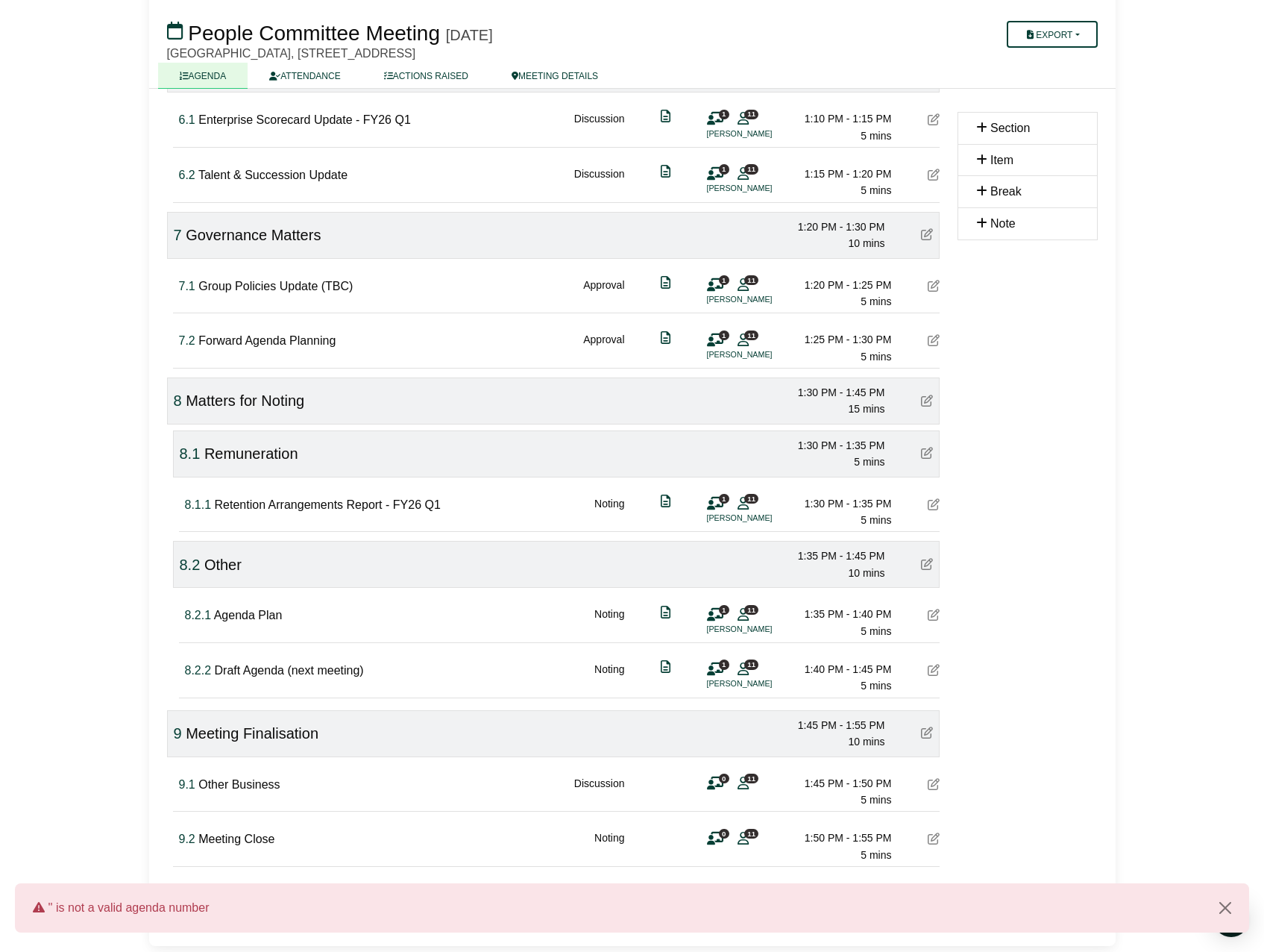
click at [460, 456] on div "8.1 Remuneration 1:30 PM - 1:35 PM 5 mins" at bounding box center [557, 454] width 766 height 47
click at [929, 568] on icon at bounding box center [927, 563] width 12 height 12
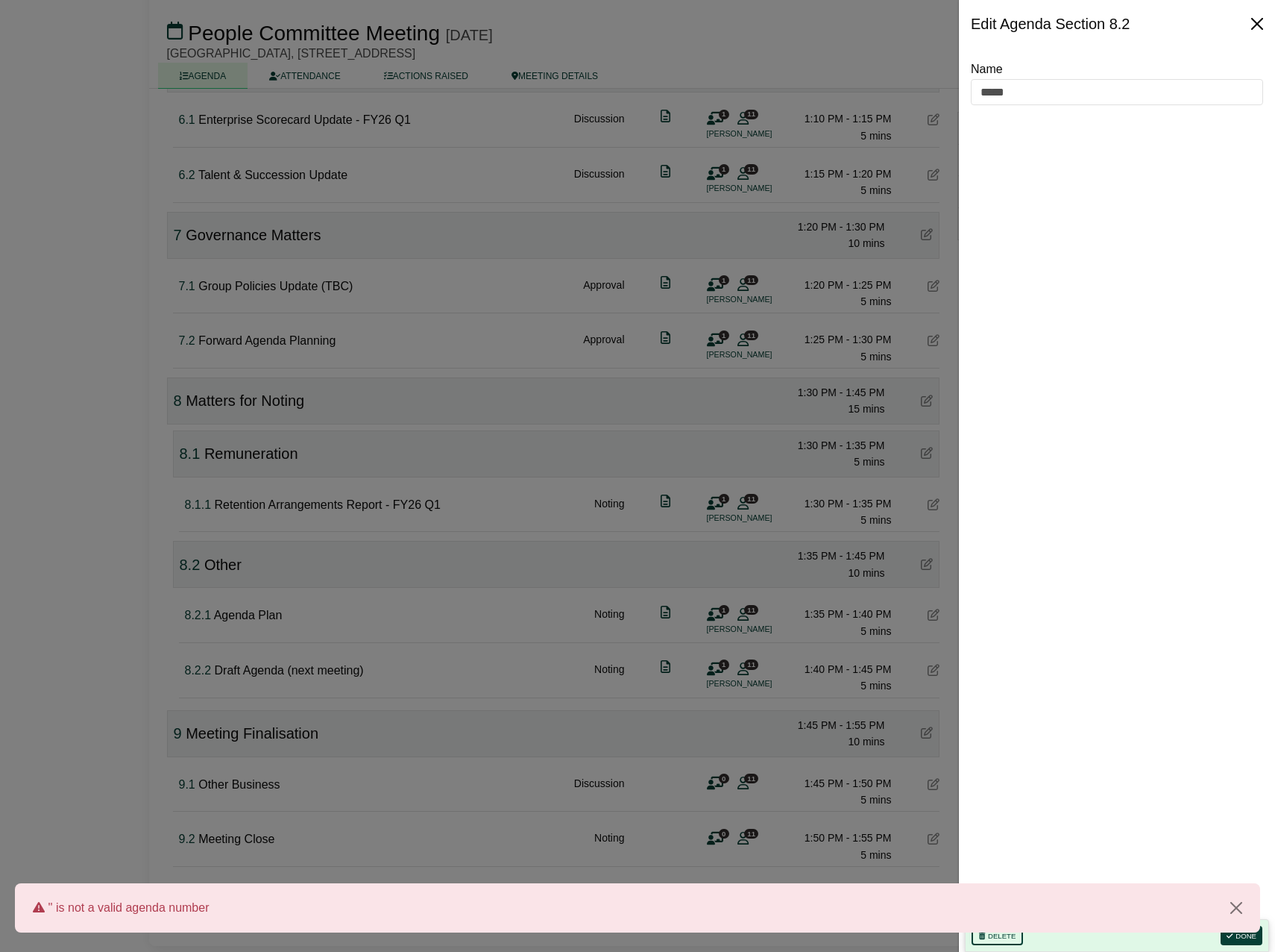
click at [1254, 24] on button "Close" at bounding box center [1256, 23] width 23 height 23
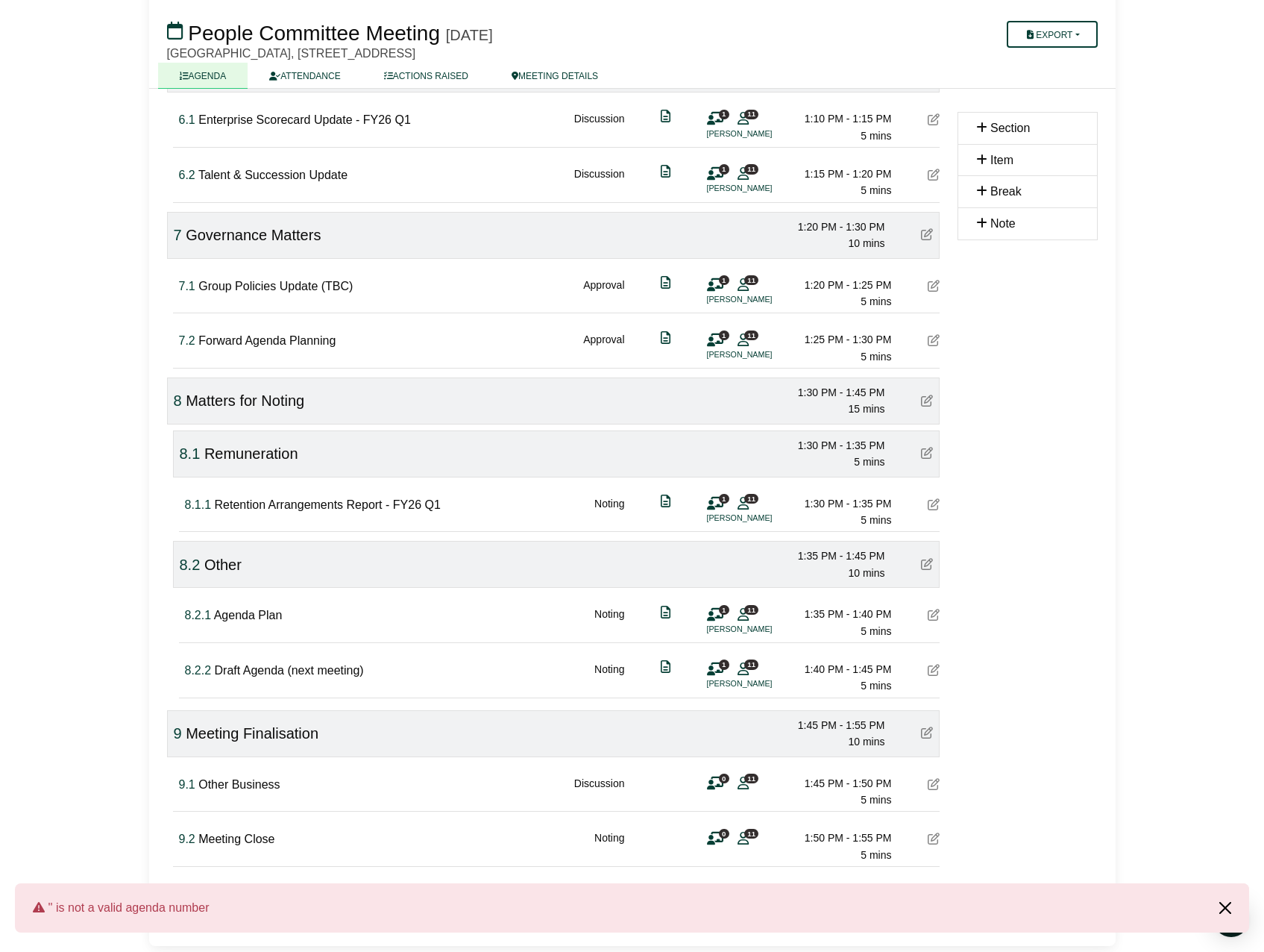
click at [1224, 903] on button "Close alert" at bounding box center [1225, 907] width 48 height 50
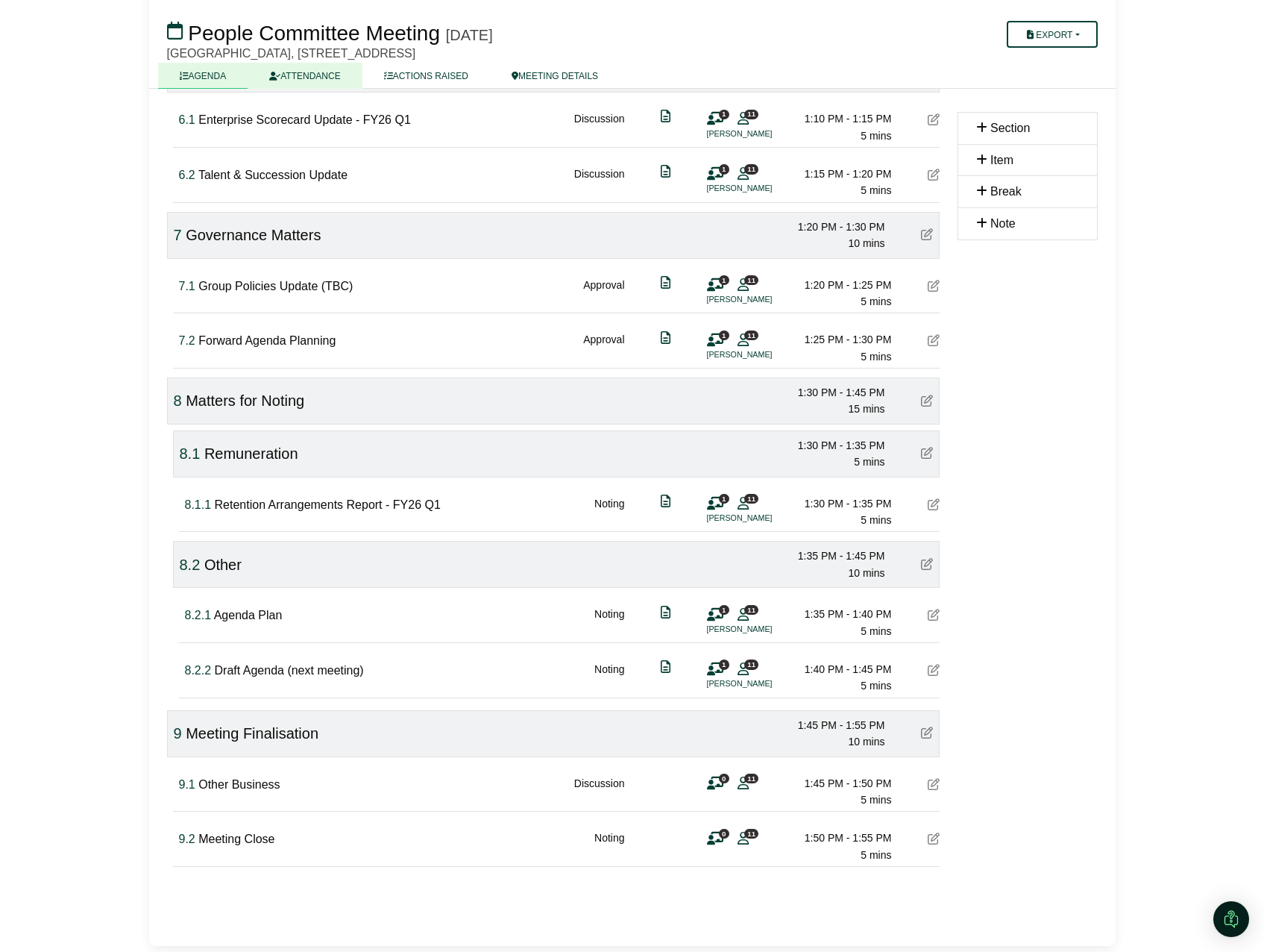
click at [337, 74] on link "ATTENDANCE" at bounding box center [305, 76] width 114 height 26
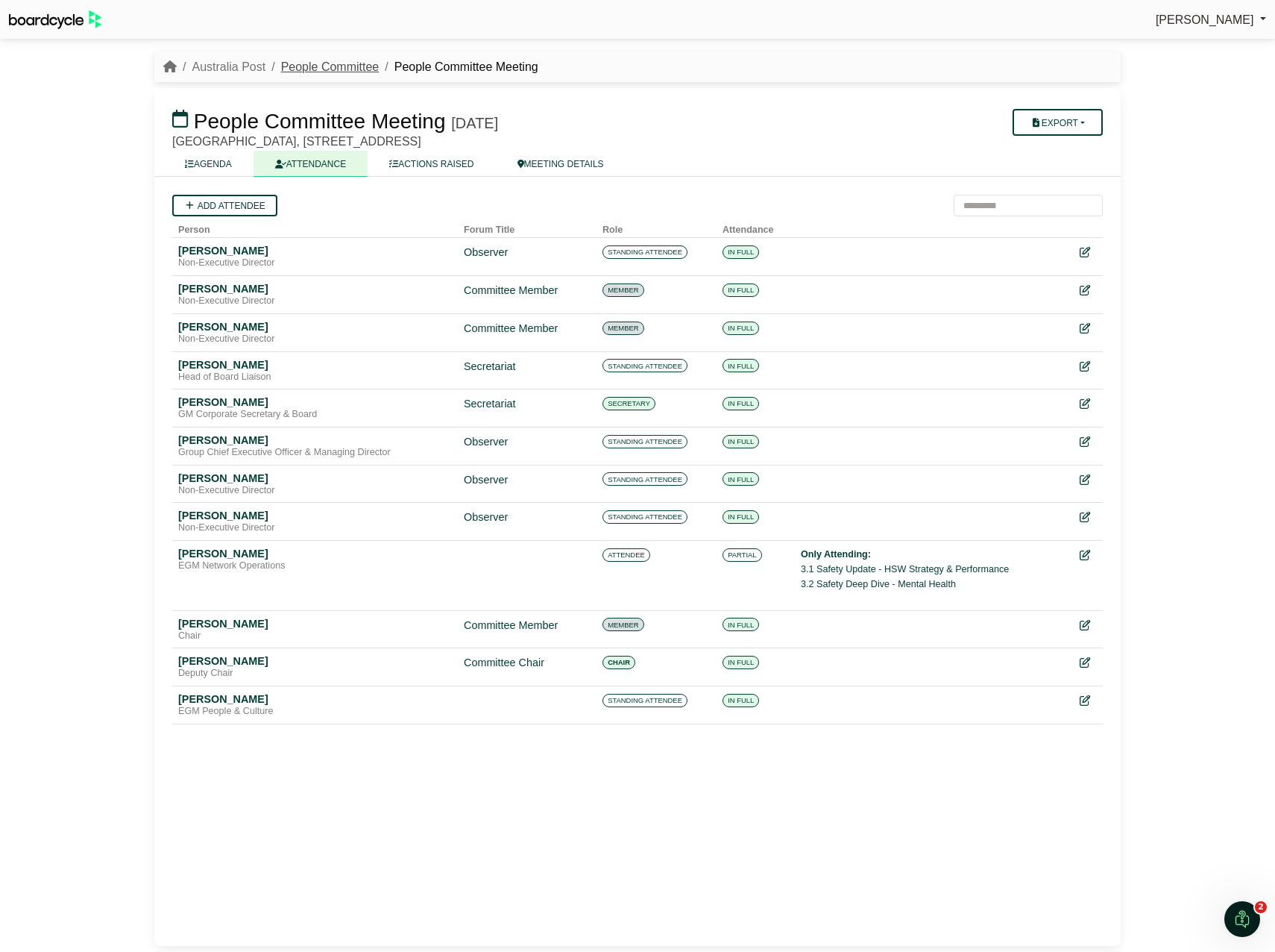
click at [304, 60] on link "People Committee" at bounding box center [330, 67] width 98 height 13
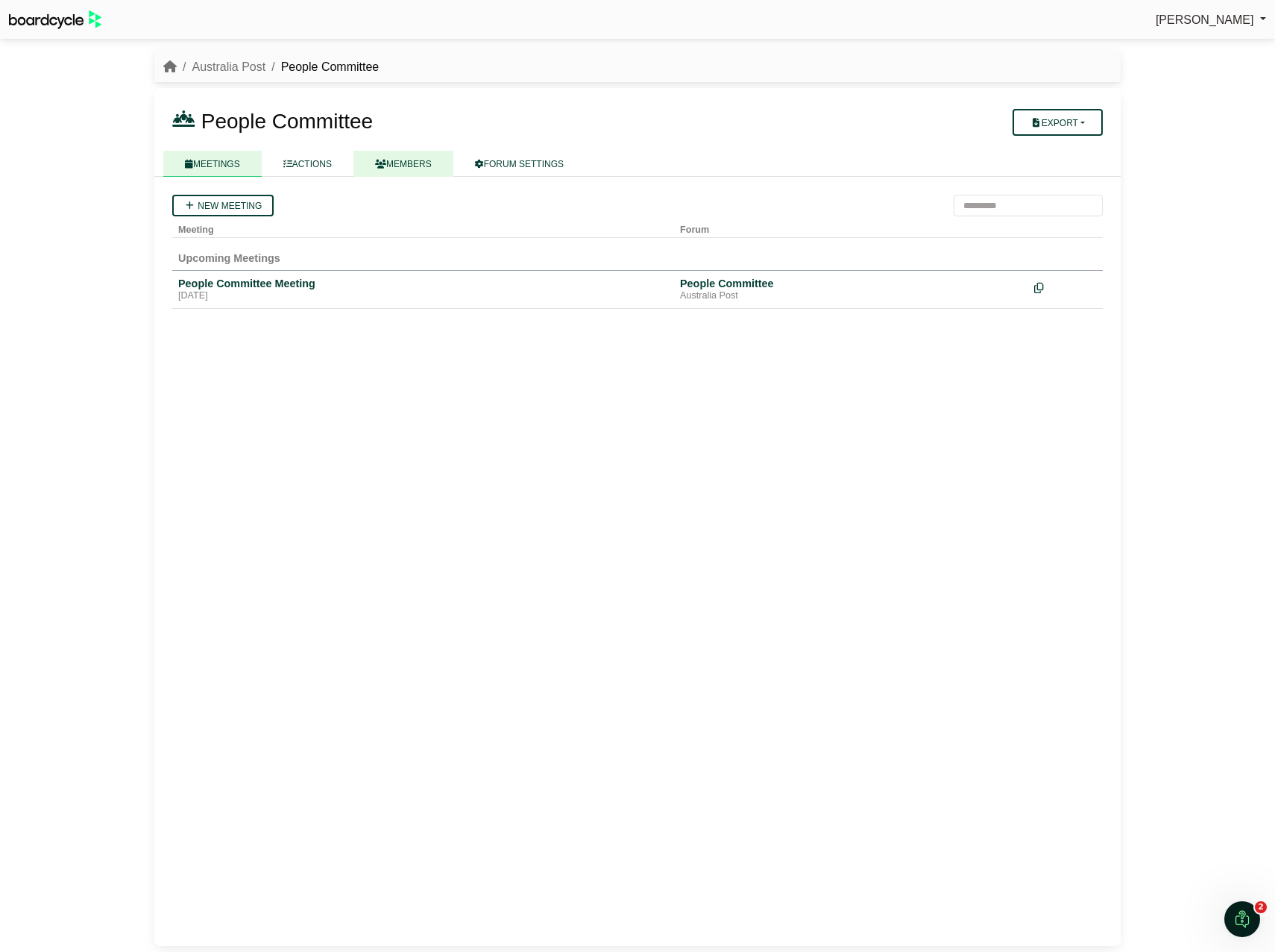
click at [385, 162] on link "MEMBERS" at bounding box center [403, 164] width 100 height 26
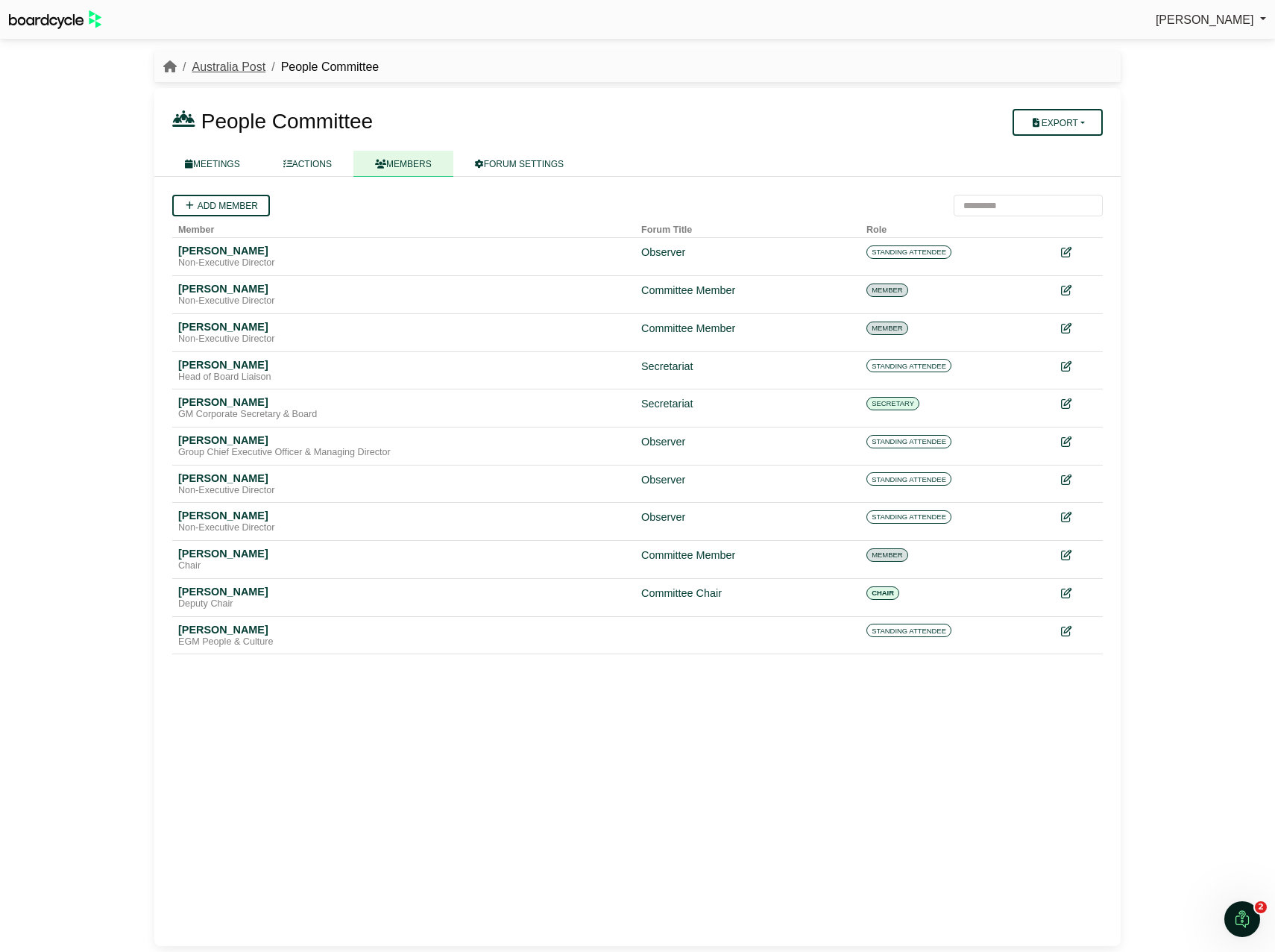
click at [226, 64] on link "Australia Post" at bounding box center [229, 67] width 74 height 13
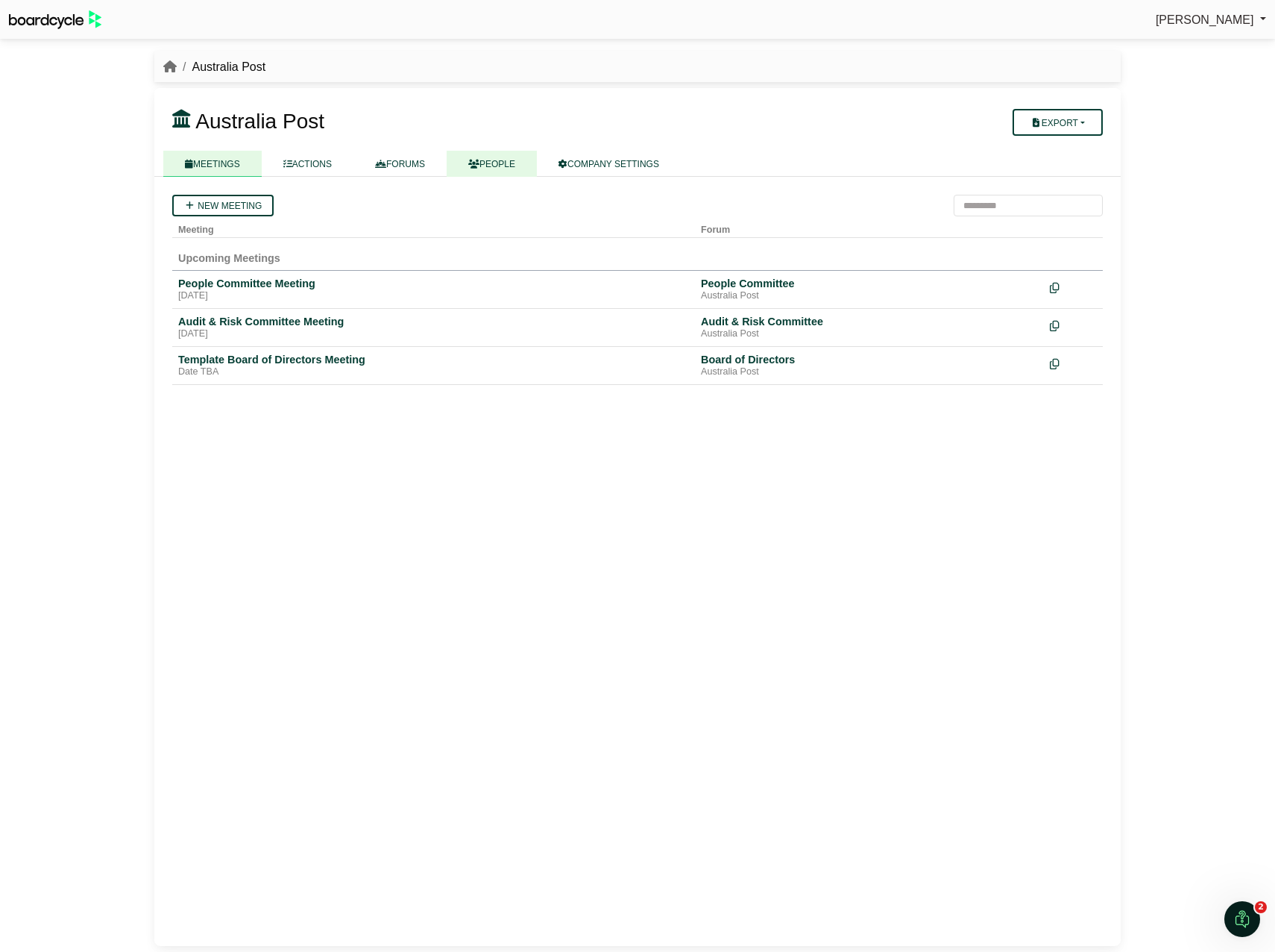
click at [488, 162] on link "PEOPLE" at bounding box center [492, 164] width 90 height 26
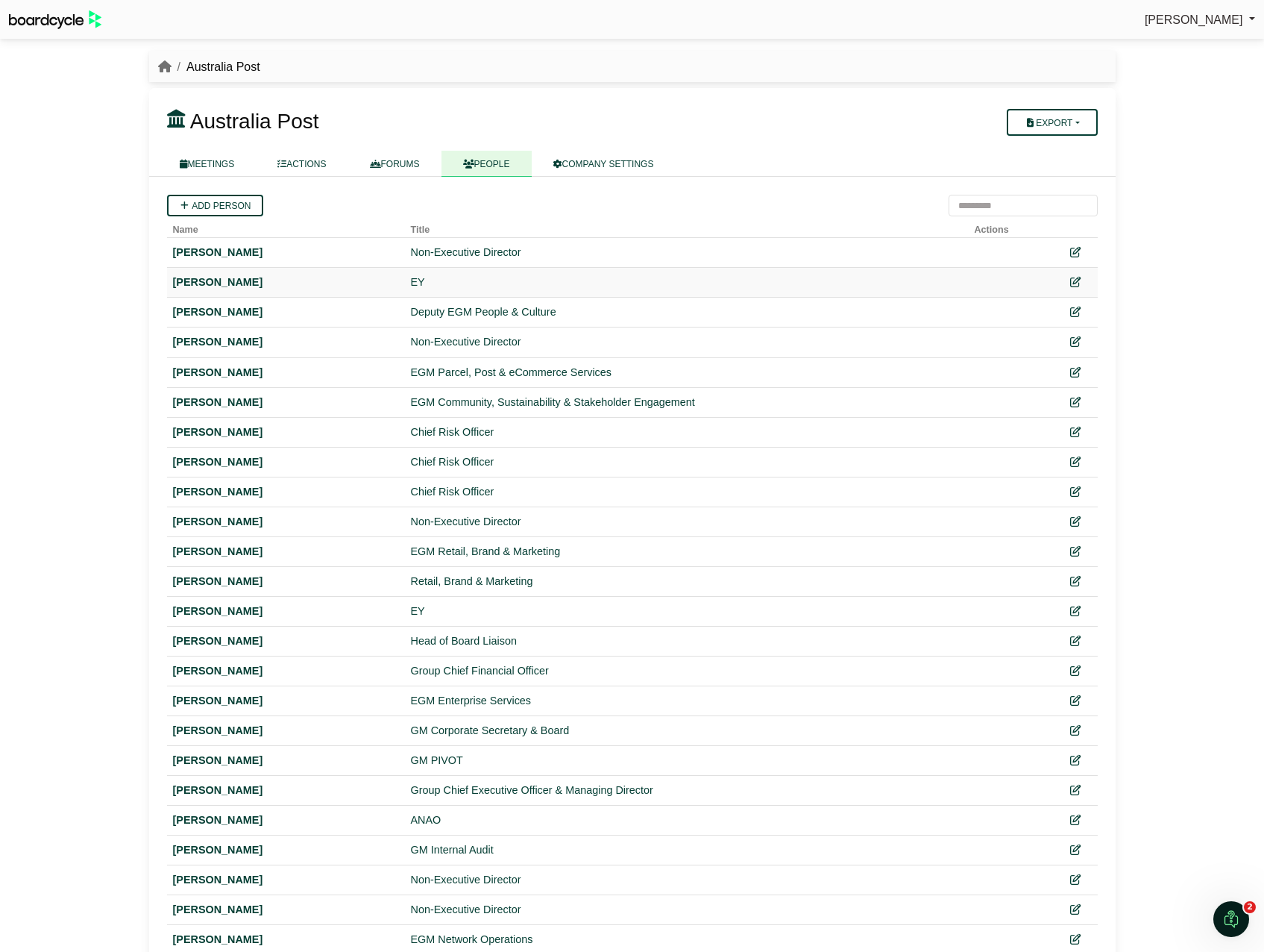
click at [691, 269] on td "EY" at bounding box center [687, 283] width 564 height 30
click at [1080, 261] on td at bounding box center [1076, 253] width 44 height 30
click at [1075, 252] on icon at bounding box center [1074, 252] width 10 height 10
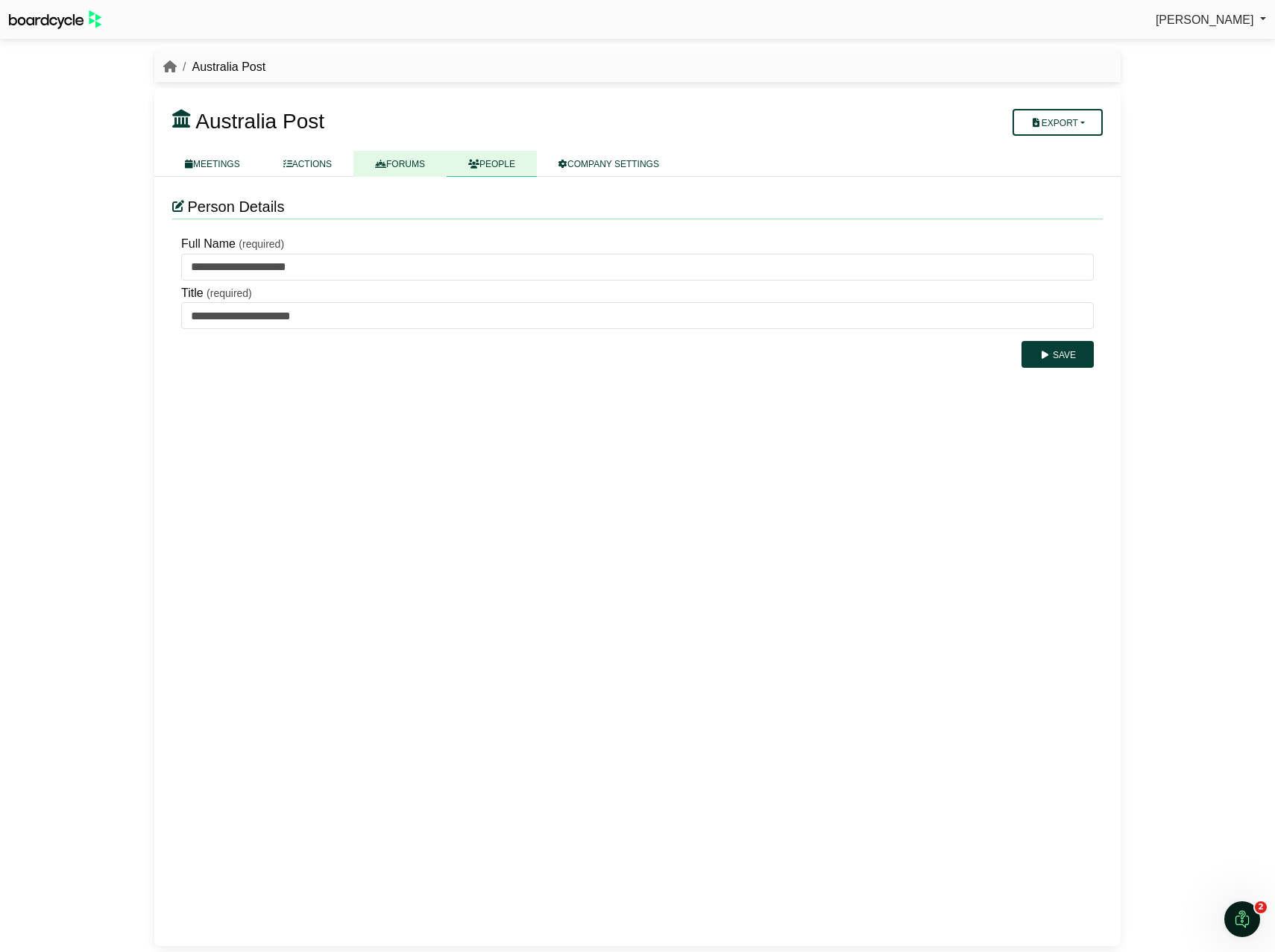
click at [404, 168] on link "FORUMS" at bounding box center [399, 164] width 93 height 26
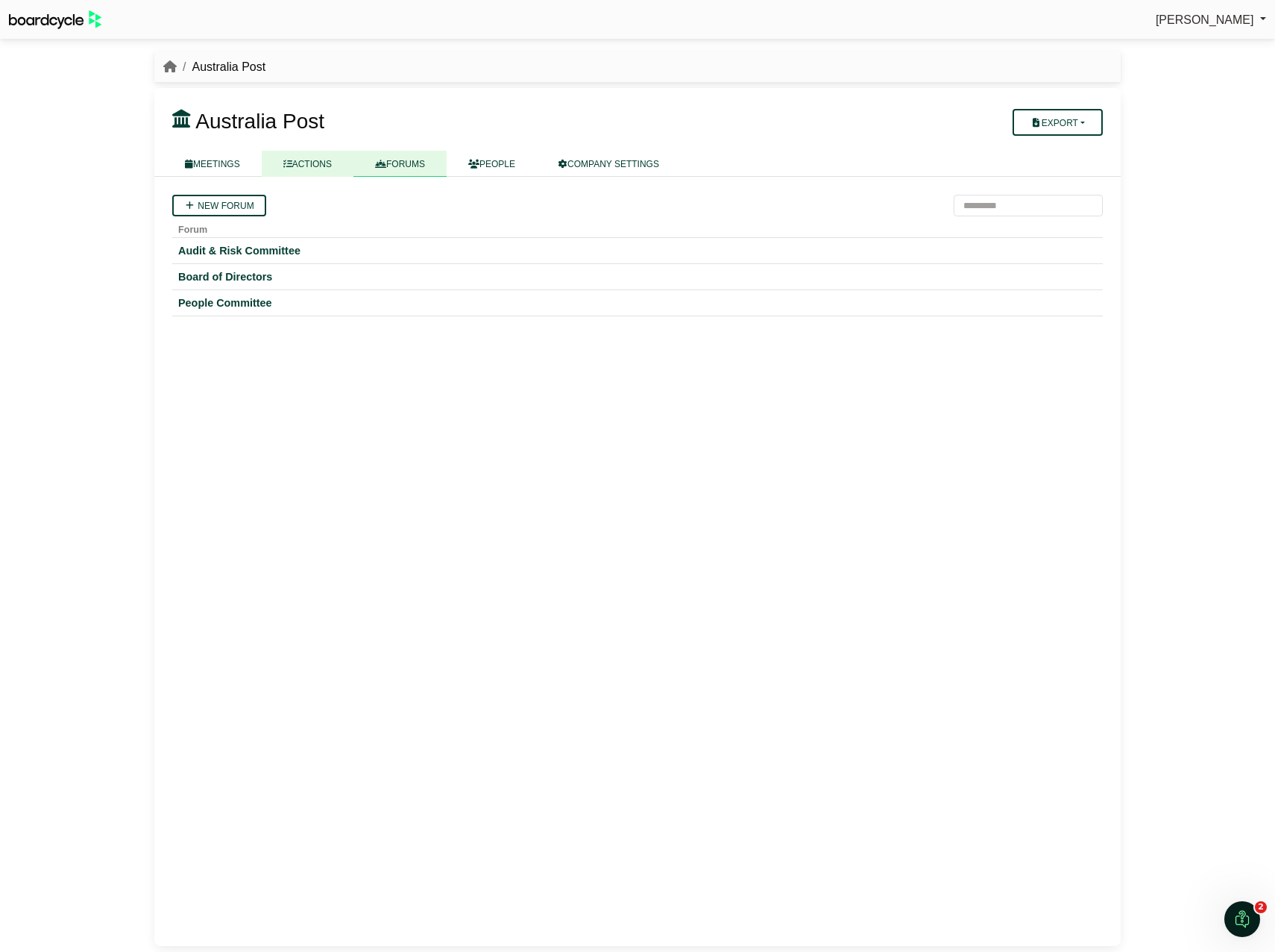
click at [290, 165] on icon at bounding box center [288, 164] width 9 height 9
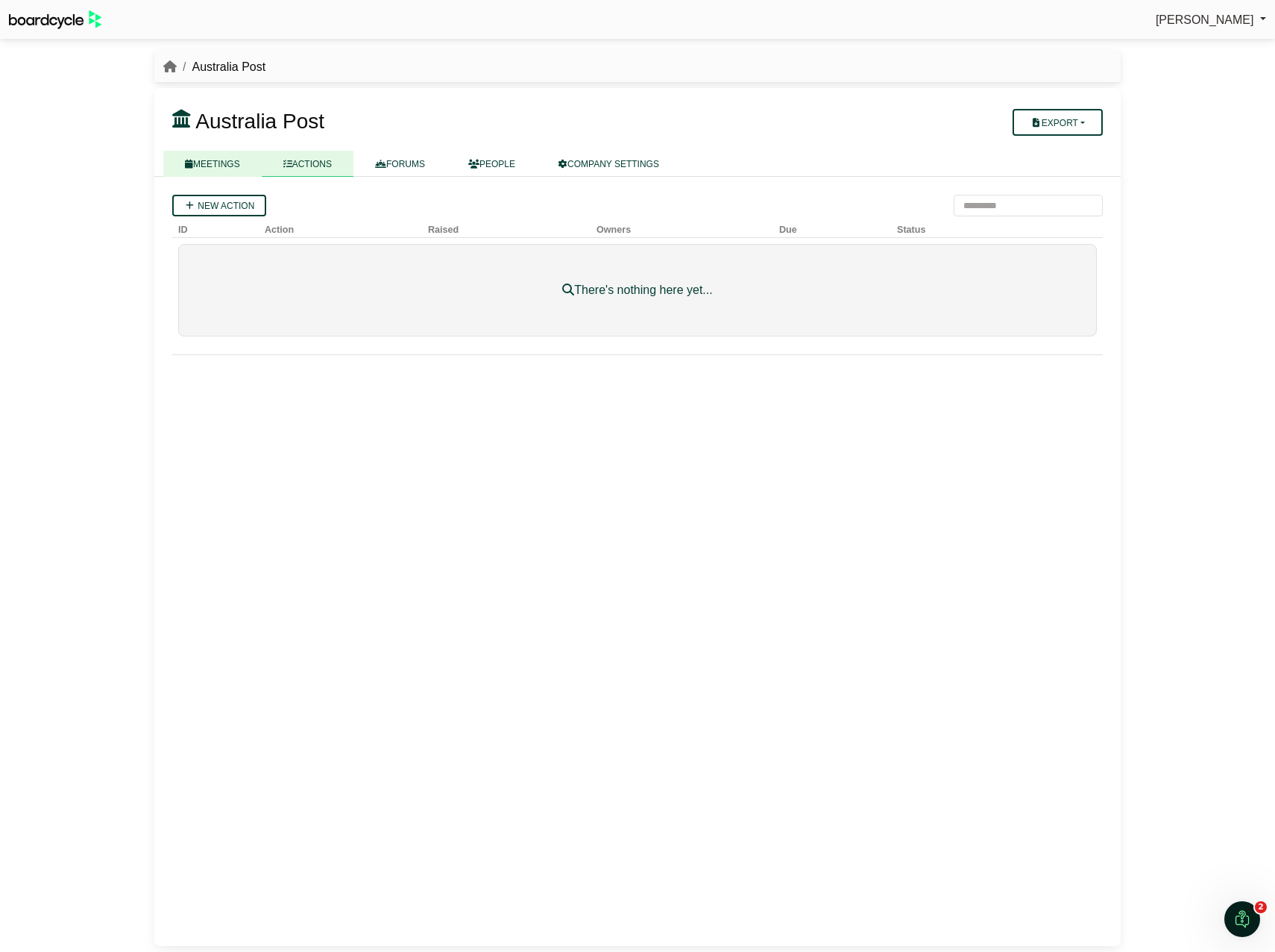
click at [218, 161] on link "MEETINGS" at bounding box center [212, 164] width 98 height 26
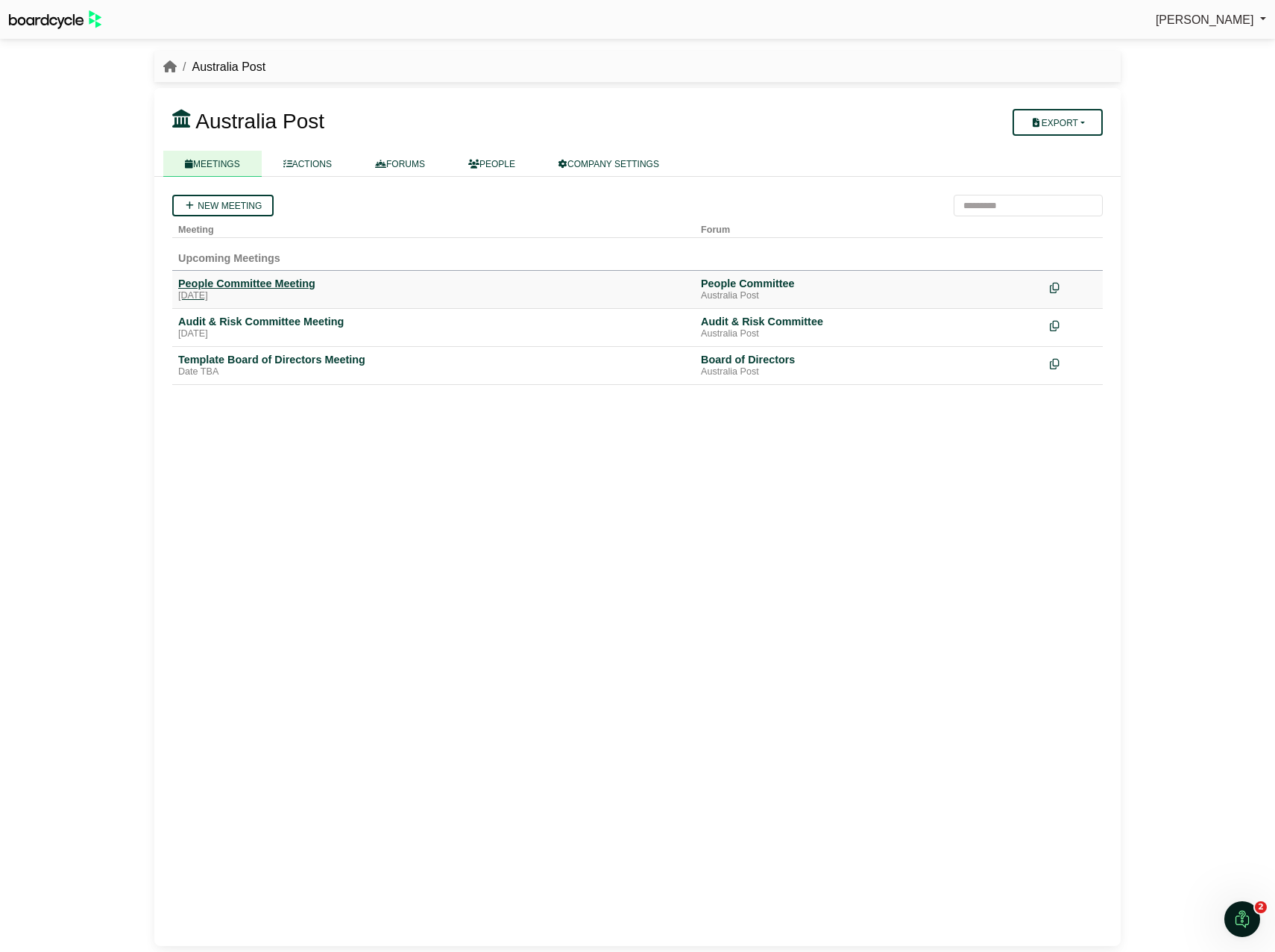
click at [293, 284] on div "People Committee Meeting" at bounding box center [433, 283] width 511 height 13
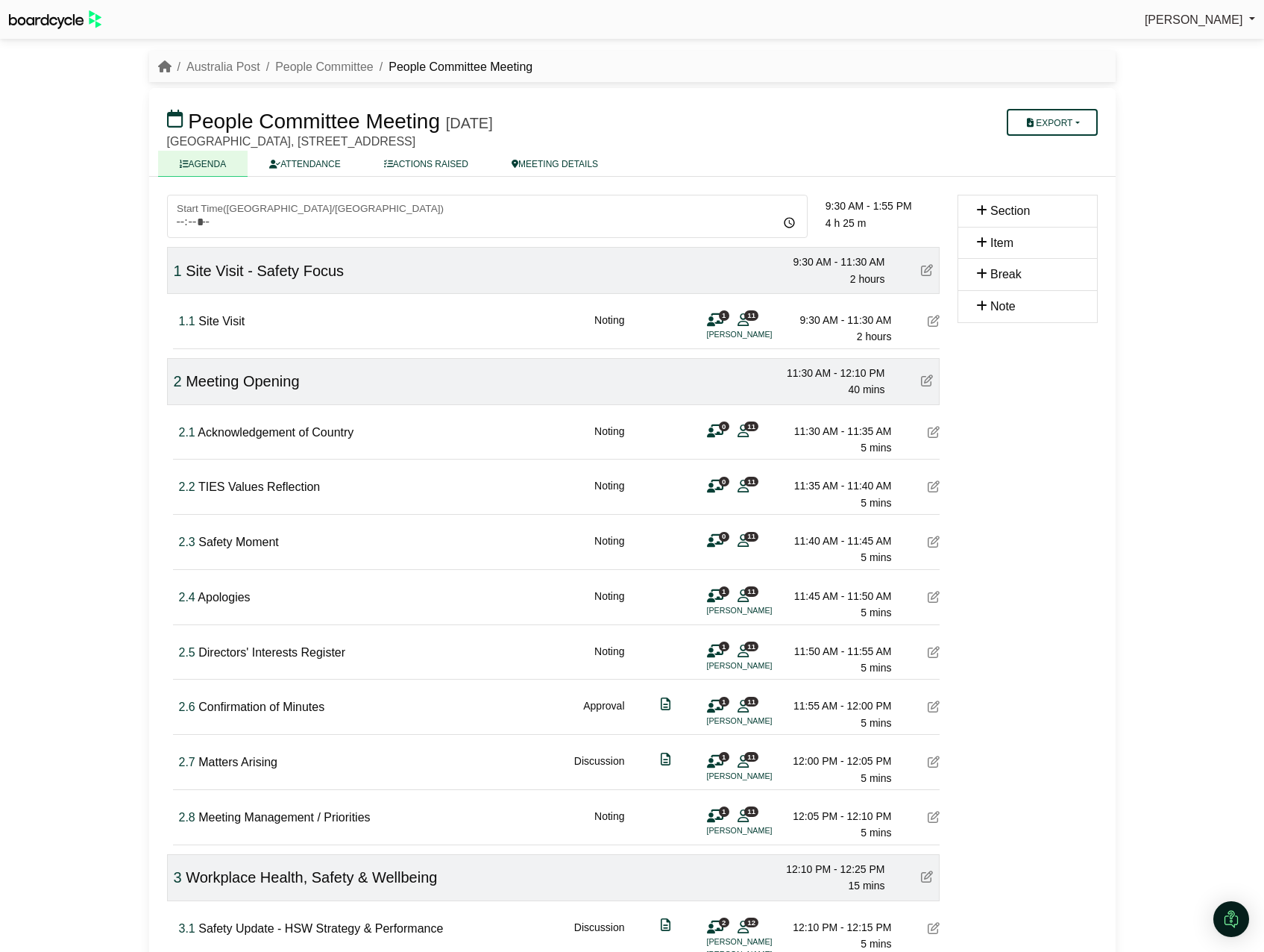
click at [719, 316] on span "1" at bounding box center [723, 315] width 10 height 9
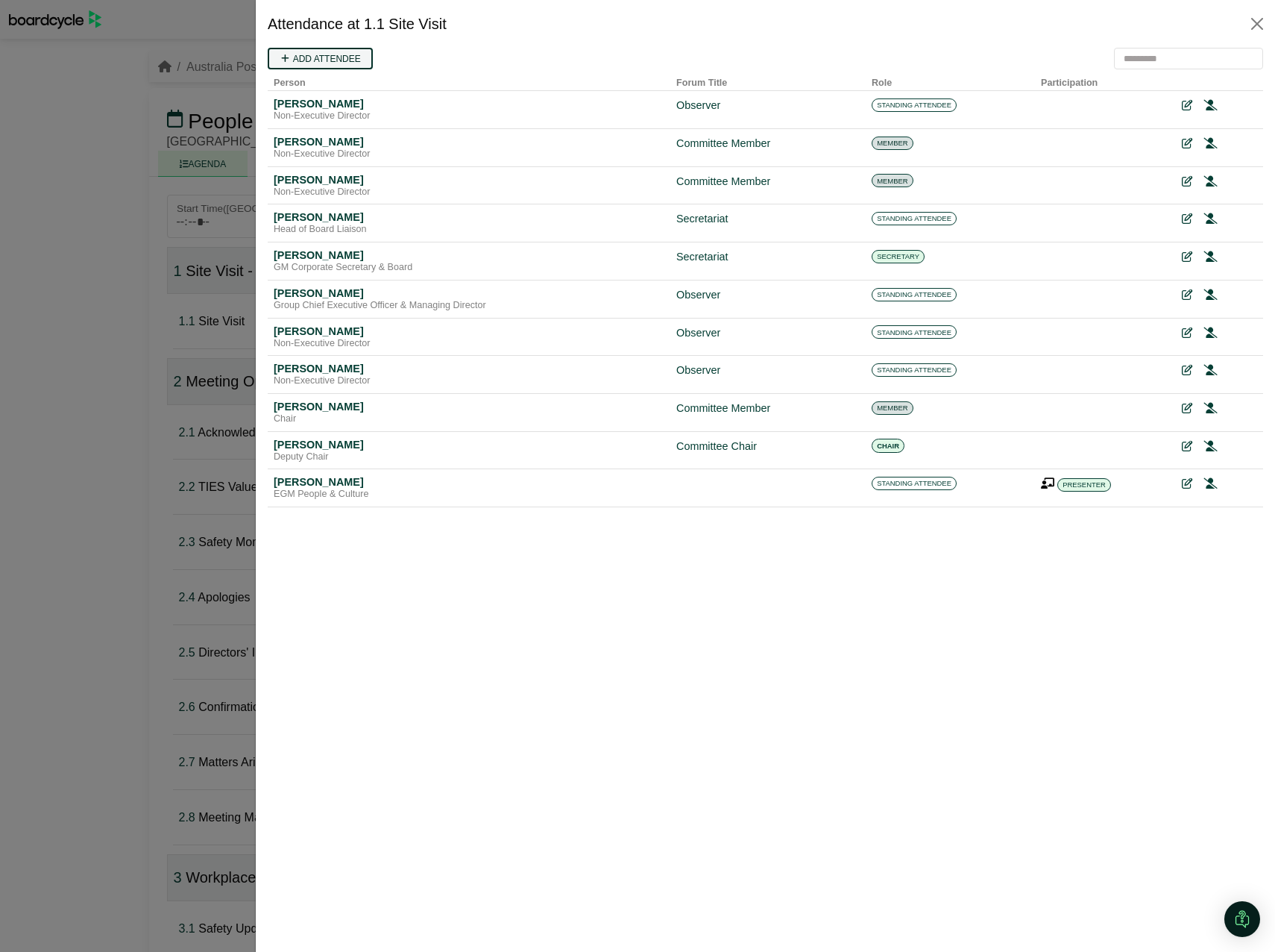
click at [346, 60] on link "Add attendee" at bounding box center [320, 58] width 105 height 22
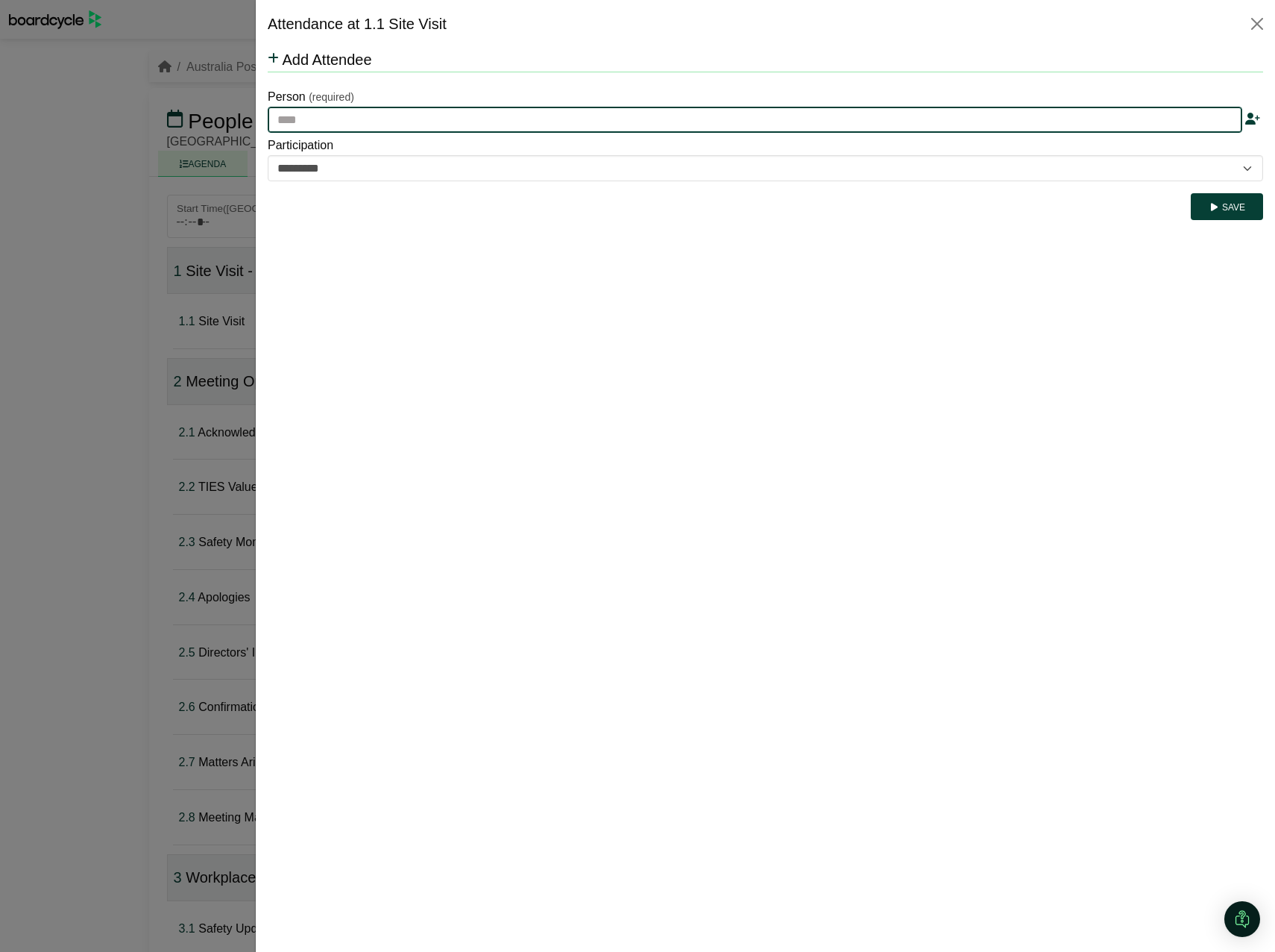
click at [345, 126] on input "text" at bounding box center [755, 120] width 974 height 27
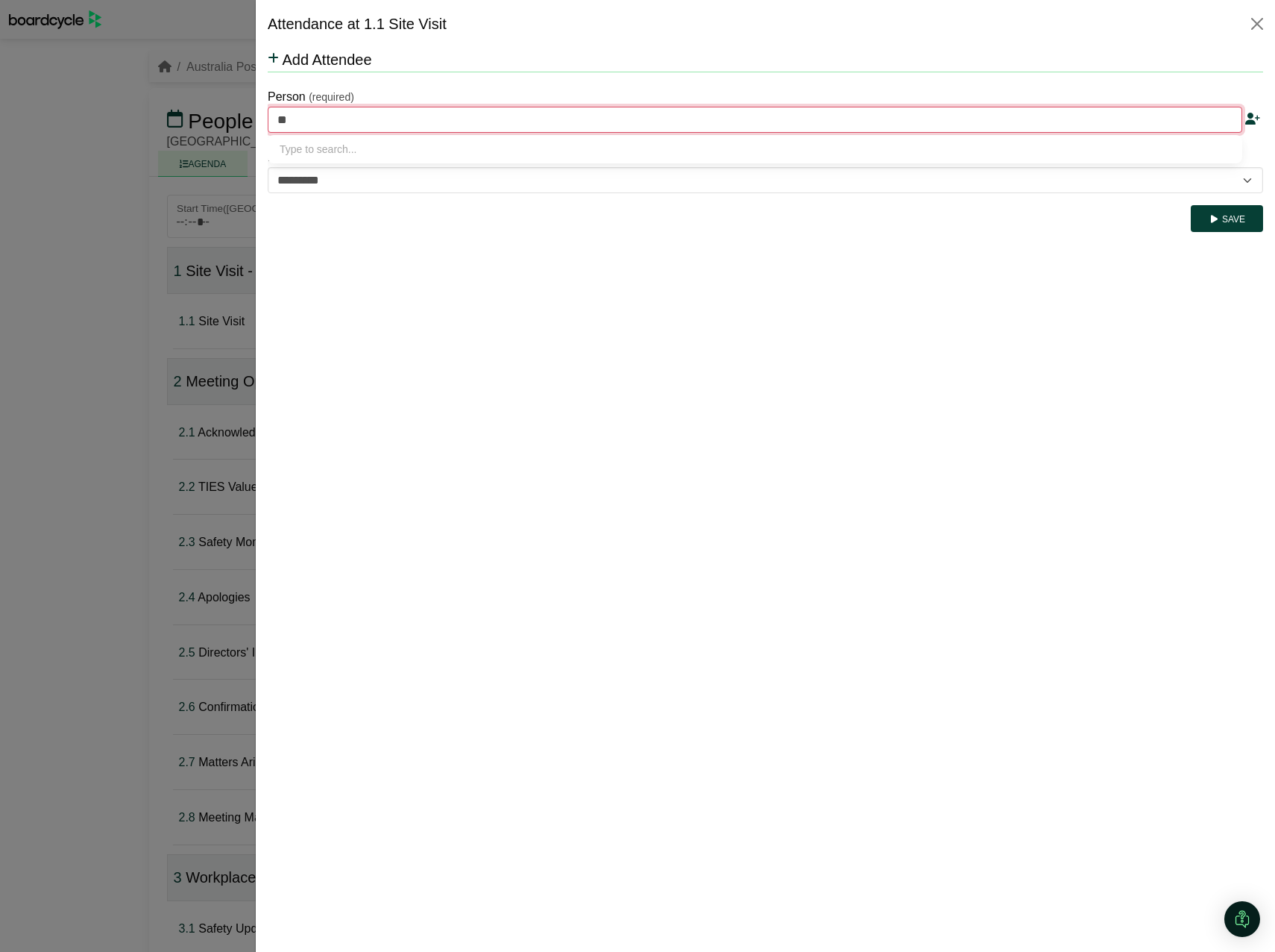
type input "***"
type input "**********"
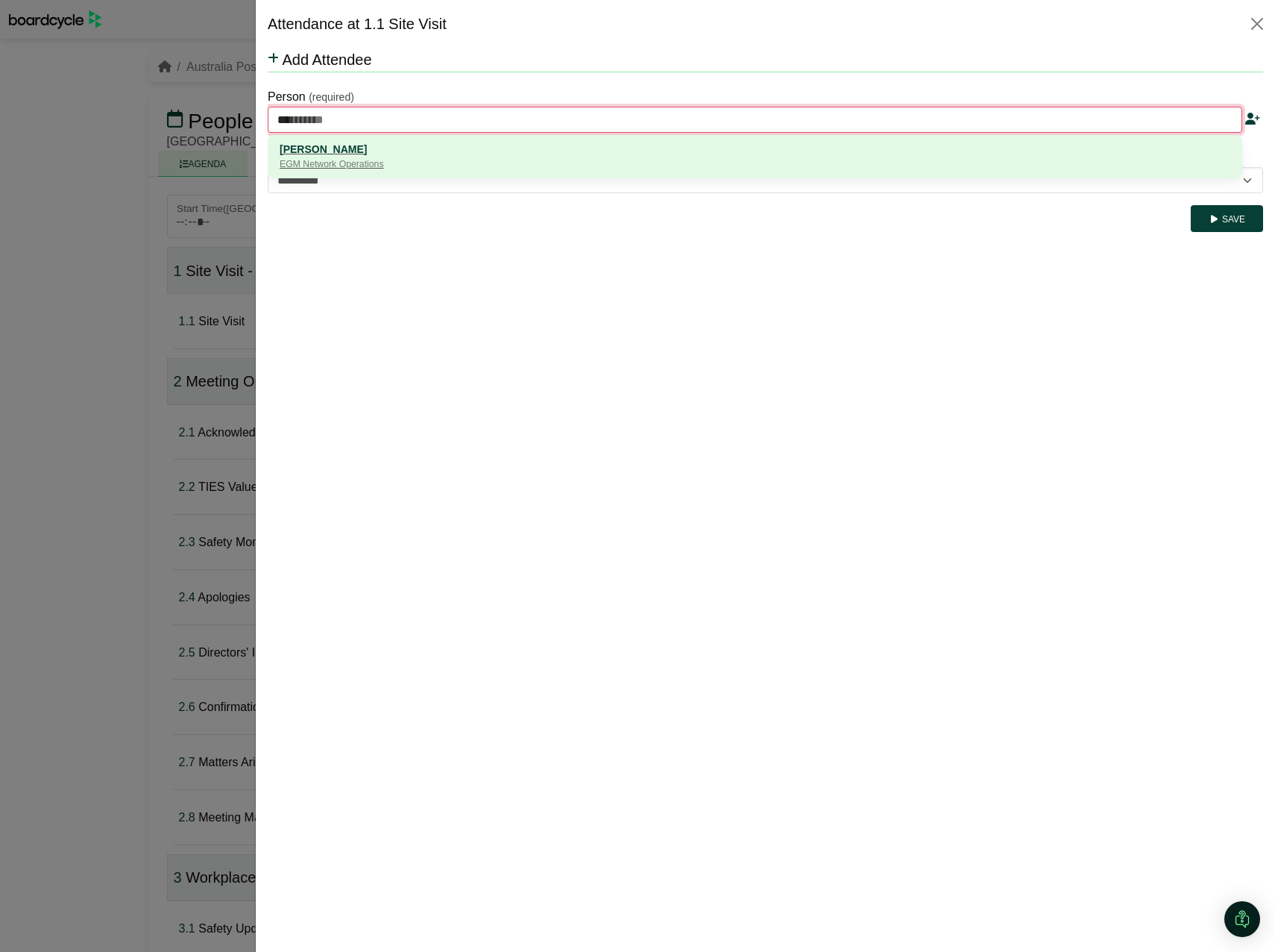
click at [329, 168] on div "EGM Network Operations" at bounding box center [754, 165] width 951 height 15
type input "**********"
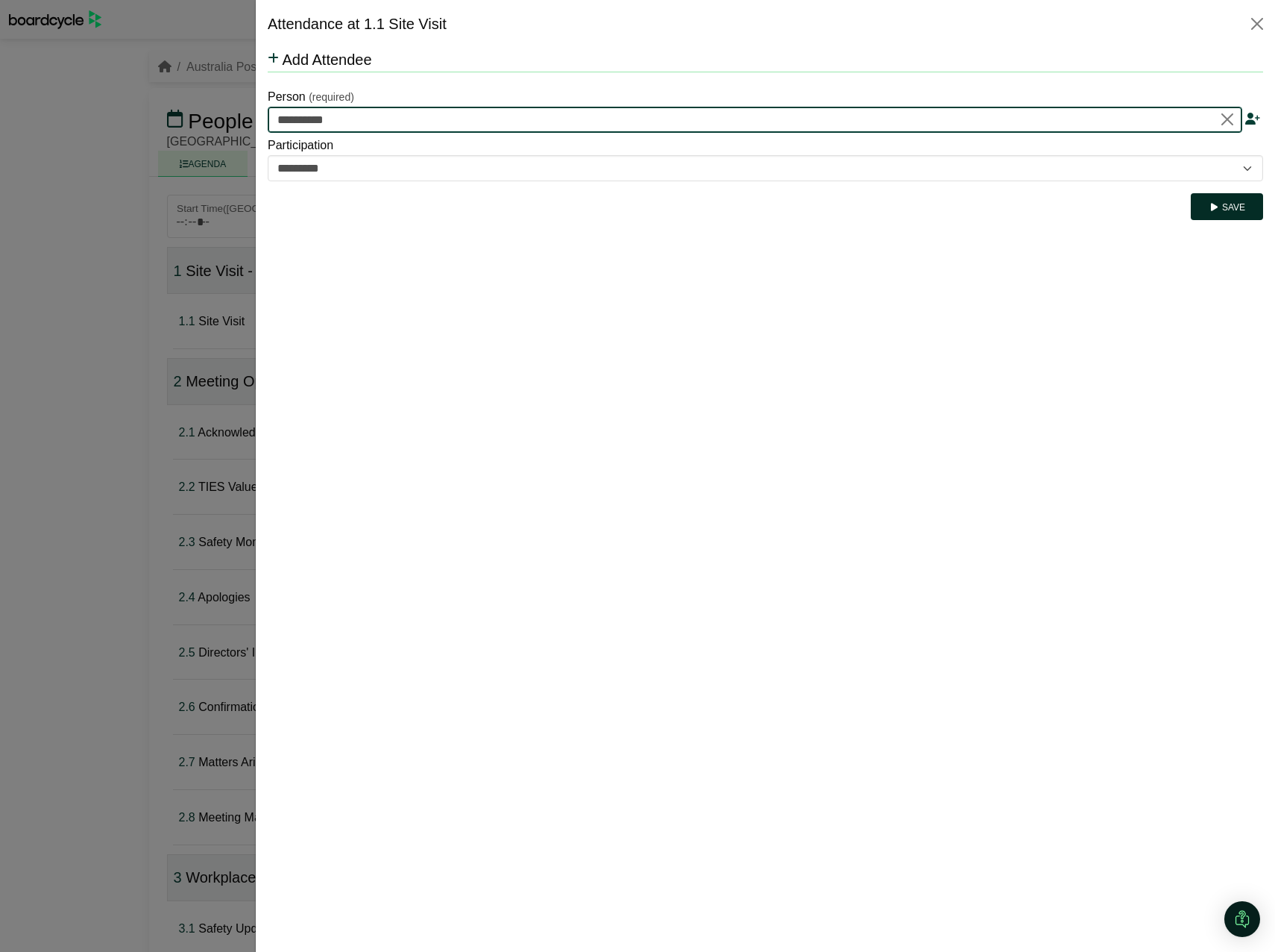
type input "**********"
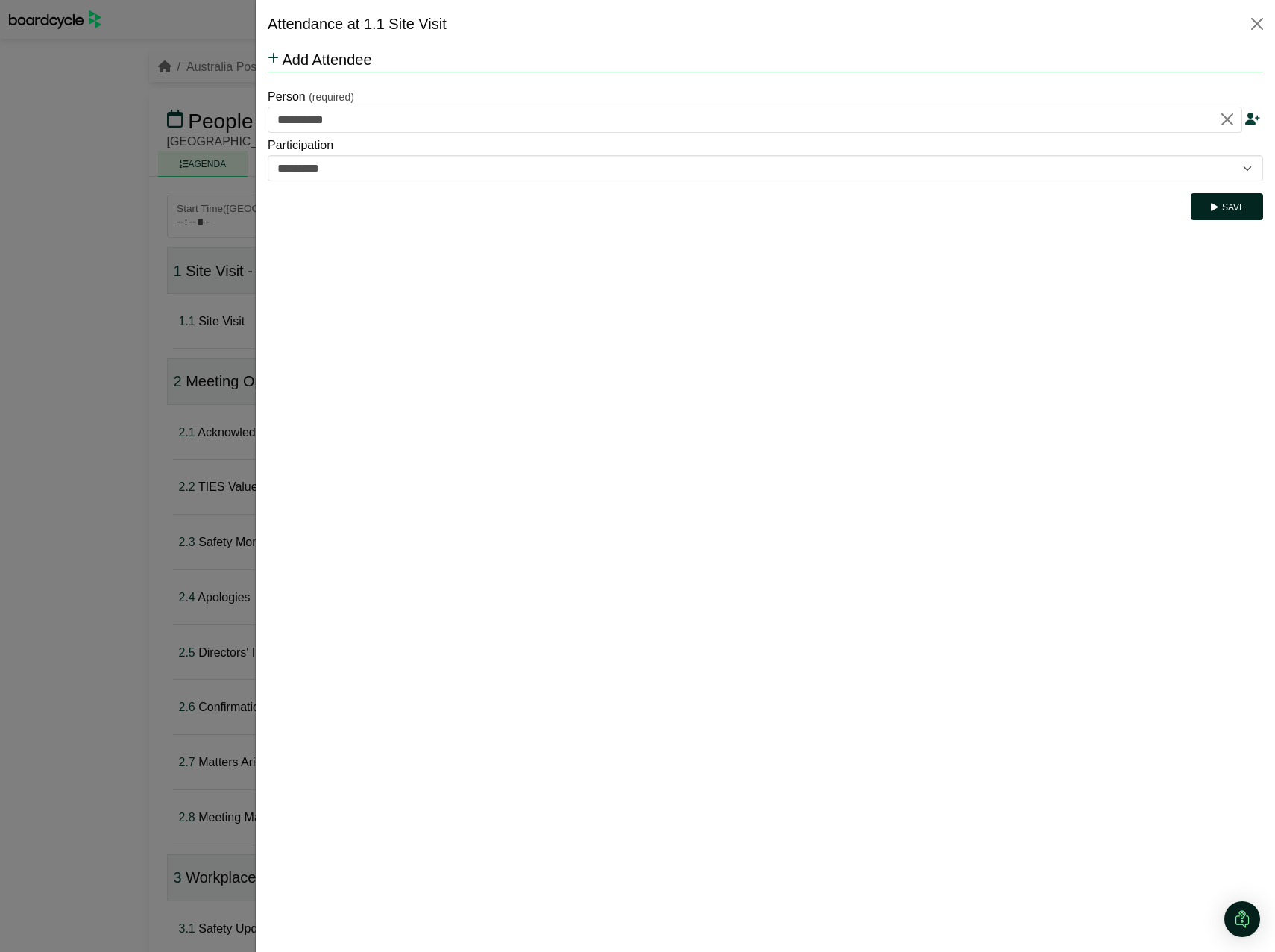
click at [1220, 212] on icon "submit" at bounding box center [1214, 207] width 11 height 9
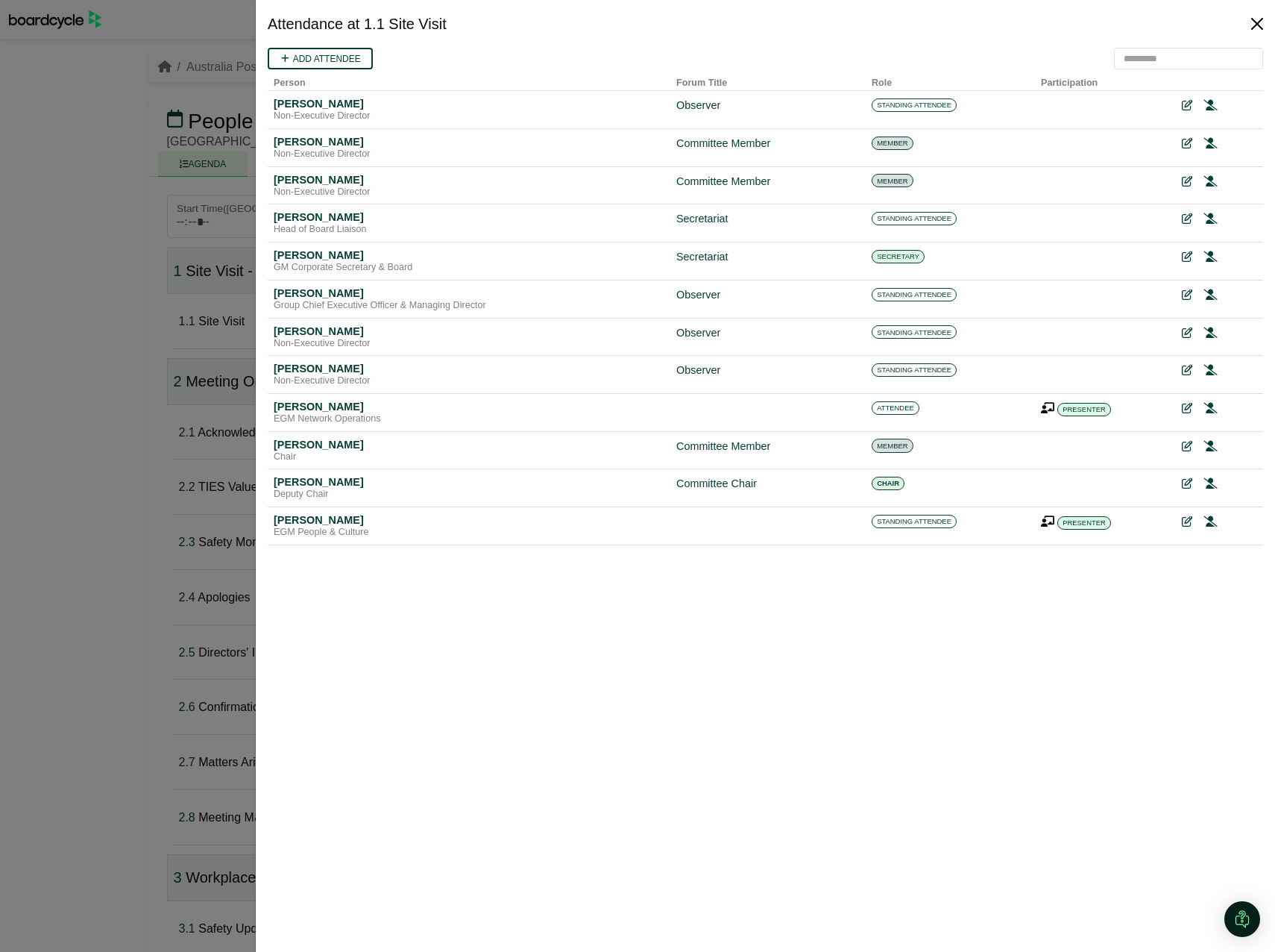
click at [1255, 21] on button "Close" at bounding box center [1256, 23] width 23 height 23
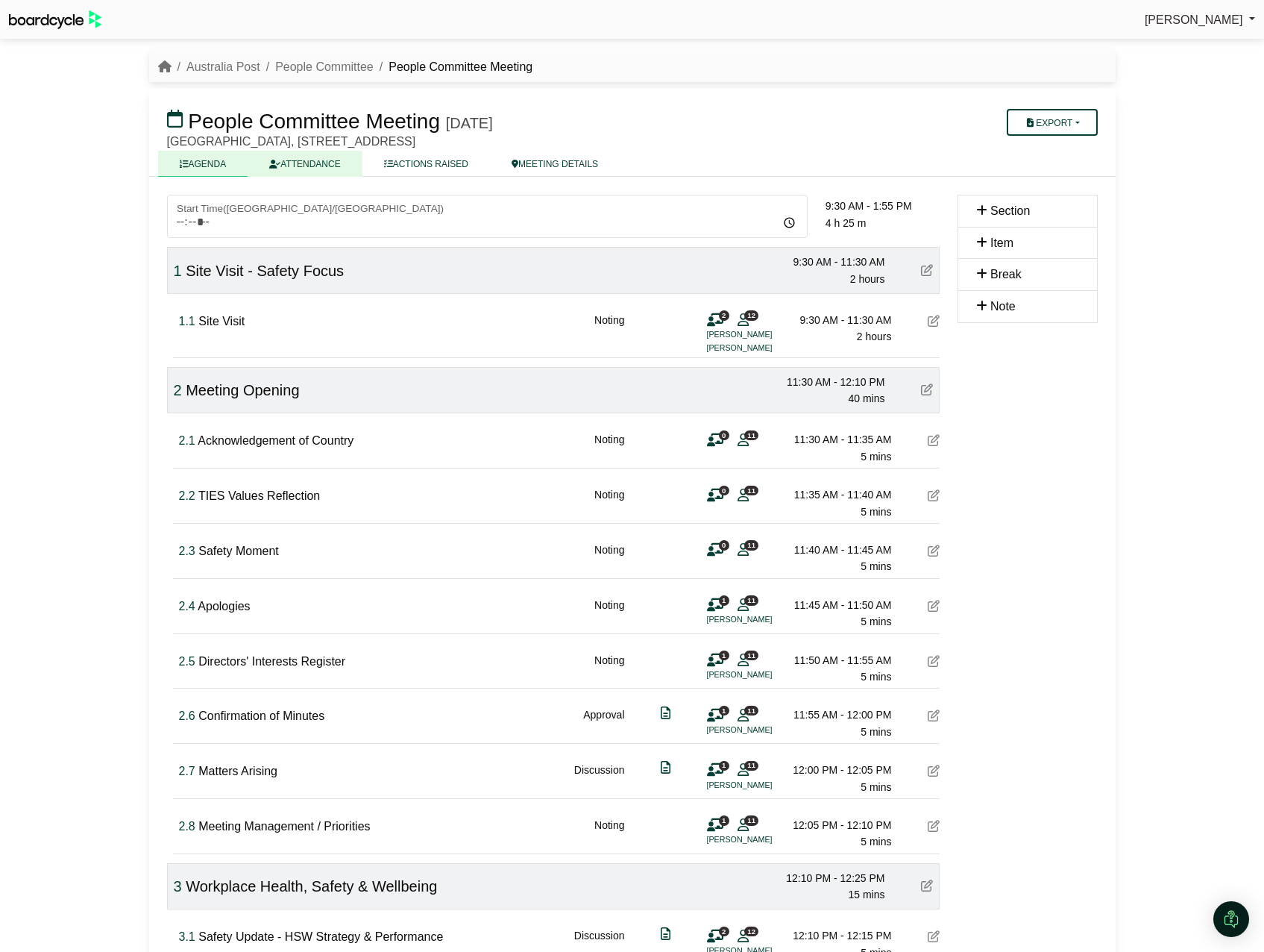
click at [289, 162] on link "ATTENDANCE" at bounding box center [305, 164] width 114 height 26
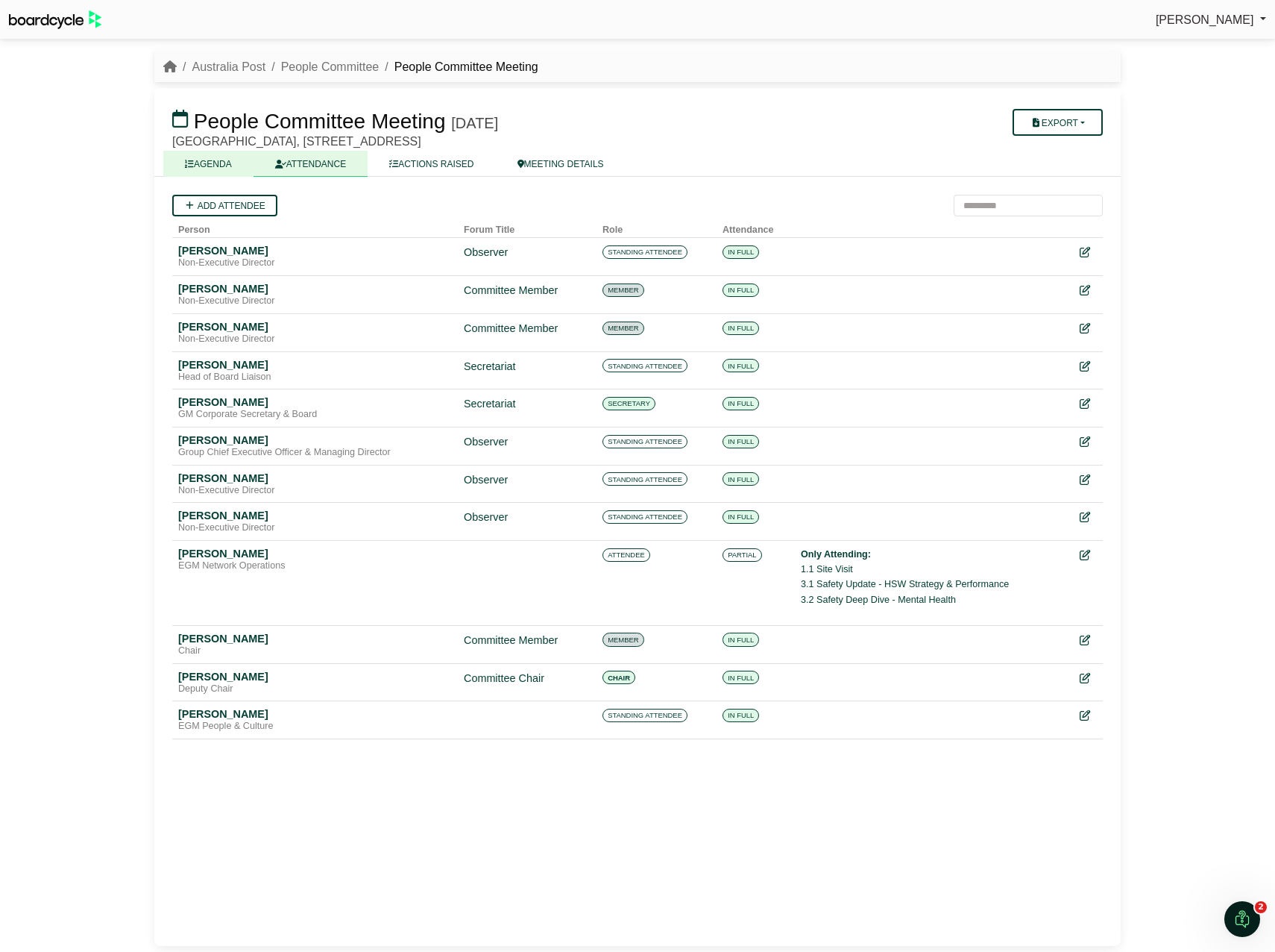
click at [196, 156] on link "AGENDA" at bounding box center [208, 164] width 90 height 26
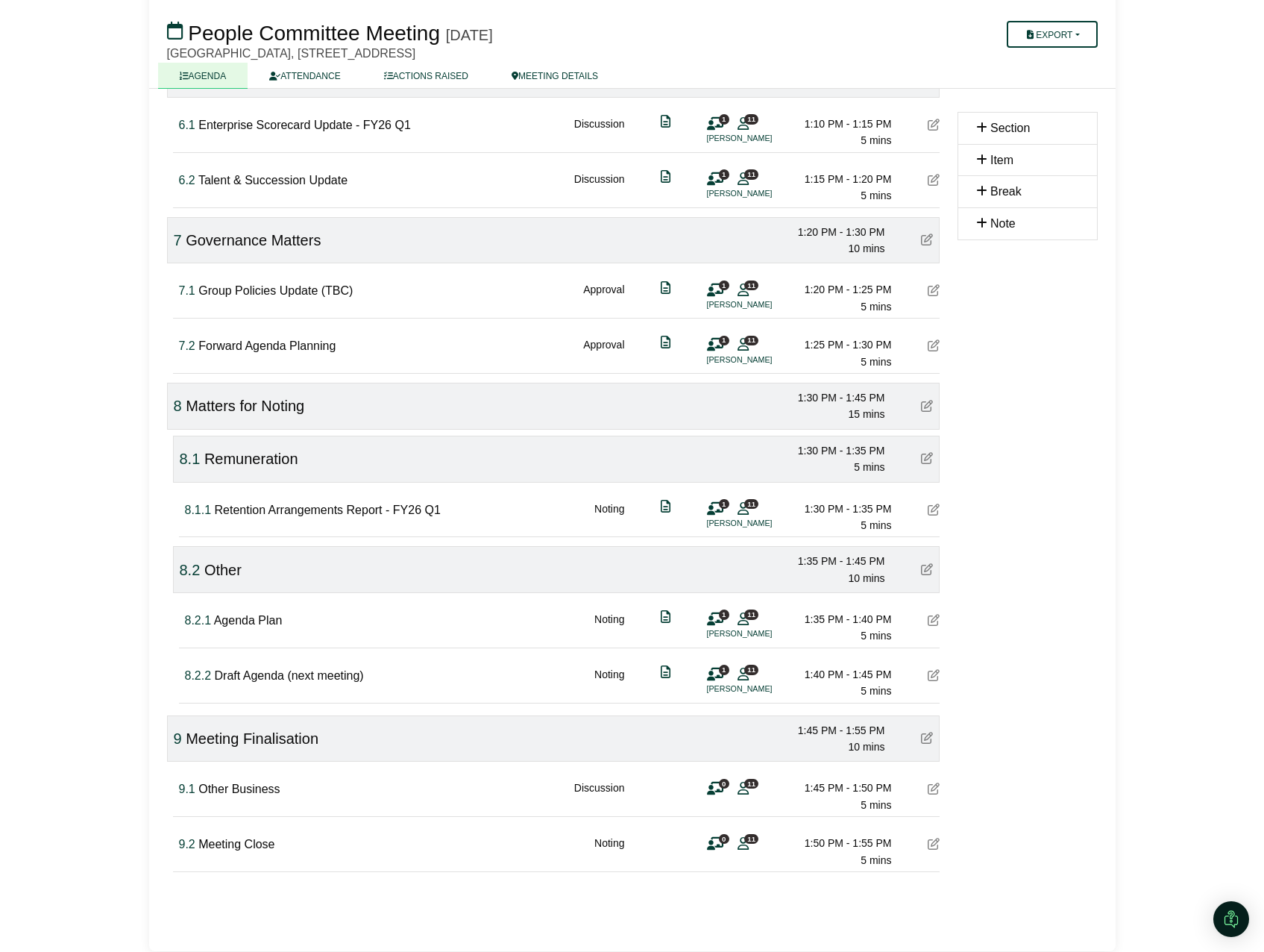
scroll to position [1387, 0]
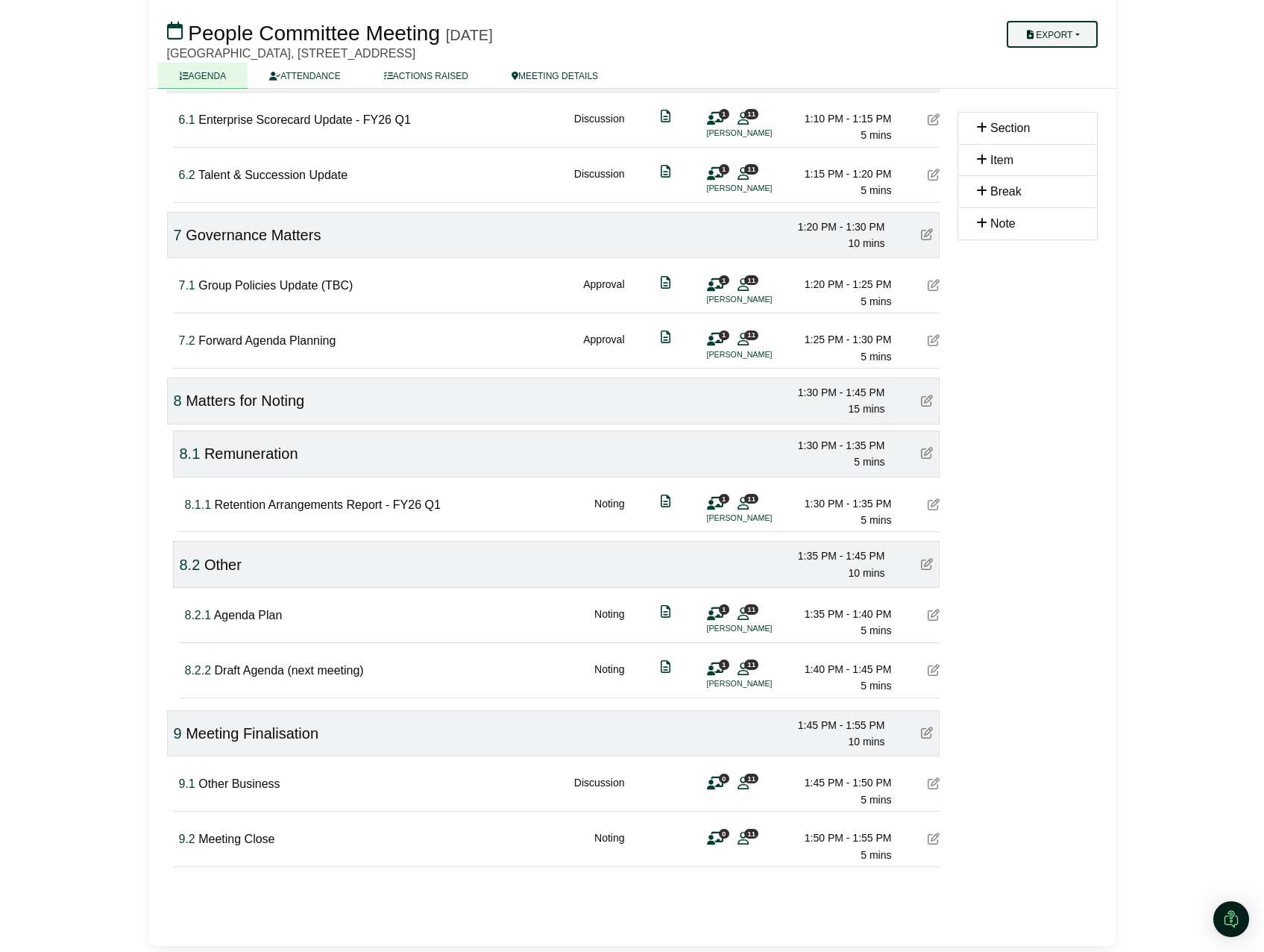
click at [1061, 44] on button "Export" at bounding box center [1051, 34] width 90 height 27
click at [1058, 59] on link "Agenda" at bounding box center [1071, 61] width 129 height 22
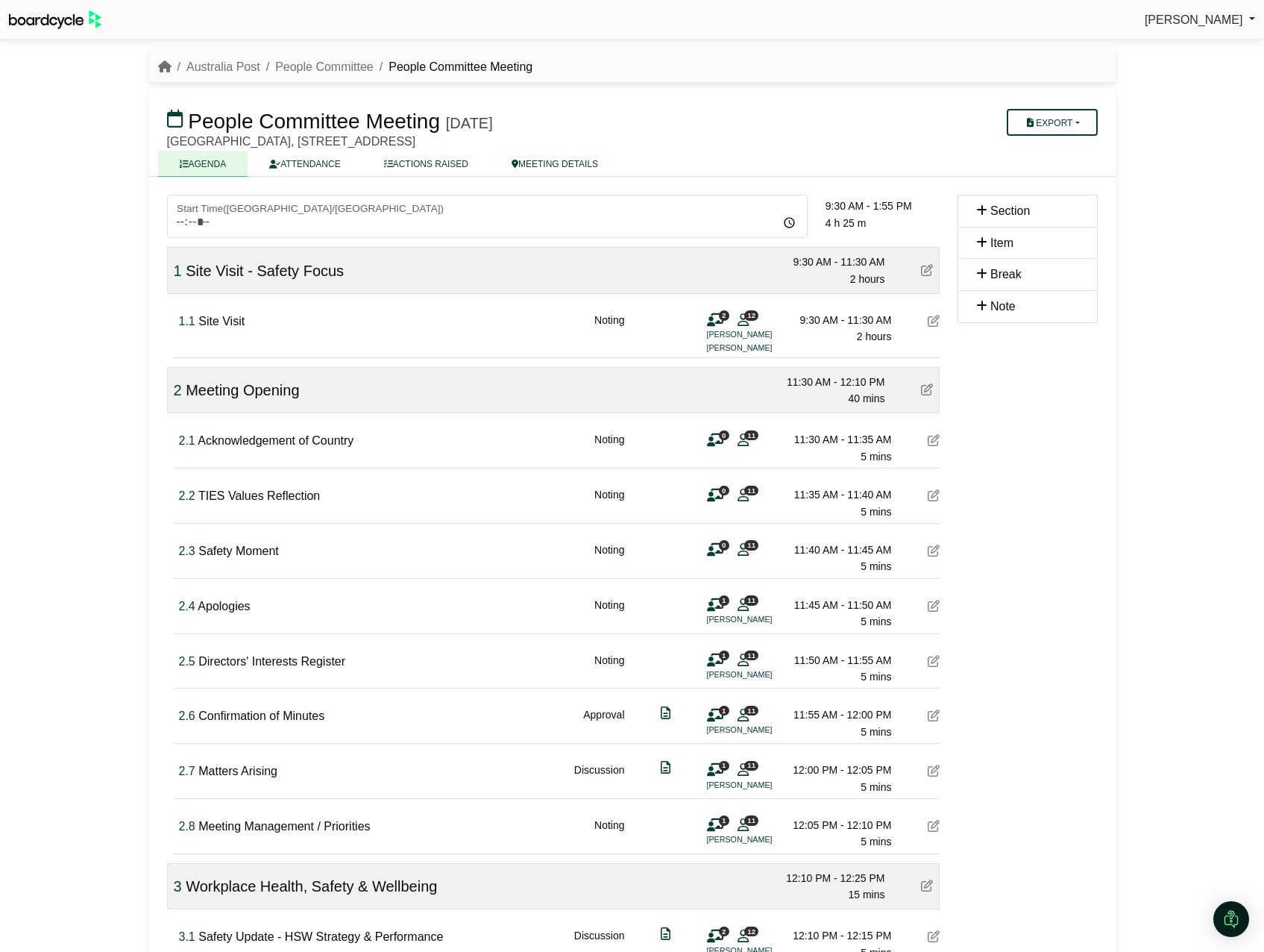
click at [828, 63] on div "Australia Post People Committee People Committee Meeting" at bounding box center [632, 67] width 966 height 20
